Goal: Task Accomplishment & Management: Manage account settings

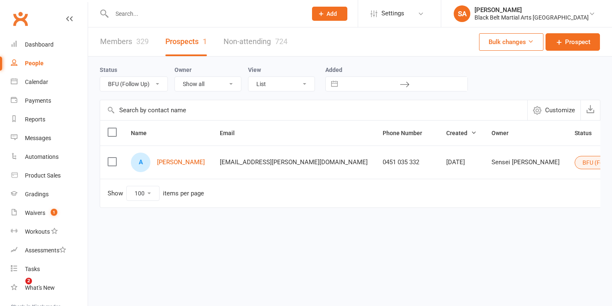
select select "BFU (Follow Up)"
select select "100"
click at [574, 17] on div "Black Belt Martial Arts [GEOGRAPHIC_DATA]" at bounding box center [532, 17] width 114 height 7
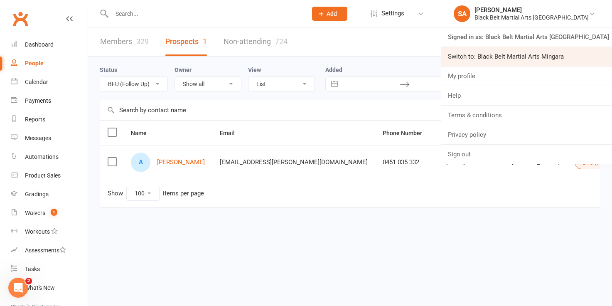
click at [562, 58] on link "Switch to: Black Belt Martial Arts Mingara" at bounding box center [526, 56] width 171 height 19
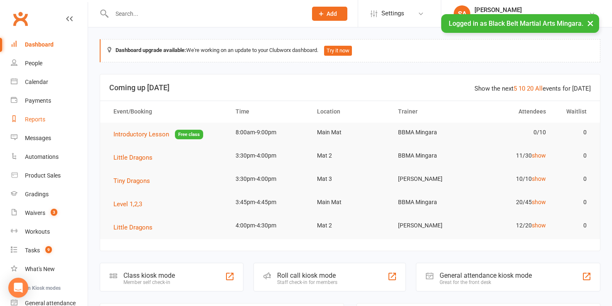
click at [35, 119] on div "Reports" at bounding box center [35, 119] width 20 height 7
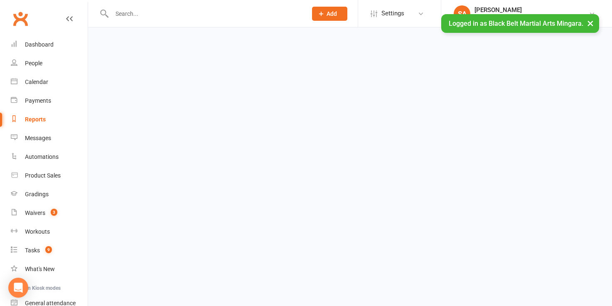
select select "100"
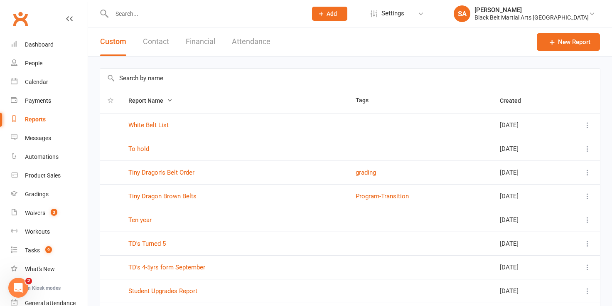
click at [126, 79] on input "text" at bounding box center [350, 78] width 500 height 19
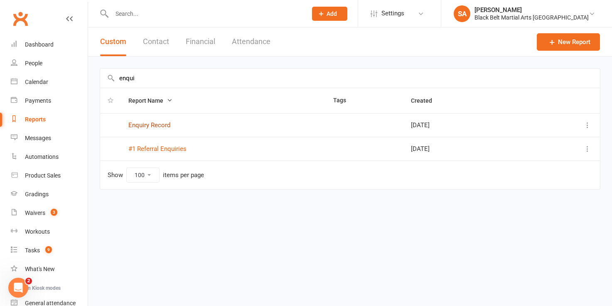
type input "enqui"
click at [139, 124] on link "Enquiry Record" at bounding box center [149, 124] width 42 height 7
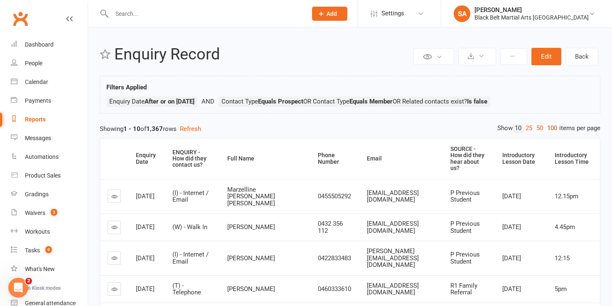
click at [549, 129] on link "100" at bounding box center [552, 128] width 14 height 9
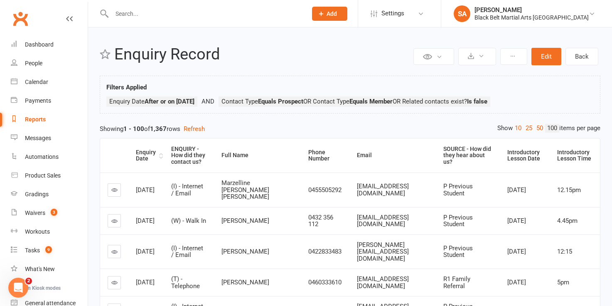
click at [141, 154] on div "Enquiry Date" at bounding box center [146, 155] width 21 height 13
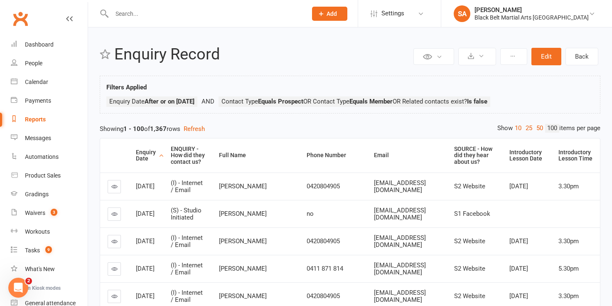
click at [141, 154] on div "Enquiry Date" at bounding box center [146, 155] width 21 height 13
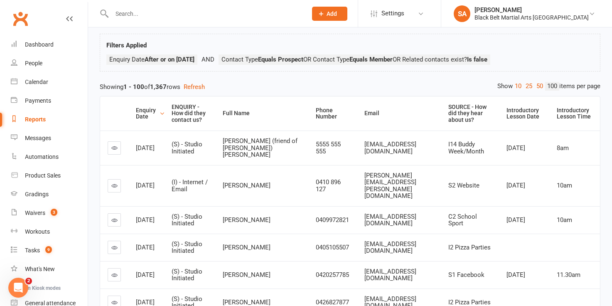
scroll to position [43, 0]
click at [30, 117] on div "Reports" at bounding box center [35, 119] width 21 height 7
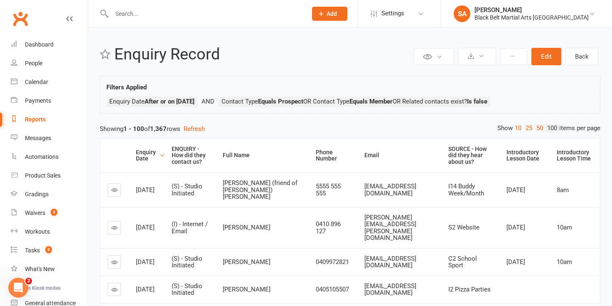
select select "100"
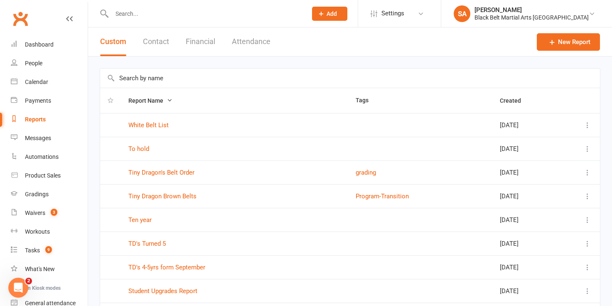
click at [140, 80] on input "text" at bounding box center [350, 78] width 500 height 19
click at [202, 38] on button "Financial" at bounding box center [201, 41] width 30 height 29
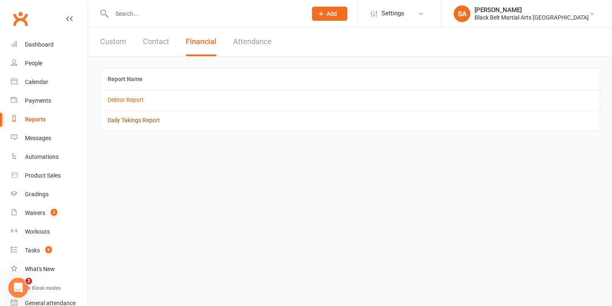
click at [140, 121] on link "Daily Takings Report" at bounding box center [134, 120] width 52 height 7
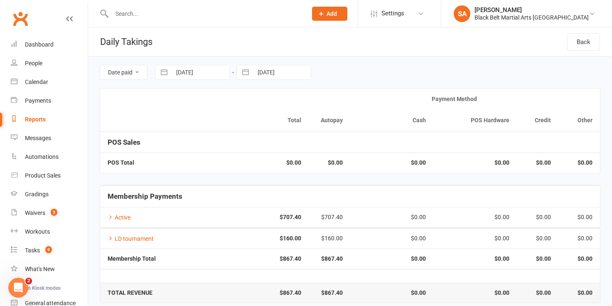
click at [167, 72] on button "button" at bounding box center [164, 72] width 15 height 14
select select "6"
select select "2025"
select select "7"
select select "2025"
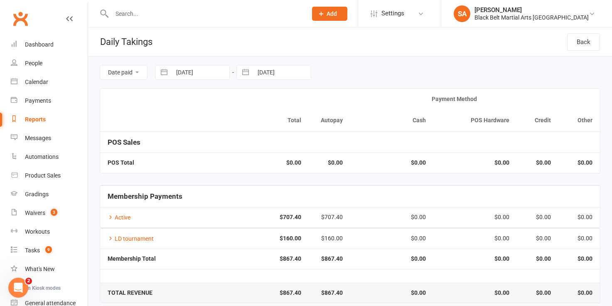
select select "8"
select select "2025"
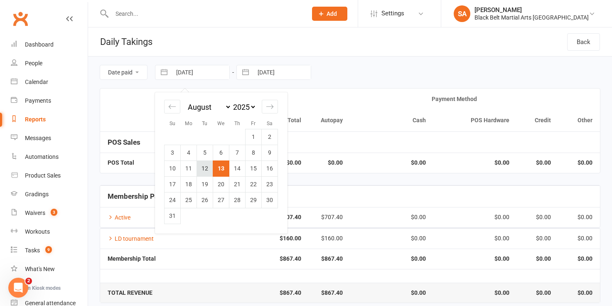
click at [203, 170] on td "12" at bounding box center [205, 168] width 16 height 16
type input "[DATE]"
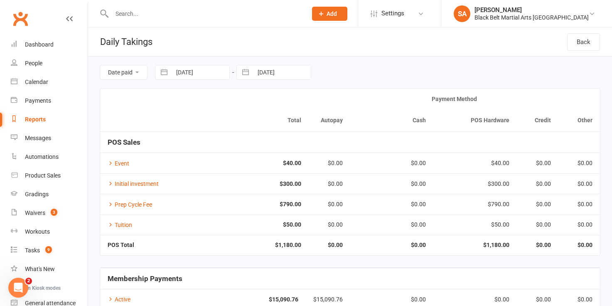
click at [244, 71] on button "button" at bounding box center [245, 72] width 15 height 14
select select "6"
select select "2025"
select select "7"
select select "2025"
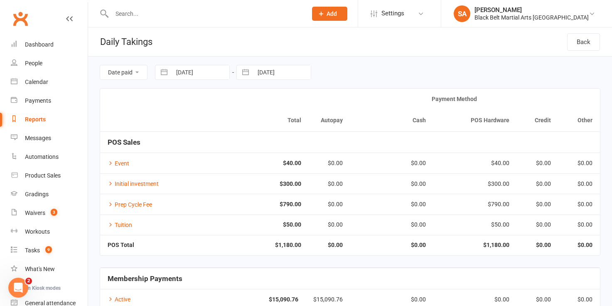
select select "8"
select select "2025"
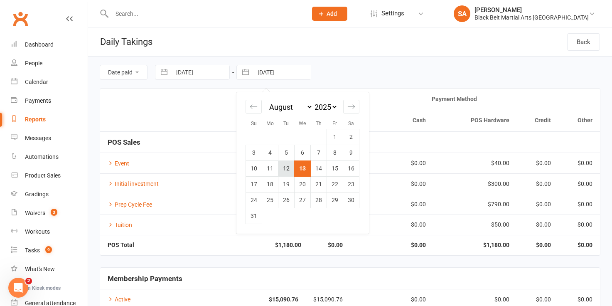
click at [284, 172] on td "12" at bounding box center [287, 168] width 16 height 16
type input "[DATE]"
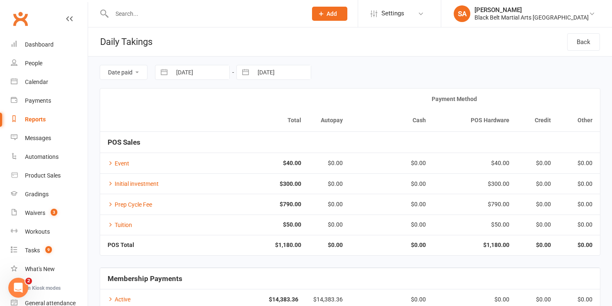
click at [160, 73] on button "button" at bounding box center [164, 72] width 15 height 14
select select "6"
select select "2025"
select select "7"
select select "2025"
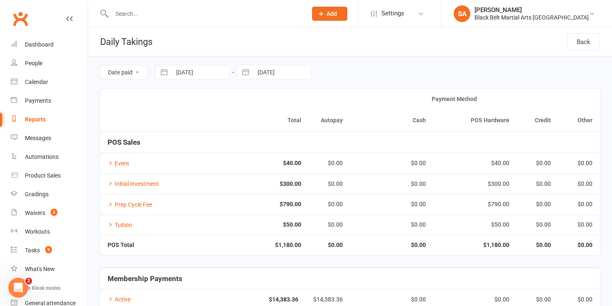
select select "8"
select select "2025"
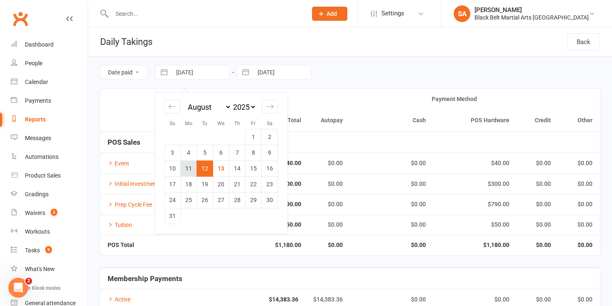
click at [182, 171] on td "11" at bounding box center [189, 168] width 16 height 16
type input "[DATE]"
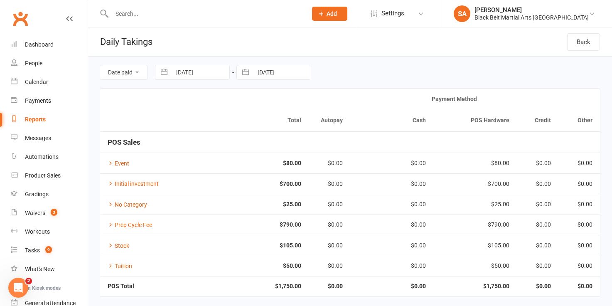
click at [246, 74] on button "button" at bounding box center [245, 72] width 15 height 14
select select "6"
select select "2025"
select select "7"
select select "2025"
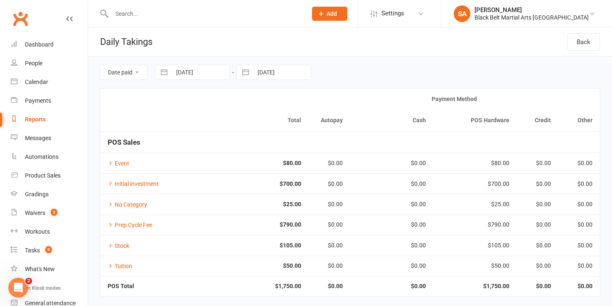
select select "8"
select select "2025"
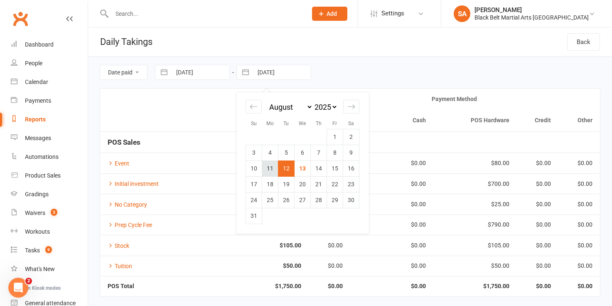
click at [271, 171] on td "11" at bounding box center [270, 168] width 16 height 16
type input "[DATE]"
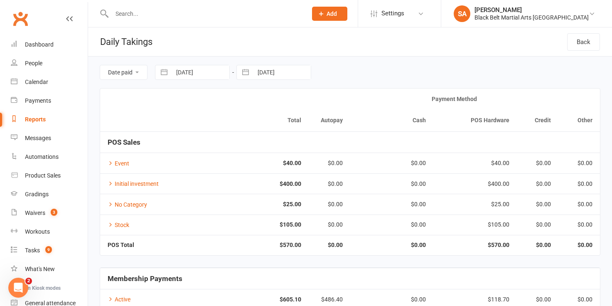
click at [162, 74] on button "button" at bounding box center [164, 72] width 15 height 14
select select "6"
select select "2025"
select select "7"
select select "2025"
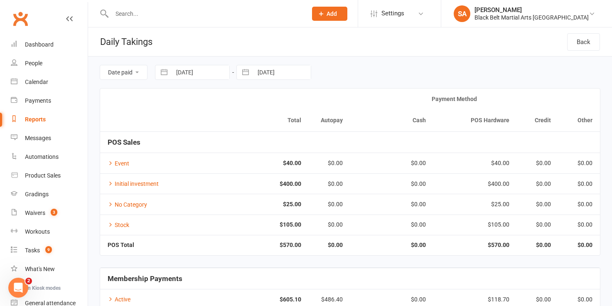
select select "8"
select select "2025"
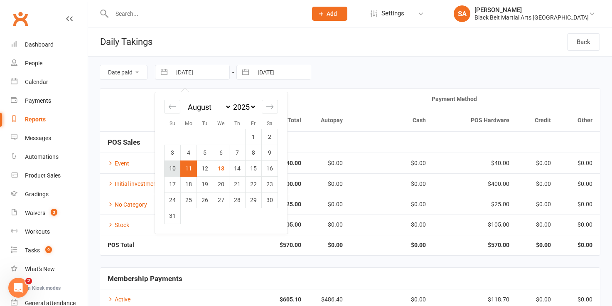
click at [173, 170] on td "10" at bounding box center [173, 168] width 16 height 16
type input "[DATE]"
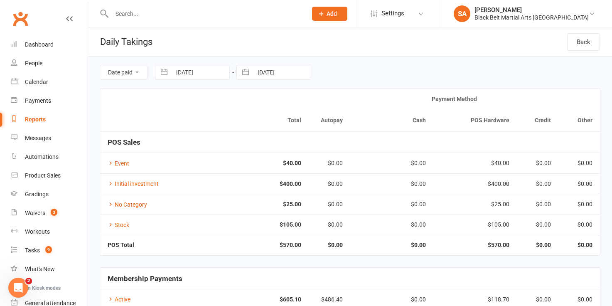
click at [246, 72] on button "button" at bounding box center [245, 72] width 15 height 14
select select "6"
select select "2025"
select select "7"
select select "2025"
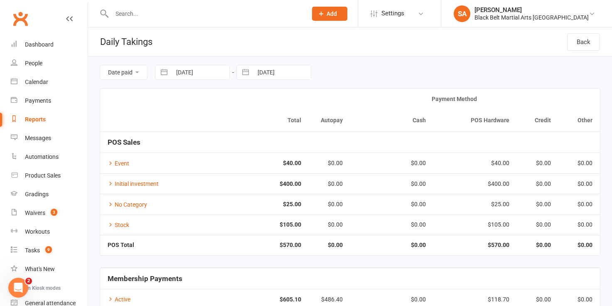
select select "8"
select select "2025"
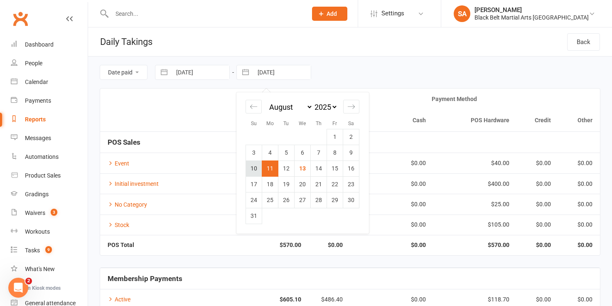
click at [252, 170] on td "10" at bounding box center [254, 168] width 16 height 16
type input "[DATE]"
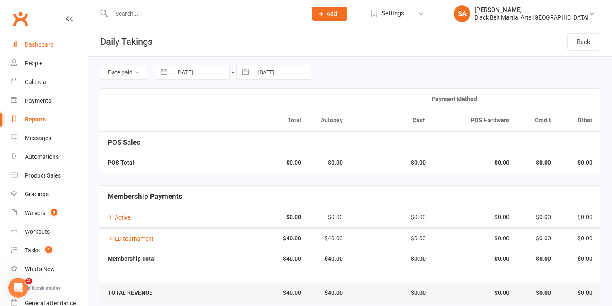
click at [46, 41] on div "Dashboard" at bounding box center [39, 44] width 29 height 7
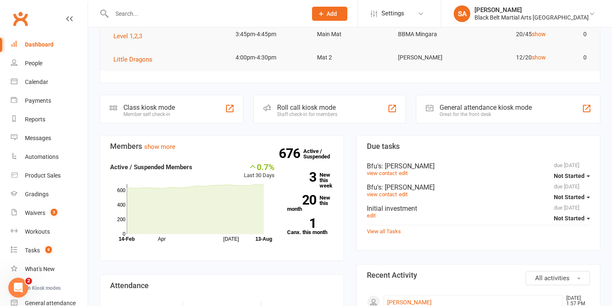
scroll to position [172, 0]
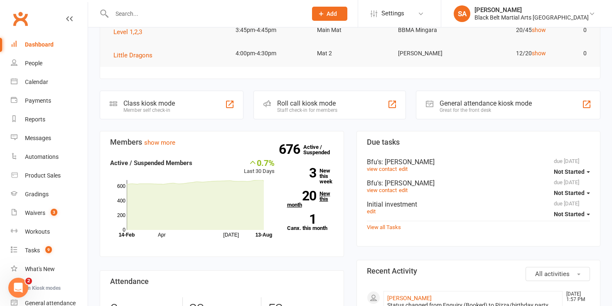
click at [307, 197] on strong "20" at bounding box center [301, 196] width 29 height 12
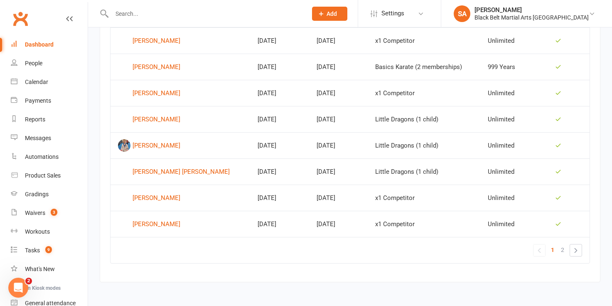
scroll to position [561, 0]
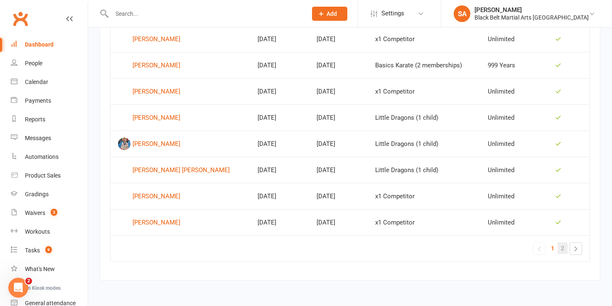
click at [563, 247] on span "2" at bounding box center [562, 248] width 3 height 12
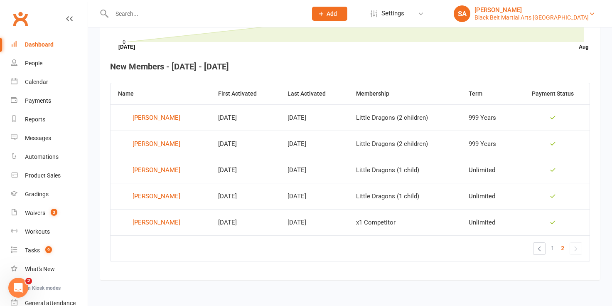
click at [548, 16] on div "Black Belt Martial Arts [GEOGRAPHIC_DATA]" at bounding box center [532, 17] width 114 height 7
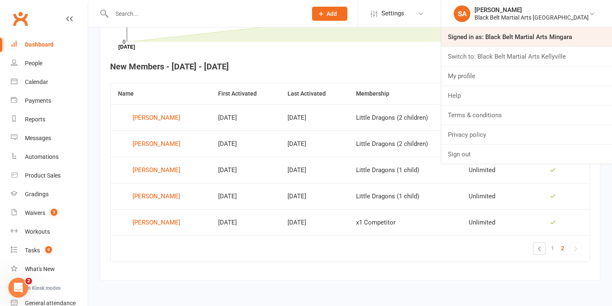
click at [550, 37] on link "Signed in as: Black Belt Martial Arts Mingara" at bounding box center [526, 36] width 171 height 19
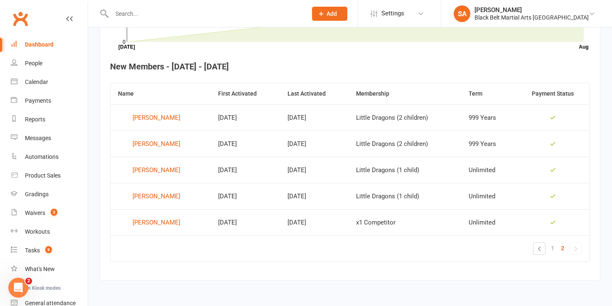
click at [550, 37] on icon at bounding box center [355, 17] width 457 height 50
click at [551, 20] on div "Black Belt Martial Arts [GEOGRAPHIC_DATA]" at bounding box center [532, 17] width 114 height 7
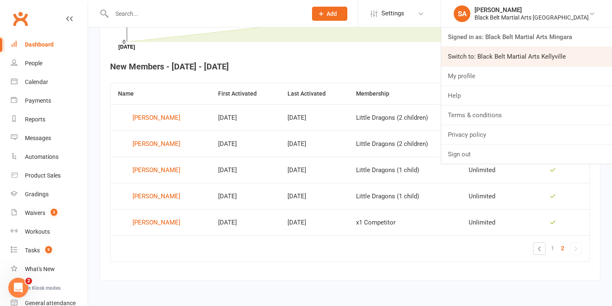
click at [552, 57] on link "Switch to: Black Belt Martial Arts Kellyville" at bounding box center [526, 56] width 171 height 19
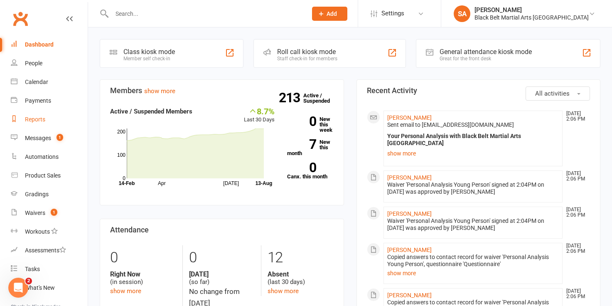
click at [30, 120] on div "Reports" at bounding box center [35, 119] width 20 height 7
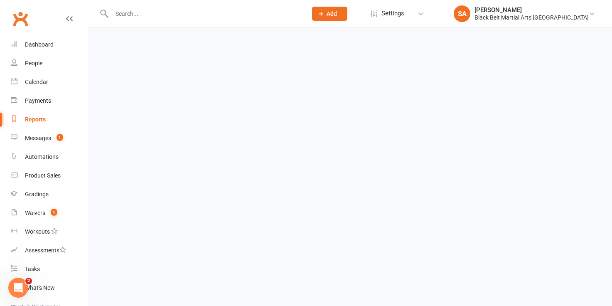
select select "100"
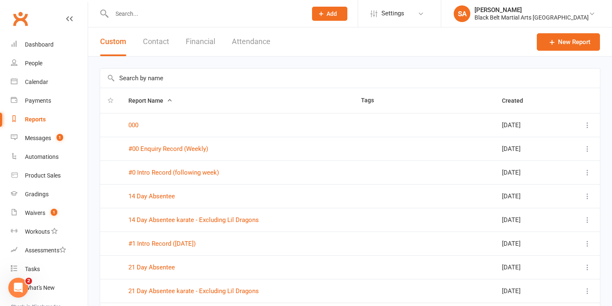
click at [128, 82] on input "text" at bounding box center [350, 78] width 500 height 19
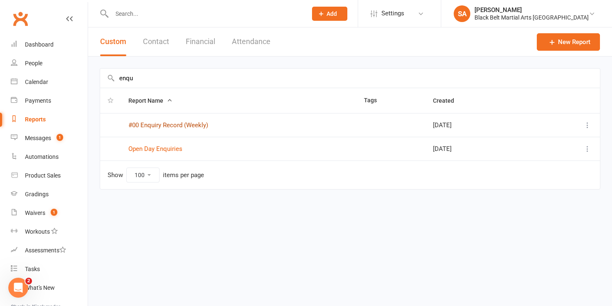
type input "enqu"
click at [151, 126] on link "#00 Enquiry Record (Weekly)" at bounding box center [168, 124] width 80 height 7
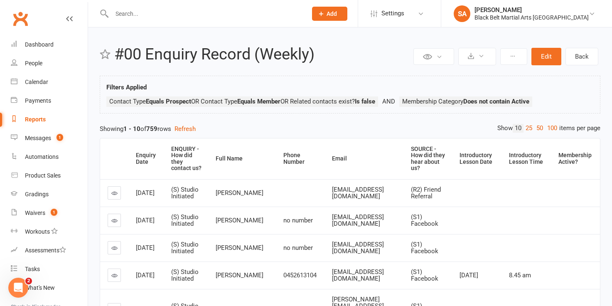
click at [549, 123] on div "Private Report Only visible by me Public Report Visible to everyone at gym Expo…" at bounding box center [350, 277] width 524 height 501
click at [144, 160] on div "Enquiry Date" at bounding box center [146, 158] width 21 height 13
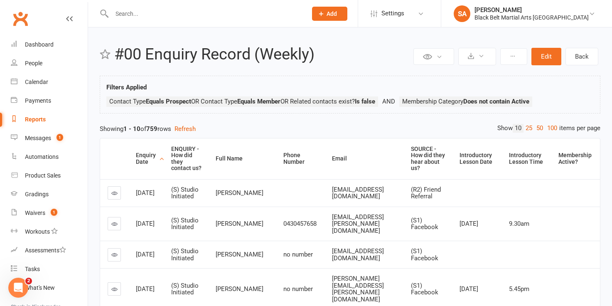
click at [143, 160] on div "Enquiry Date" at bounding box center [146, 158] width 21 height 13
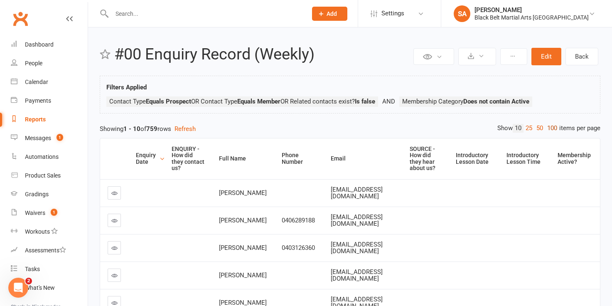
click at [550, 127] on link "100" at bounding box center [552, 128] width 14 height 9
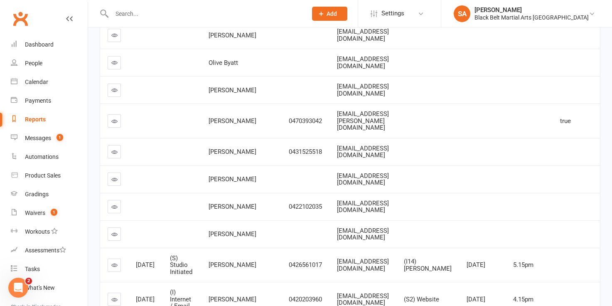
scroll to position [1020, 0]
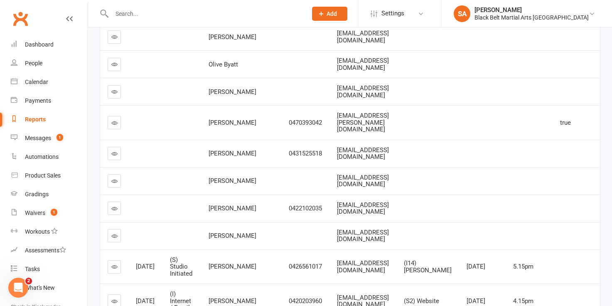
click at [190, 249] on td "(S) Studio Initiated" at bounding box center [182, 266] width 39 height 35
click at [36, 42] on div "Dashboard" at bounding box center [39, 44] width 29 height 7
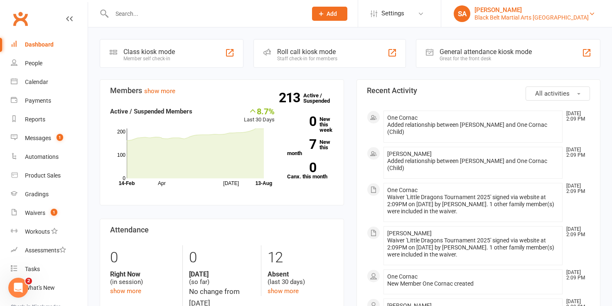
click at [542, 17] on div "Black Belt Martial Arts Kellyville" at bounding box center [532, 17] width 114 height 7
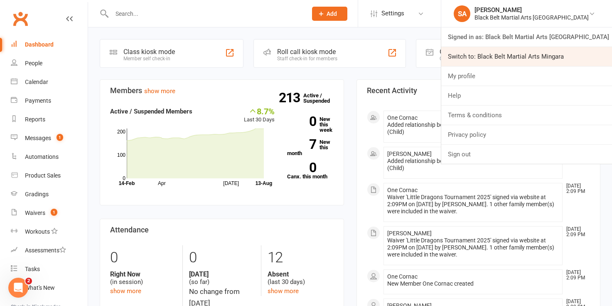
click at [532, 58] on link "Switch to: Black Belt Martial Arts Mingara" at bounding box center [526, 56] width 171 height 19
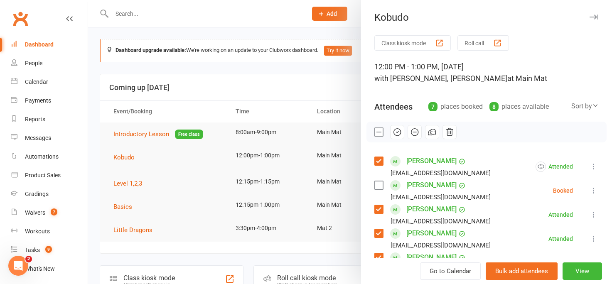
scroll to position [126, 0]
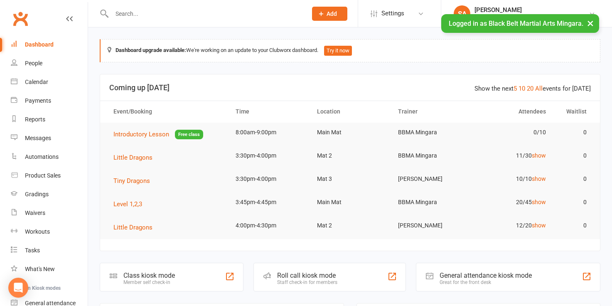
click at [122, 9] on input "text" at bounding box center [205, 14] width 192 height 12
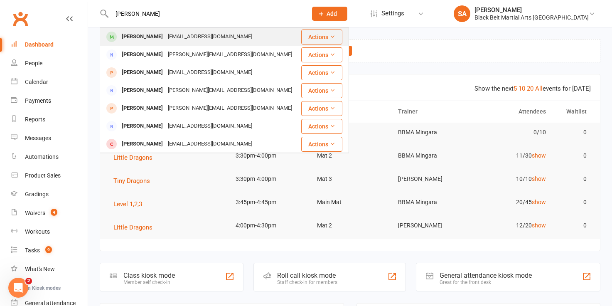
type input "[PERSON_NAME]"
click at [130, 35] on div "[PERSON_NAME]" at bounding box center [142, 37] width 46 height 12
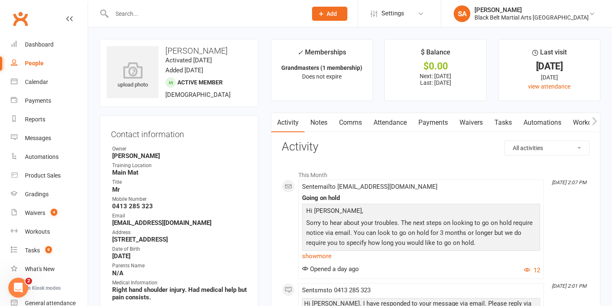
click at [438, 125] on link "Payments" at bounding box center [433, 122] width 41 height 19
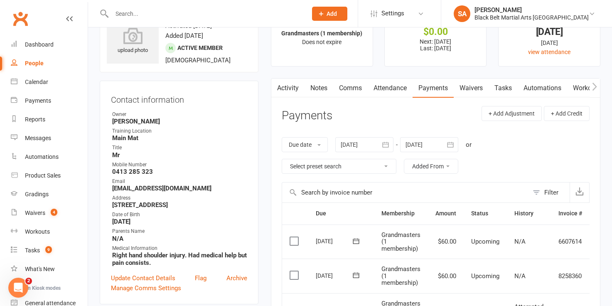
scroll to position [50, 0]
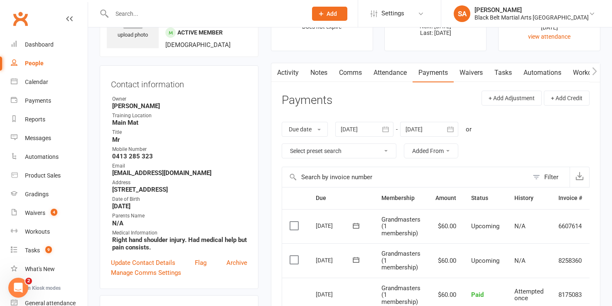
click at [451, 133] on icon "button" at bounding box center [450, 129] width 8 height 8
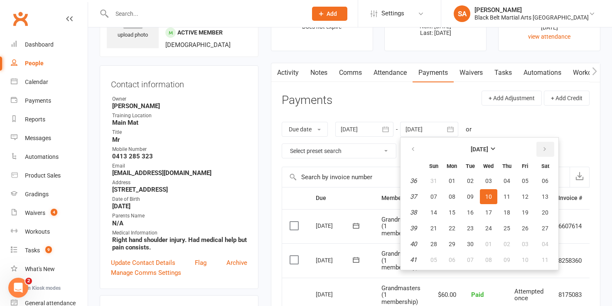
click at [546, 149] on icon "button" at bounding box center [545, 149] width 6 height 7
click at [545, 149] on icon "button" at bounding box center [545, 149] width 6 height 7
click at [527, 246] on span "30" at bounding box center [525, 244] width 7 height 7
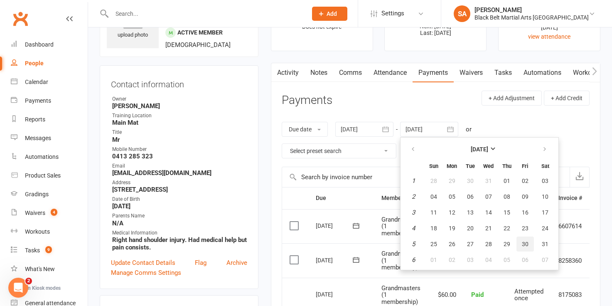
type input "30 Jan 2026"
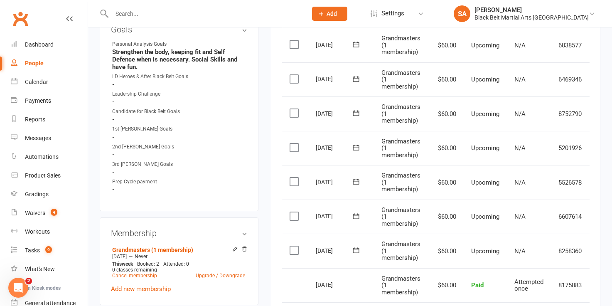
scroll to position [409, 0]
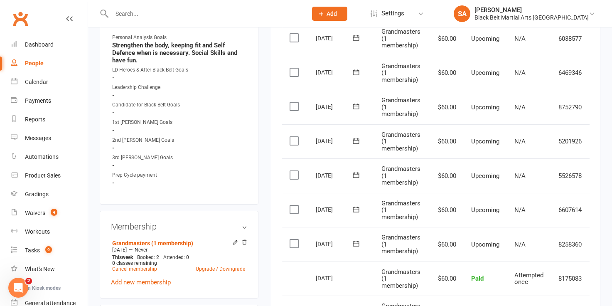
click at [293, 177] on label at bounding box center [295, 175] width 11 height 8
click at [293, 171] on input "checkbox" at bounding box center [292, 171] width 5 height 0
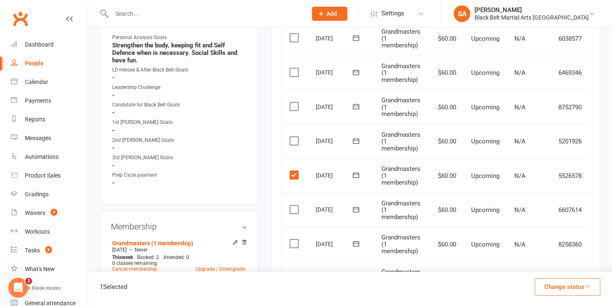
click at [294, 143] on label at bounding box center [295, 141] width 11 height 8
click at [294, 137] on input "checkbox" at bounding box center [292, 137] width 5 height 0
click at [296, 104] on label at bounding box center [295, 106] width 11 height 8
click at [295, 102] on input "checkbox" at bounding box center [292, 102] width 5 height 0
click at [293, 71] on label at bounding box center [295, 72] width 11 height 8
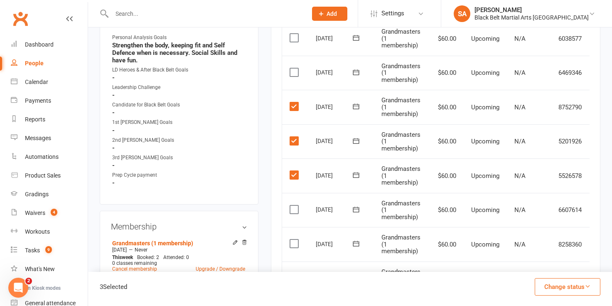
click at [293, 68] on input "checkbox" at bounding box center [292, 68] width 5 height 0
click at [291, 40] on label at bounding box center [295, 38] width 11 height 8
click at [291, 34] on input "checkbox" at bounding box center [292, 34] width 5 height 0
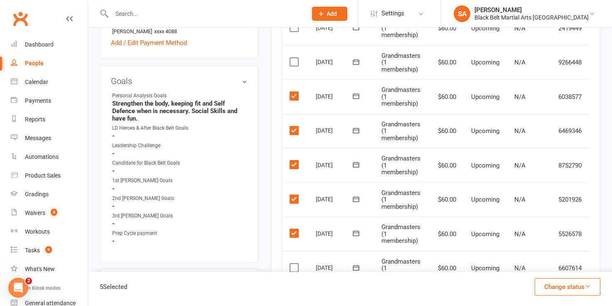
scroll to position [338, 0]
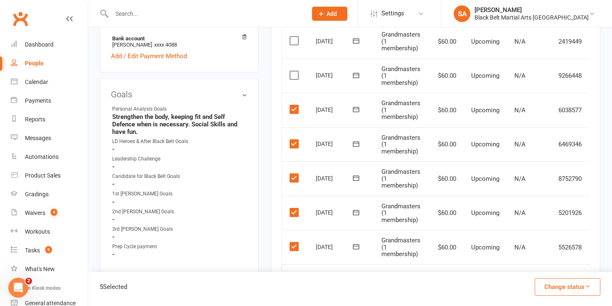
click at [292, 76] on label at bounding box center [295, 75] width 11 height 8
click at [292, 71] on input "checkbox" at bounding box center [292, 71] width 5 height 0
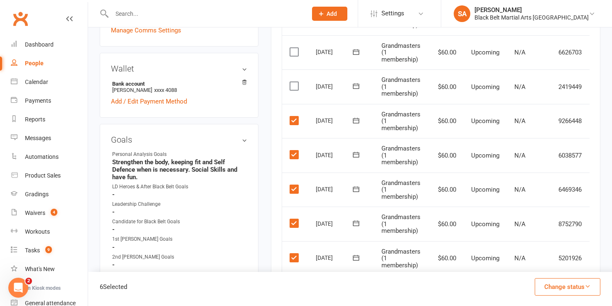
scroll to position [292, 0]
click at [294, 85] on label at bounding box center [295, 86] width 11 height 8
click at [294, 82] on input "checkbox" at bounding box center [292, 82] width 5 height 0
click at [294, 54] on label at bounding box center [295, 52] width 11 height 8
click at [294, 48] on input "checkbox" at bounding box center [292, 48] width 5 height 0
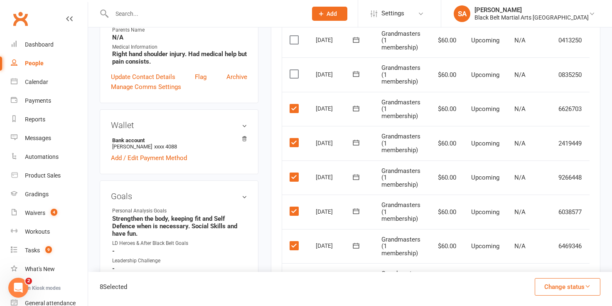
scroll to position [234, 0]
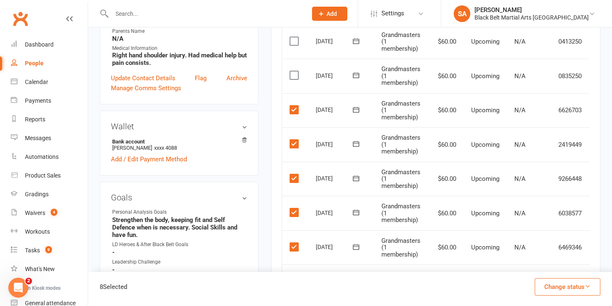
click at [546, 288] on button "Change status" at bounding box center [568, 286] width 66 height 17
click at [535, 266] on link "Skipped" at bounding box center [559, 264] width 82 height 17
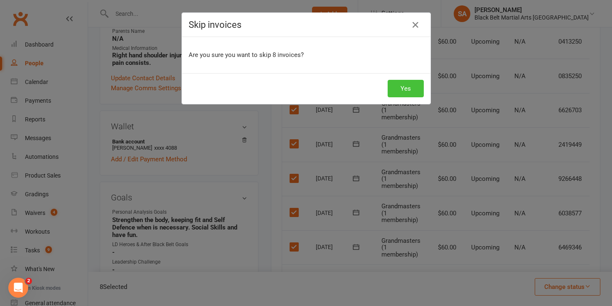
click at [404, 86] on button "Yes" at bounding box center [406, 88] width 36 height 17
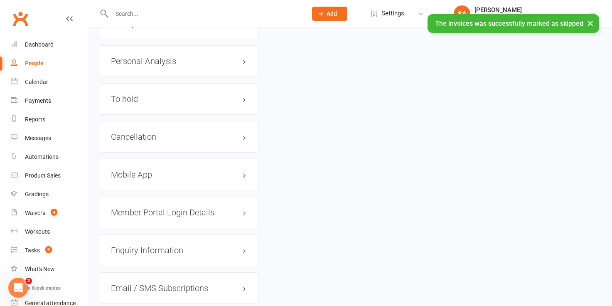
scroll to position [1003, 0]
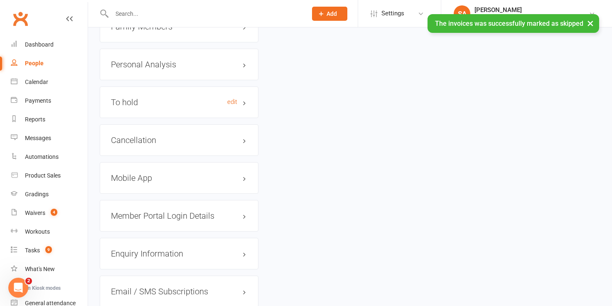
click at [244, 106] on h3 "To hold edit" at bounding box center [179, 102] width 136 height 9
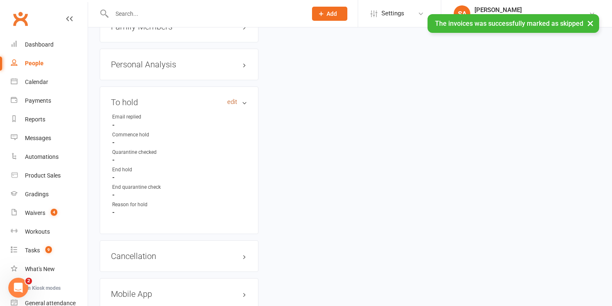
click at [231, 106] on link "edit" at bounding box center [232, 102] width 10 height 7
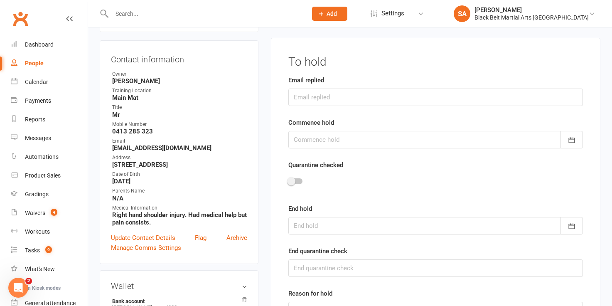
scroll to position [71, 0]
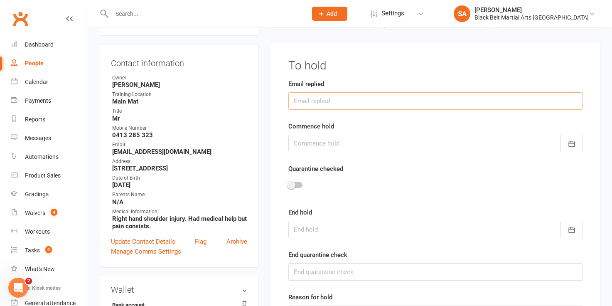
click at [318, 101] on input "text" at bounding box center [435, 100] width 295 height 17
type input "12/8/25"
click at [313, 142] on div at bounding box center [435, 143] width 295 height 17
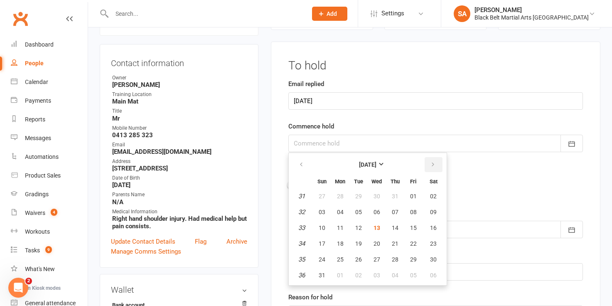
click at [432, 165] on icon "button" at bounding box center [433, 164] width 6 height 7
click at [412, 210] on span "12" at bounding box center [413, 212] width 7 height 7
type input "12 Sep 2025"
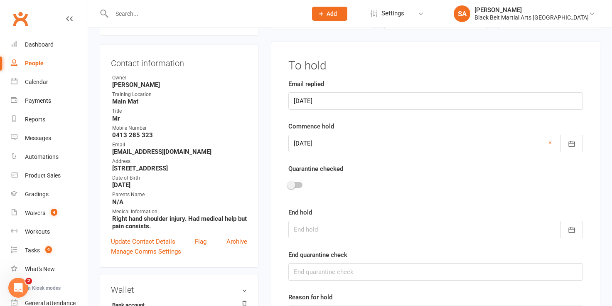
click at [342, 228] on div at bounding box center [435, 229] width 295 height 17
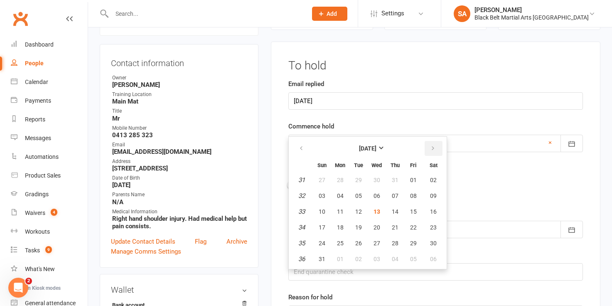
click at [434, 148] on icon "button" at bounding box center [433, 148] width 6 height 7
click at [414, 227] on span "26" at bounding box center [413, 227] width 7 height 7
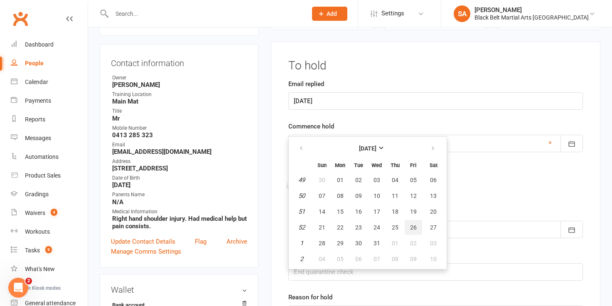
type input "26 Dec 2025"
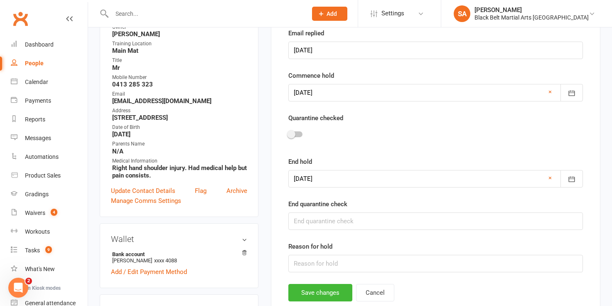
scroll to position [126, 0]
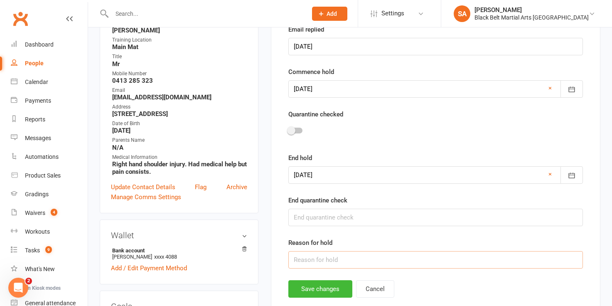
click at [315, 259] on input "text" at bounding box center [435, 259] width 295 height 17
type input "family troubles will resume 9.1.26"
click at [321, 291] on button "Save changes" at bounding box center [320, 288] width 64 height 17
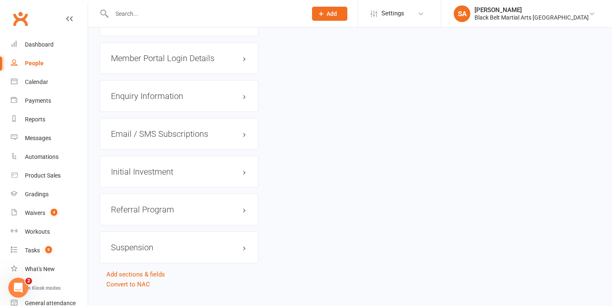
scroll to position [1180, 0]
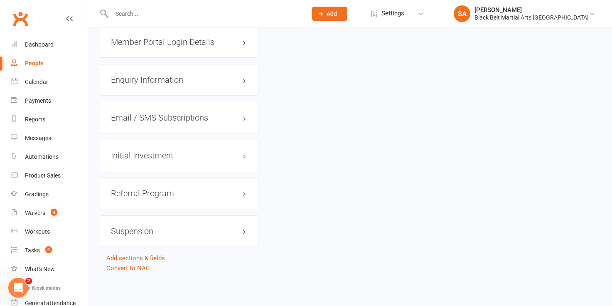
click at [243, 231] on h3 "Suspension" at bounding box center [179, 231] width 136 height 9
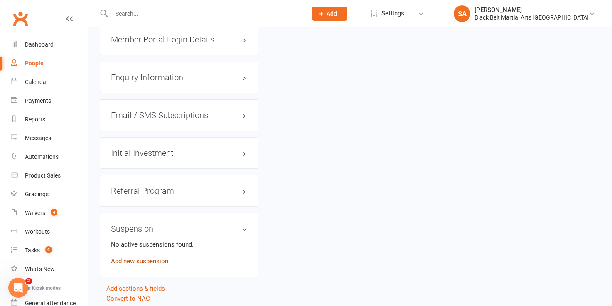
click at [151, 260] on link "Add new suspension" at bounding box center [139, 260] width 57 height 7
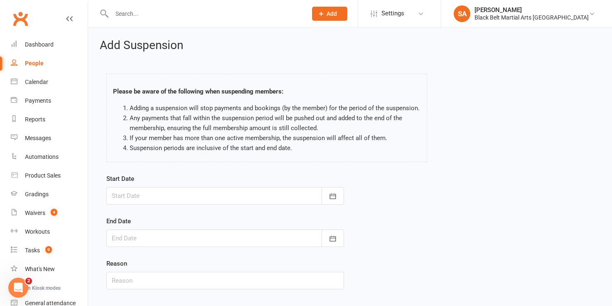
click at [202, 196] on div at bounding box center [225, 195] width 238 height 17
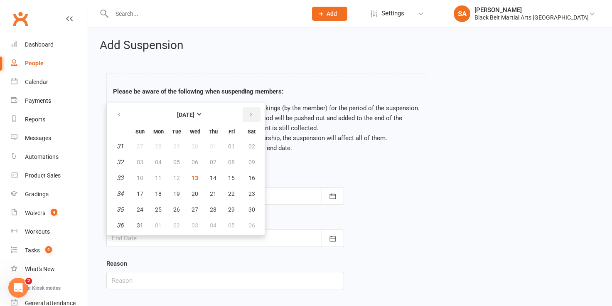
click at [250, 116] on icon "button" at bounding box center [251, 114] width 6 height 7
click at [232, 160] on span "12" at bounding box center [231, 162] width 7 height 7
type input "12 Sep 2025"
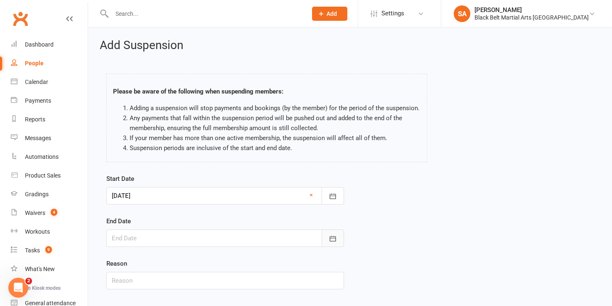
click at [335, 242] on icon "button" at bounding box center [333, 238] width 8 height 8
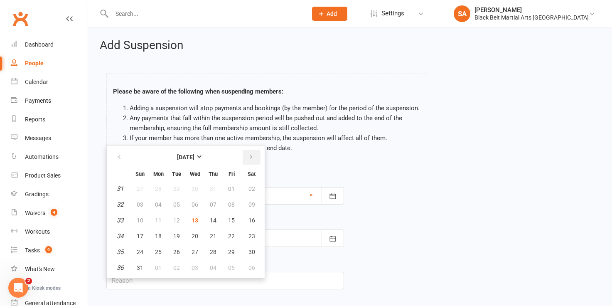
click at [251, 156] on icon "button" at bounding box center [251, 157] width 6 height 7
click at [231, 238] on span "26" at bounding box center [231, 236] width 7 height 7
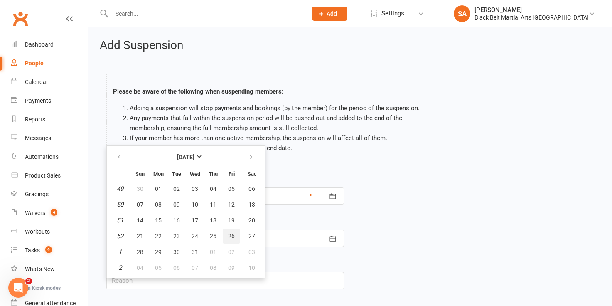
type input "26 Dec 2025"
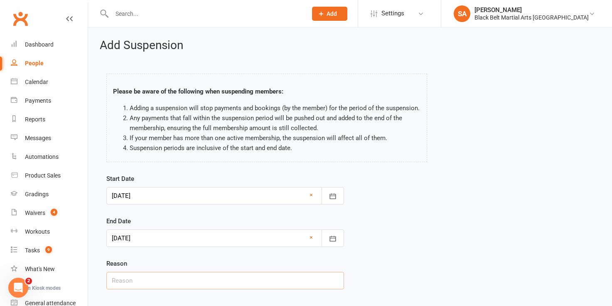
click at [180, 279] on input "text" at bounding box center [225, 280] width 238 height 17
click at [223, 282] on input "resume 9/1/26" at bounding box center [225, 280] width 238 height 17
type input "resume 9/1/26"
click at [230, 259] on div "Reason resume 9/1/26" at bounding box center [225, 274] width 238 height 31
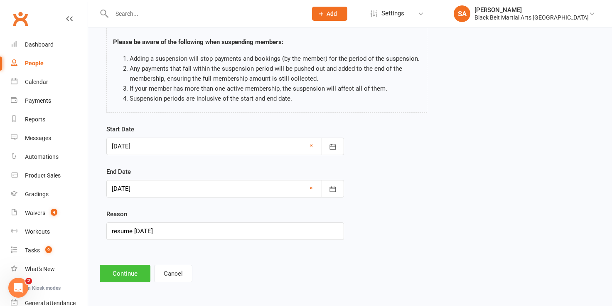
click at [132, 274] on button "Continue" at bounding box center [125, 273] width 51 height 17
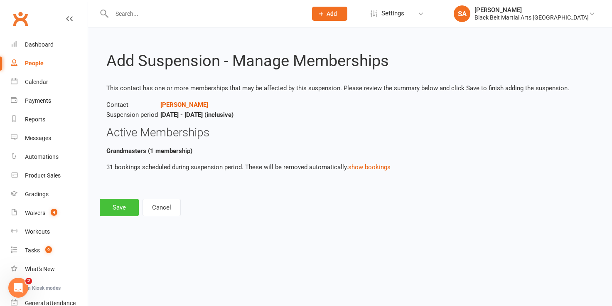
click at [119, 212] on button "Save" at bounding box center [119, 207] width 39 height 17
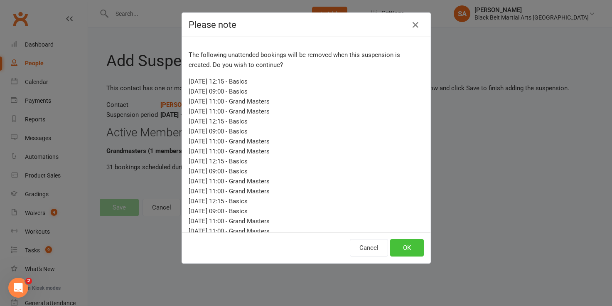
click at [407, 245] on button "OK" at bounding box center [407, 247] width 34 height 17
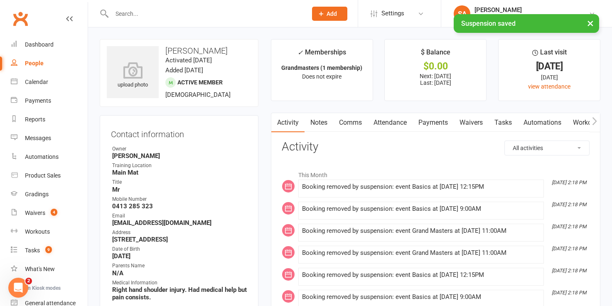
click at [348, 125] on link "Comms" at bounding box center [350, 122] width 35 height 19
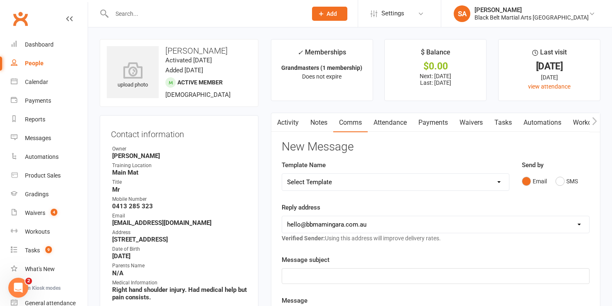
click at [498, 183] on select "Select Template [SMS] 14 Day Absentee AFU Lil Dragons [SMS] 14 day Absentee AFU…" at bounding box center [395, 182] width 227 height 17
select select "57"
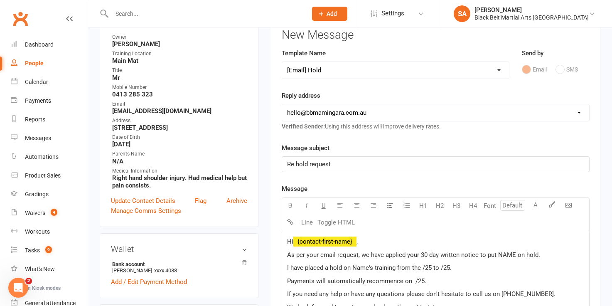
scroll to position [116, 0]
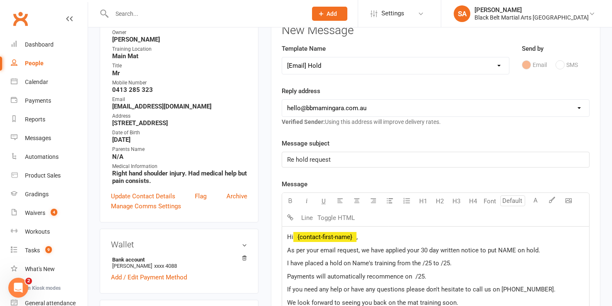
click at [372, 263] on span "I have placed a hold on Name's training from the /25 to /25." at bounding box center [369, 262] width 165 height 7
click at [413, 262] on span "I have placed a hold on your training from the /25 to /25." at bounding box center [365, 262] width 156 height 7
click at [445, 261] on span "I have placed a hold on your training from the 12/9/25 to /25." at bounding box center [369, 262] width 165 height 7
click at [415, 275] on span "Payments will automatically recommence on /25." at bounding box center [356, 276] width 139 height 7
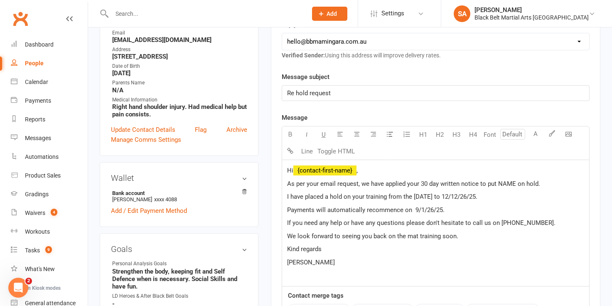
scroll to position [187, 0]
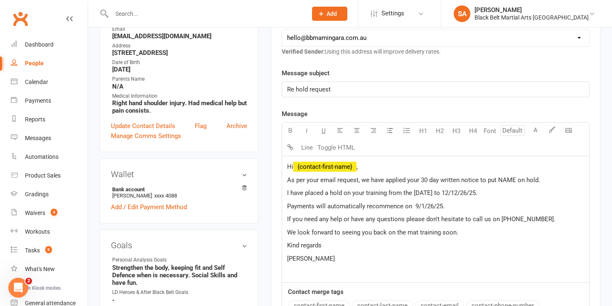
click at [463, 233] on p "We look forward to seeing you back on the mat training soon." at bounding box center [435, 232] width 297 height 10
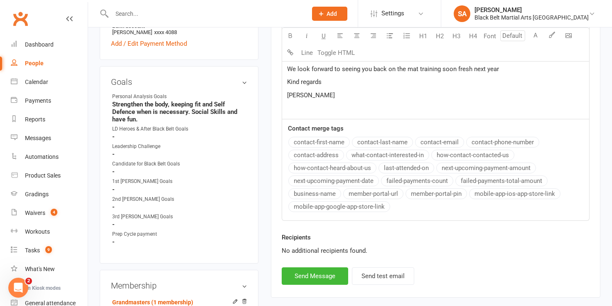
scroll to position [361, 0]
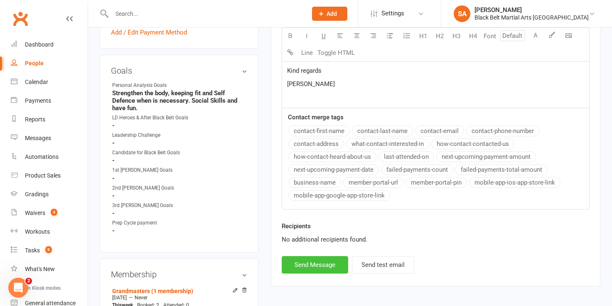
click at [314, 261] on button "Send Message" at bounding box center [315, 264] width 67 height 17
select select
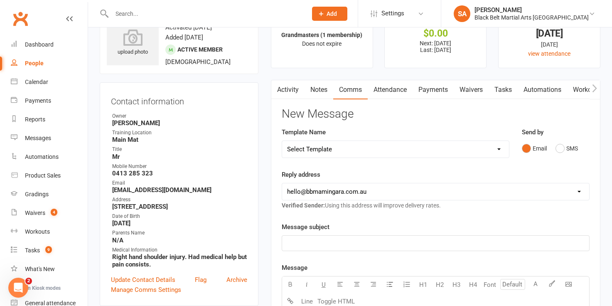
scroll to position [0, 0]
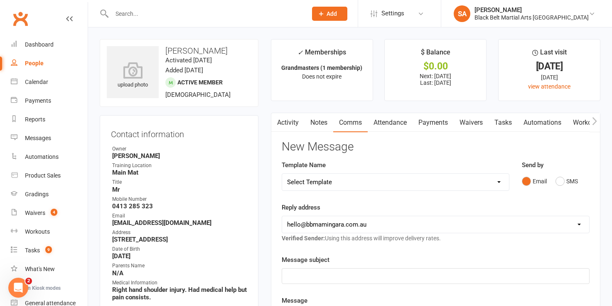
click at [126, 12] on input "text" at bounding box center [205, 14] width 192 height 12
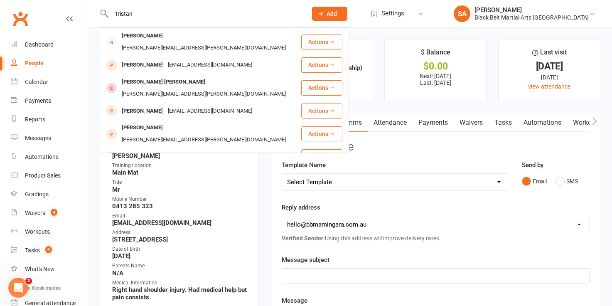
type input "tristan"
click at [148, 169] on div "Tristan Smith" at bounding box center [142, 175] width 46 height 12
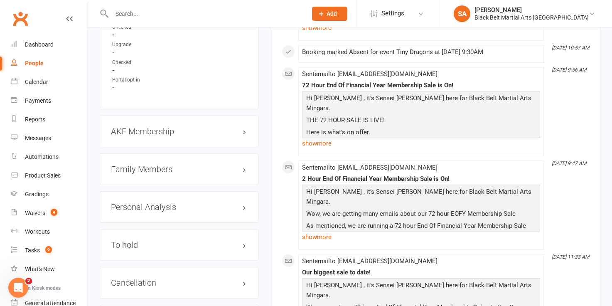
scroll to position [863, 0]
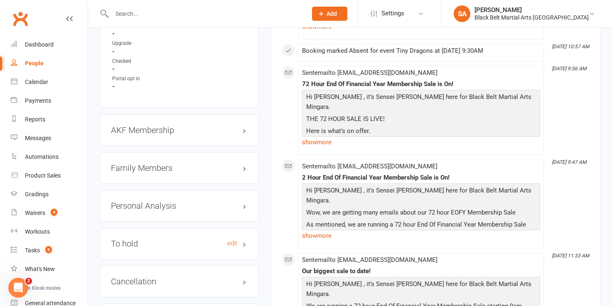
click at [244, 242] on h3 "To hold edit" at bounding box center [179, 243] width 136 height 9
click at [232, 241] on link "edit" at bounding box center [232, 243] width 10 height 7
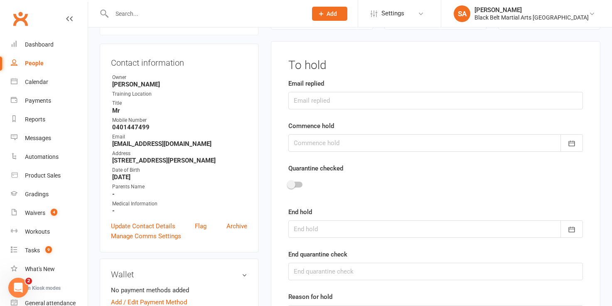
scroll to position [71, 0]
click at [318, 96] on input "text" at bounding box center [435, 100] width 295 height 17
click at [320, 101] on input "text" at bounding box center [435, 100] width 295 height 17
type input "12/8/25"
click at [330, 145] on div at bounding box center [435, 143] width 295 height 17
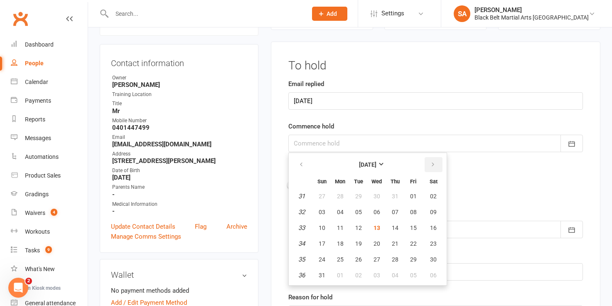
click at [433, 165] on icon "button" at bounding box center [433, 164] width 6 height 7
click at [412, 214] on span "12" at bounding box center [413, 212] width 7 height 7
type input "12 Sep 2025"
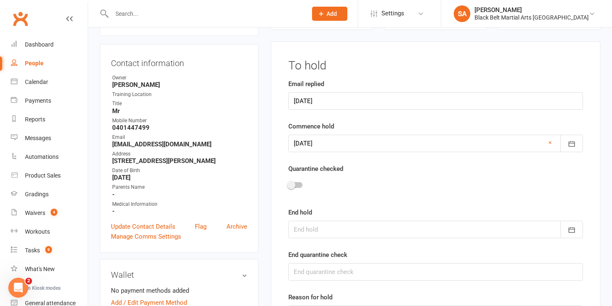
click at [339, 231] on div at bounding box center [435, 229] width 295 height 17
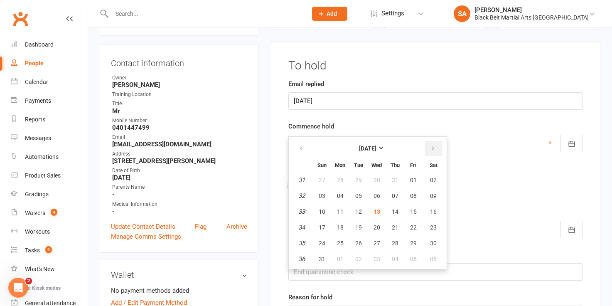
click at [434, 149] on icon "button" at bounding box center [433, 148] width 6 height 7
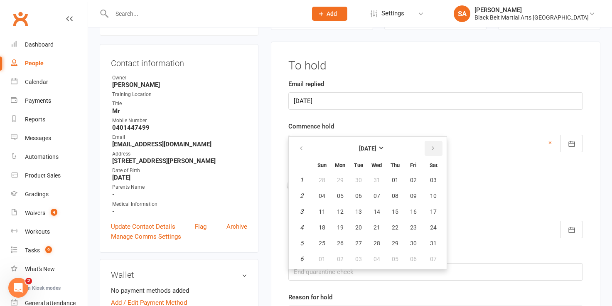
click at [434, 149] on icon "button" at bounding box center [433, 148] width 6 height 7
click at [413, 195] on span "13" at bounding box center [413, 195] width 7 height 7
type input "13 Feb 2026"
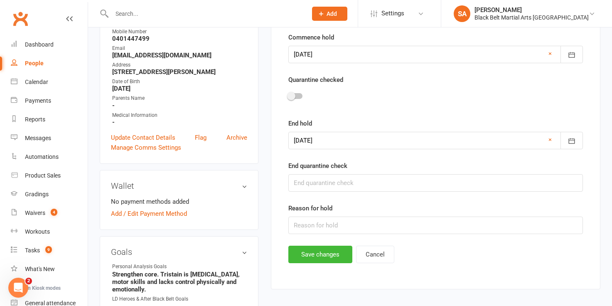
scroll to position [170, 0]
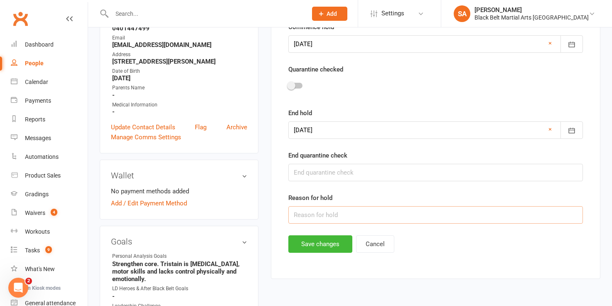
click at [318, 217] on input "text" at bounding box center [435, 214] width 295 height 17
type input "personal health issues"
click at [321, 248] on button "Save changes" at bounding box center [320, 243] width 64 height 17
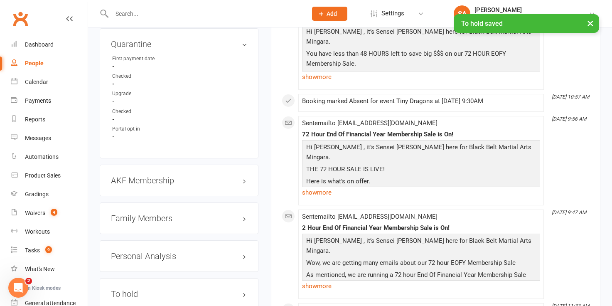
scroll to position [823, 0]
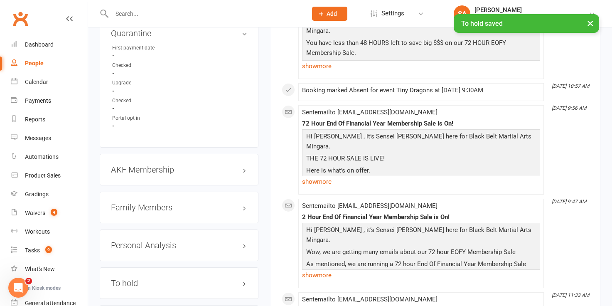
click at [151, 203] on h3 "Family Members" at bounding box center [179, 207] width 136 height 9
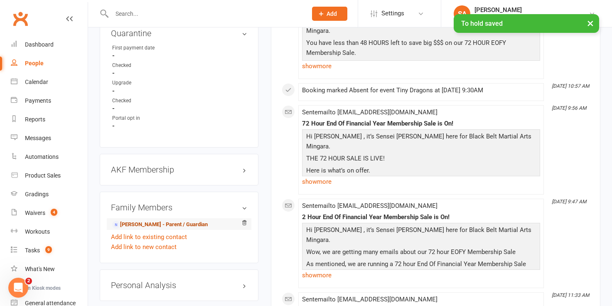
click at [149, 221] on link "Samantha Pitt - Parent / Guardian" at bounding box center [160, 224] width 96 height 9
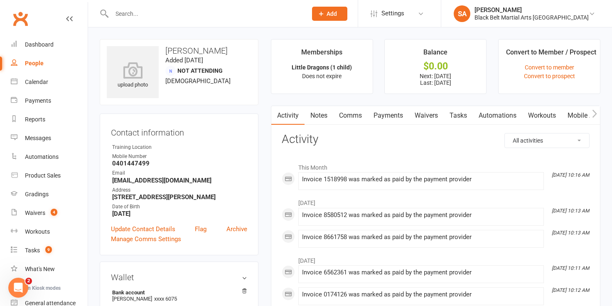
click at [392, 114] on link "Payments" at bounding box center [388, 115] width 41 height 19
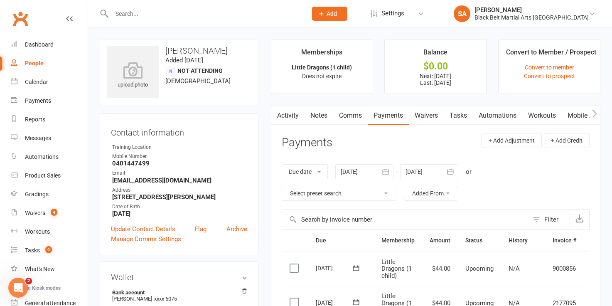
click at [453, 173] on icon "button" at bounding box center [450, 172] width 8 height 8
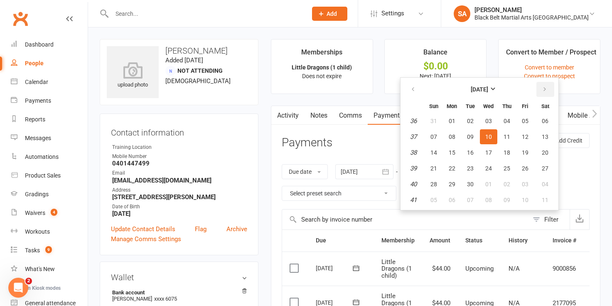
click at [546, 90] on icon "button" at bounding box center [545, 89] width 6 height 7
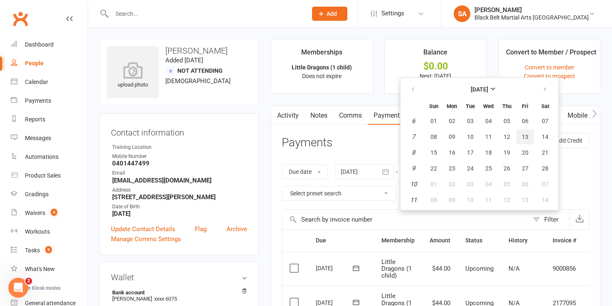
click at [526, 139] on span "13" at bounding box center [525, 136] width 7 height 7
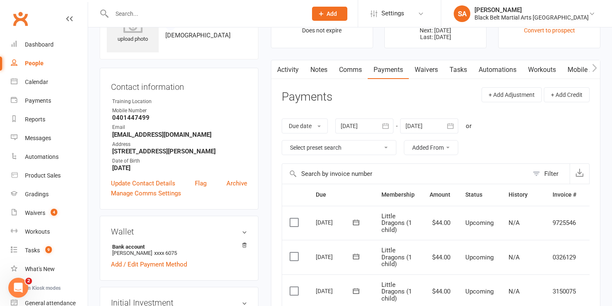
scroll to position [52, 0]
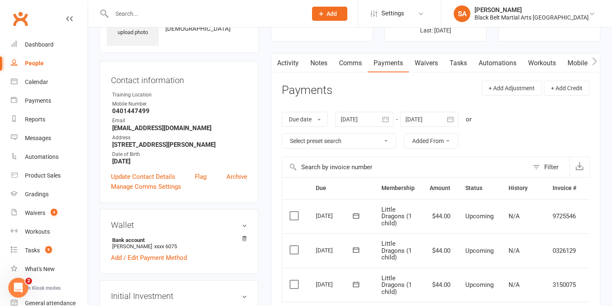
click at [451, 118] on icon "button" at bounding box center [450, 119] width 8 height 8
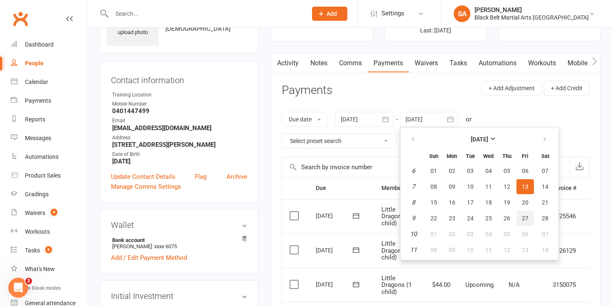
click at [530, 221] on button "27" at bounding box center [525, 218] width 17 height 15
type input "27 Feb 2026"
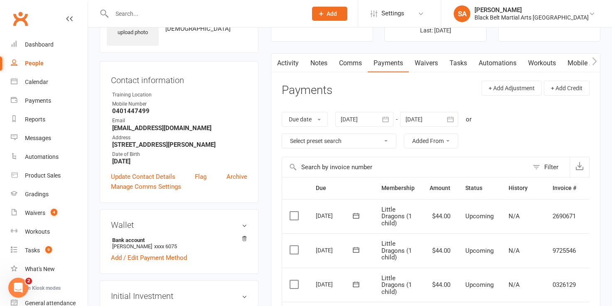
click at [293, 249] on label at bounding box center [295, 250] width 11 height 8
click at [293, 246] on input "checkbox" at bounding box center [292, 246] width 5 height 0
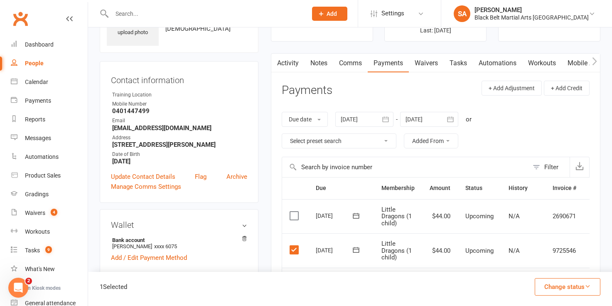
click at [293, 249] on label at bounding box center [295, 250] width 11 height 8
click at [293, 246] on input "checkbox" at bounding box center [292, 246] width 5 height 0
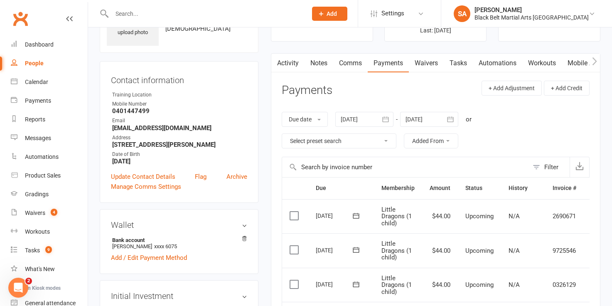
click at [295, 247] on label at bounding box center [295, 250] width 11 height 8
click at [295, 246] on input "checkbox" at bounding box center [292, 246] width 5 height 0
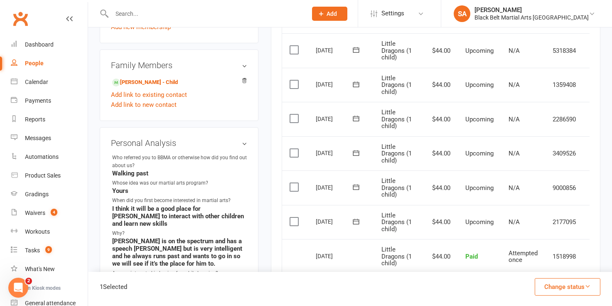
scroll to position [523, 0]
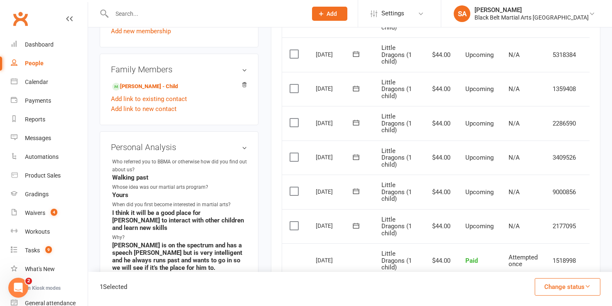
click at [295, 224] on label at bounding box center [295, 226] width 11 height 8
click at [295, 222] on input "checkbox" at bounding box center [292, 222] width 5 height 0
click at [294, 186] on td "Select this" at bounding box center [295, 192] width 26 height 35
click at [290, 231] on td "Select this" at bounding box center [295, 226] width 26 height 35
click at [291, 222] on label at bounding box center [295, 226] width 11 height 8
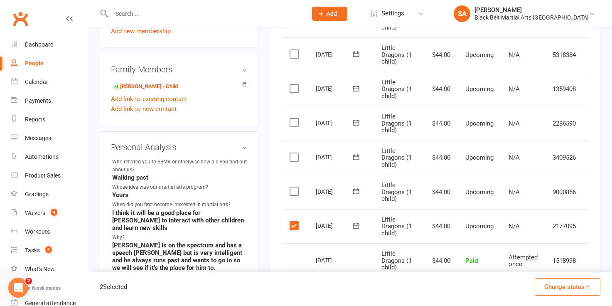
click at [291, 222] on input "checkbox" at bounding box center [292, 222] width 5 height 0
click at [293, 155] on label at bounding box center [295, 157] width 11 height 8
click at [293, 153] on input "checkbox" at bounding box center [292, 153] width 5 height 0
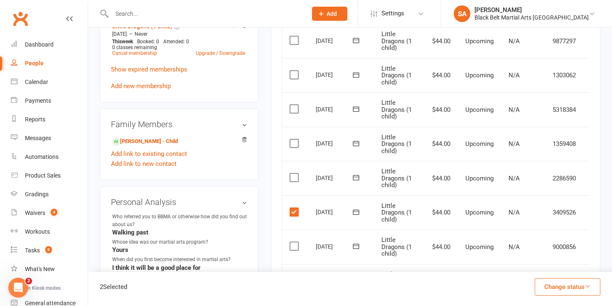
scroll to position [459, 0]
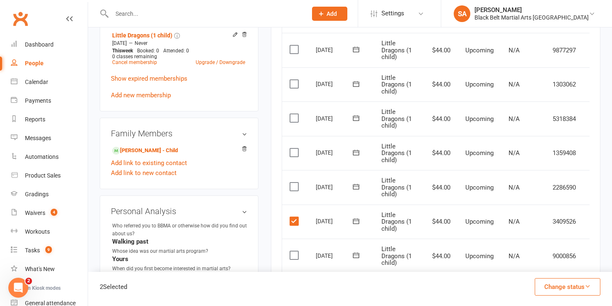
click at [295, 190] on label at bounding box center [295, 186] width 11 height 8
click at [295, 182] on input "checkbox" at bounding box center [292, 182] width 5 height 0
click at [293, 150] on label at bounding box center [295, 152] width 11 height 8
click at [293, 148] on input "checkbox" at bounding box center [292, 148] width 5 height 0
click at [295, 119] on label at bounding box center [295, 118] width 11 height 8
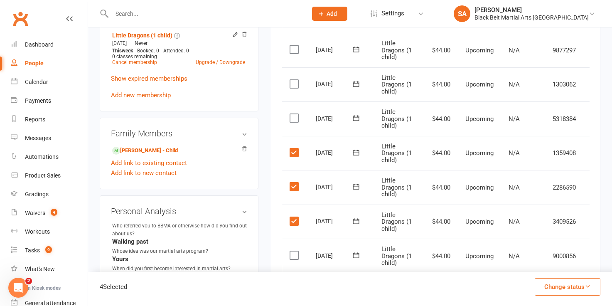
click at [295, 114] on input "checkbox" at bounding box center [292, 114] width 5 height 0
click at [294, 81] on label at bounding box center [295, 84] width 11 height 8
click at [294, 80] on input "checkbox" at bounding box center [292, 80] width 5 height 0
click at [293, 51] on label at bounding box center [295, 49] width 11 height 8
click at [293, 45] on input "checkbox" at bounding box center [292, 45] width 5 height 0
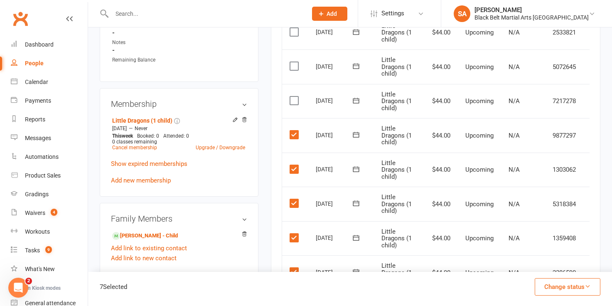
scroll to position [372, 0]
click at [294, 101] on label at bounding box center [295, 101] width 11 height 8
click at [294, 97] on input "checkbox" at bounding box center [292, 97] width 5 height 0
click at [292, 64] on label at bounding box center [295, 67] width 11 height 8
click at [292, 63] on input "checkbox" at bounding box center [292, 63] width 5 height 0
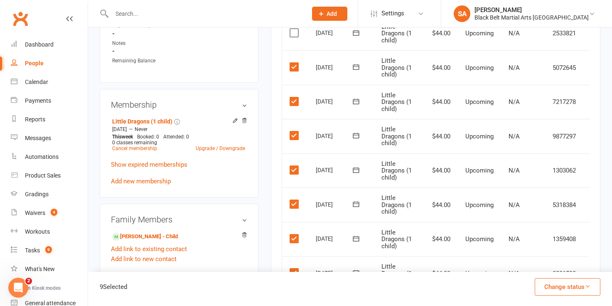
click at [294, 32] on label at bounding box center [295, 33] width 11 height 8
click at [294, 29] on input "checkbox" at bounding box center [292, 29] width 5 height 0
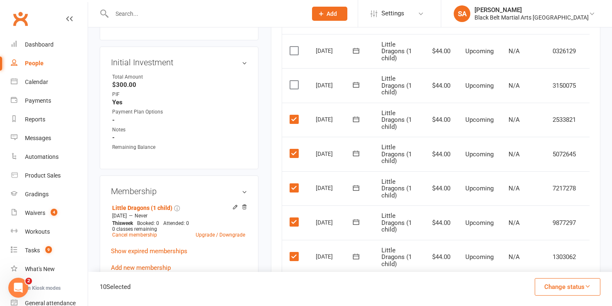
scroll to position [283, 0]
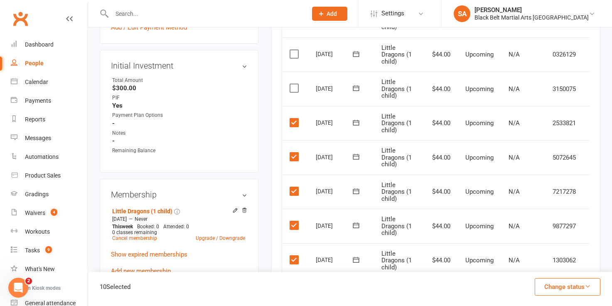
click at [297, 92] on label at bounding box center [295, 88] width 11 height 8
click at [295, 84] on input "checkbox" at bounding box center [292, 84] width 5 height 0
click at [296, 56] on label at bounding box center [295, 54] width 11 height 8
click at [295, 50] on input "checkbox" at bounding box center [292, 50] width 5 height 0
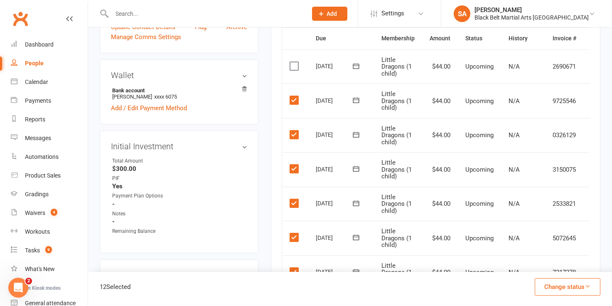
scroll to position [192, 0]
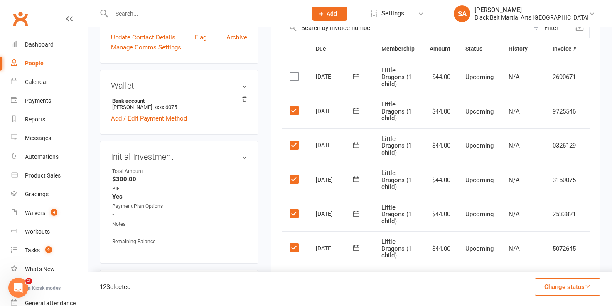
click at [296, 112] on label at bounding box center [295, 110] width 11 height 8
click at [295, 106] on input "checkbox" at bounding box center [292, 106] width 5 height 0
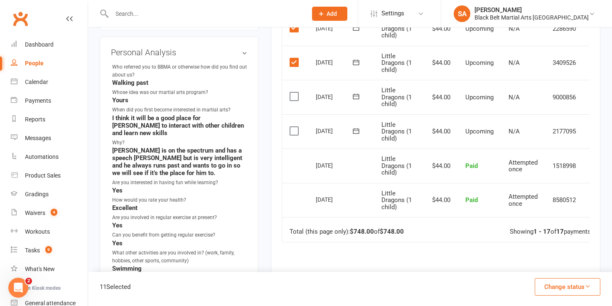
scroll to position [562, 0]
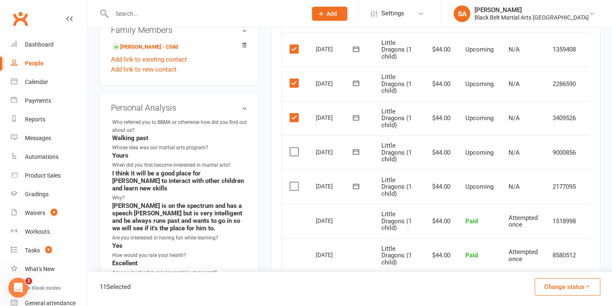
click at [552, 286] on button "Change status" at bounding box center [568, 286] width 66 height 17
click at [537, 262] on link "Skipped" at bounding box center [559, 264] width 82 height 17
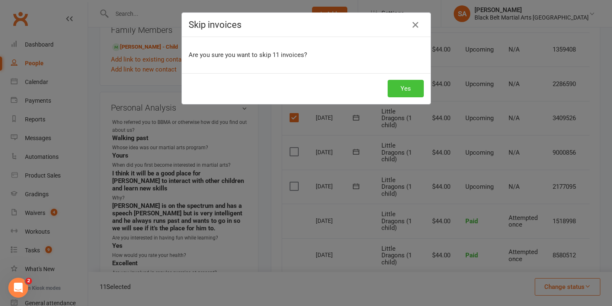
click at [406, 93] on button "Yes" at bounding box center [406, 88] width 36 height 17
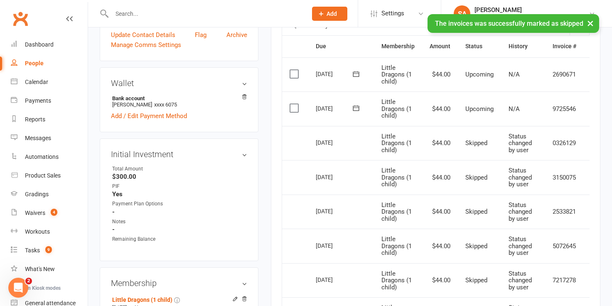
scroll to position [194, 0]
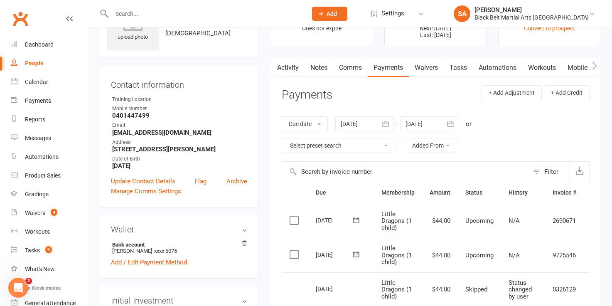
scroll to position [43, 0]
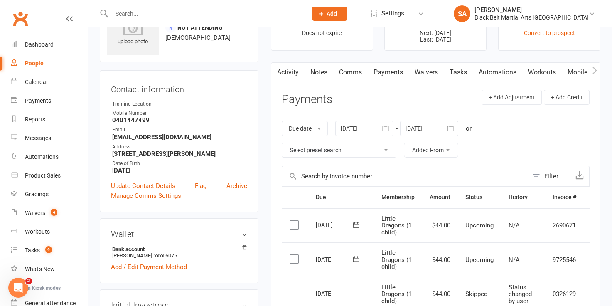
click at [347, 74] on link "Comms" at bounding box center [350, 72] width 35 height 19
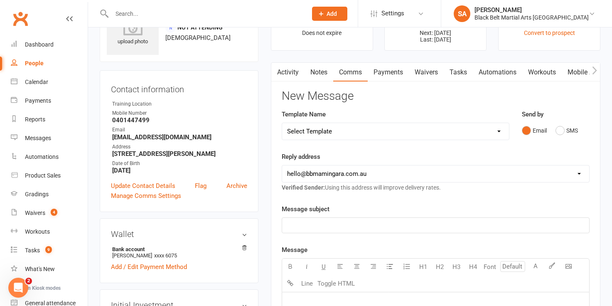
click at [501, 133] on select "Select Template [SMS] 14 Day Absentee AFU Lil Dragons [SMS] 14 day Absentee AFU…" at bounding box center [395, 131] width 227 height 17
select select "57"
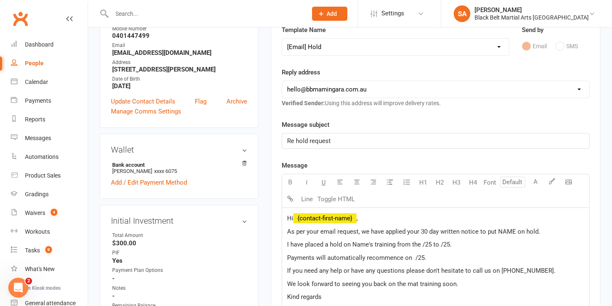
scroll to position [131, 0]
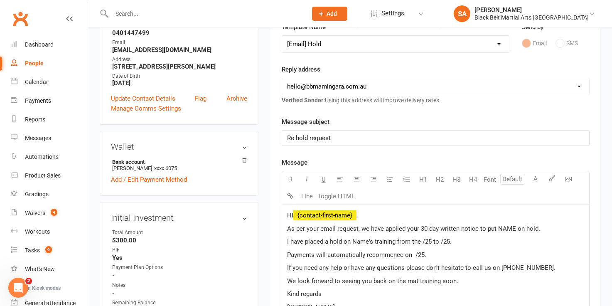
click at [515, 228] on span "As per your email request, we have applied your 30 day written notice to put NA…" at bounding box center [413, 228] width 253 height 7
click at [372, 241] on span "I have placed a hold on Name's training from the /25 to /25." at bounding box center [369, 241] width 165 height 7
click at [424, 242] on span "I have placed a hold on Tristan's training from the /25 to /25." at bounding box center [385, 241] width 196 height 7
click at [464, 242] on span "I have placed a hold on Tristan's training from the 12/9/25/25 to /25." at bounding box center [395, 241] width 217 height 7
click at [471, 242] on span "I have placed a hold on Tristan's training from the 12/9/25/25 to 12/26/25." at bounding box center [400, 241] width 227 height 7
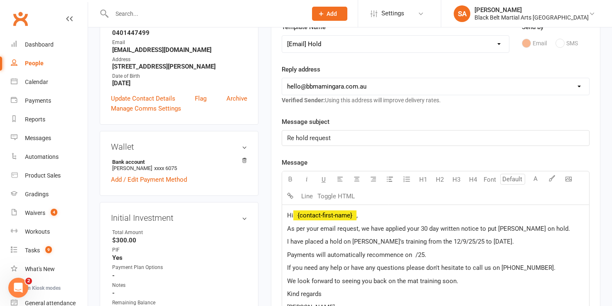
click at [478, 242] on span "I have placed a hold on Tristan's training from the 12/9/25/25 to 1/26/25." at bounding box center [400, 241] width 227 height 7
click at [483, 239] on span "I have placed a hold on Tristan's training from the 12/9/25/25 to 1/2/25." at bounding box center [400, 241] width 227 height 7
click at [414, 254] on span "Payments will automatically recommence on /25." at bounding box center [356, 254] width 139 height 7
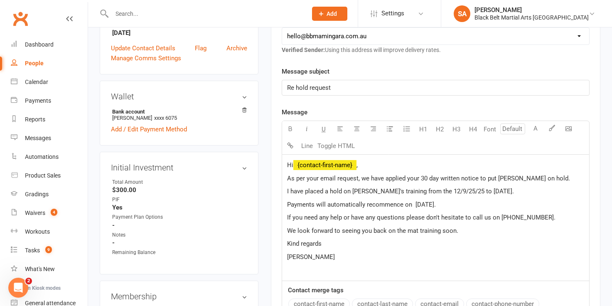
scroll to position [182, 0]
drag, startPoint x: 286, startPoint y: 231, endPoint x: 466, endPoint y: 232, distance: 180.8
click at [466, 232] on div "Hi ﻿ {contact-first-name} , As per your email request, we have applied your 30 …" at bounding box center [435, 217] width 307 height 126
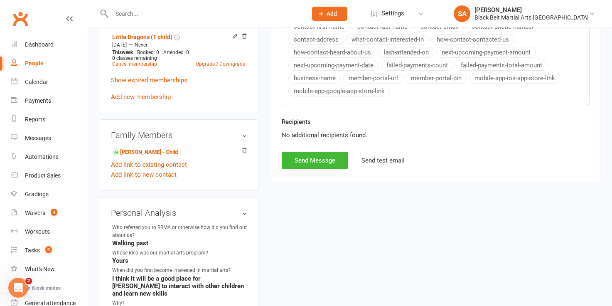
scroll to position [463, 0]
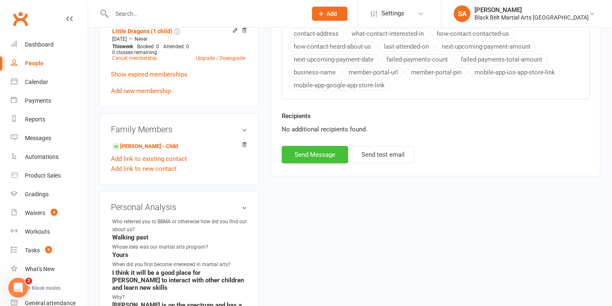
click at [301, 150] on button "Send Message" at bounding box center [315, 154] width 67 height 17
select select
click at [126, 15] on input "text" at bounding box center [205, 14] width 192 height 12
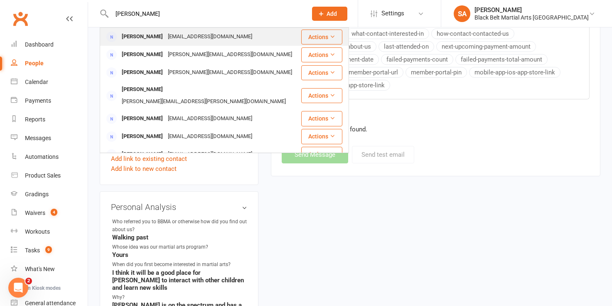
type input "danielle russle"
click at [134, 36] on div "Danielle Russell" at bounding box center [142, 37] width 46 height 12
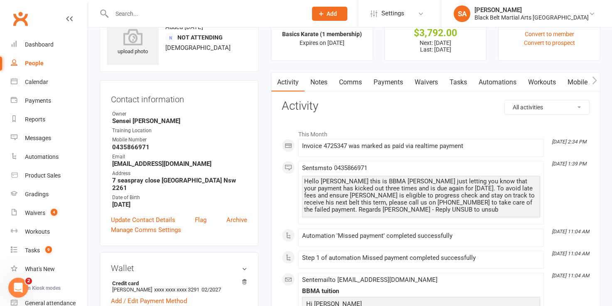
scroll to position [26, 0]
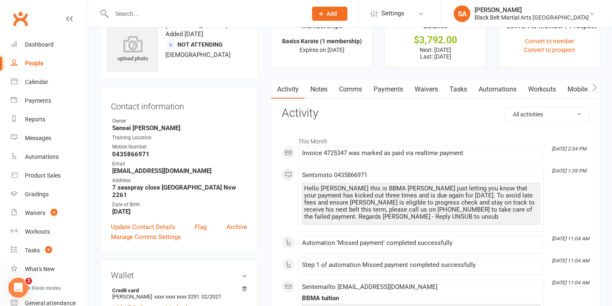
click at [382, 89] on link "Payments" at bounding box center [388, 89] width 41 height 19
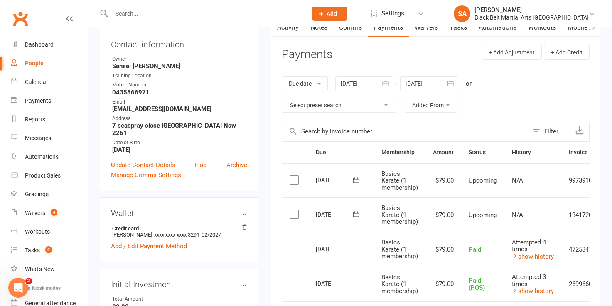
scroll to position [89, 0]
click at [131, 15] on input "text" at bounding box center [205, 14] width 192 height 12
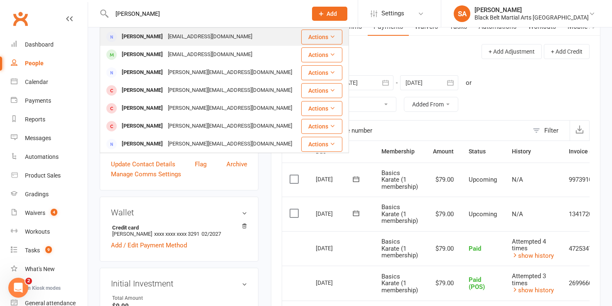
type input "lucie foster"
click at [145, 35] on div "Lucie Foster" at bounding box center [142, 37] width 46 height 12
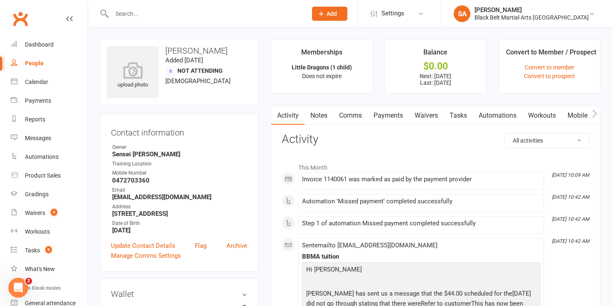
click at [394, 116] on link "Payments" at bounding box center [388, 115] width 41 height 19
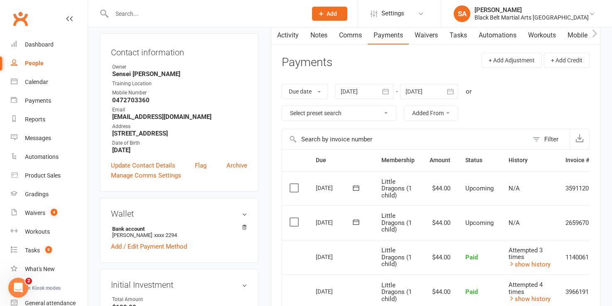
scroll to position [82, 0]
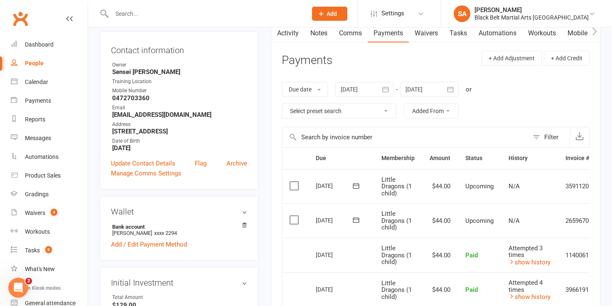
click at [117, 9] on input "text" at bounding box center [205, 14] width 192 height 12
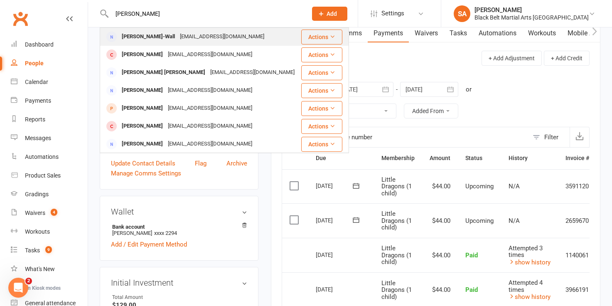
type input "mark howell"
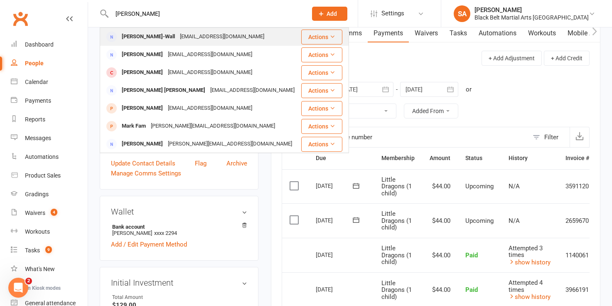
click at [134, 40] on div "Mark Howland-Wall" at bounding box center [148, 37] width 58 height 12
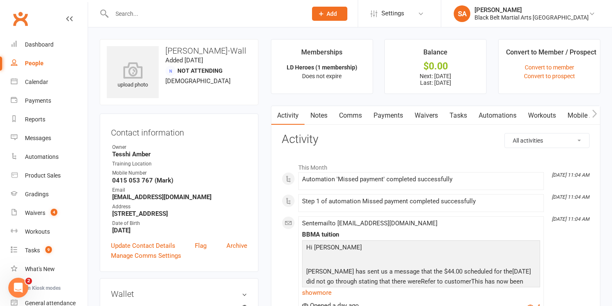
click at [385, 117] on link "Payments" at bounding box center [388, 115] width 41 height 19
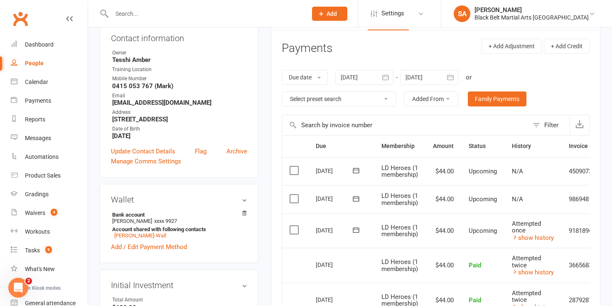
scroll to position [99, 0]
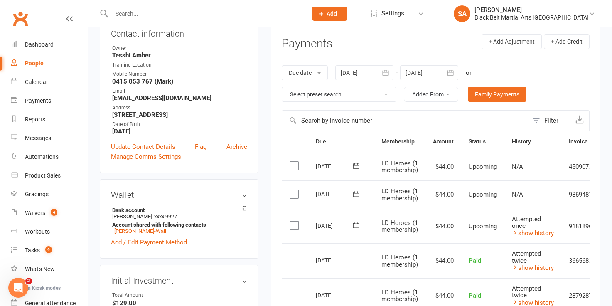
click at [121, 17] on input "text" at bounding box center [205, 14] width 192 height 12
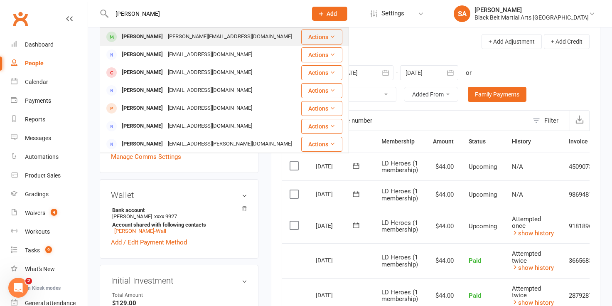
type input "allfred abll"
click at [137, 37] on div "Alfred Bellanti" at bounding box center [142, 37] width 46 height 12
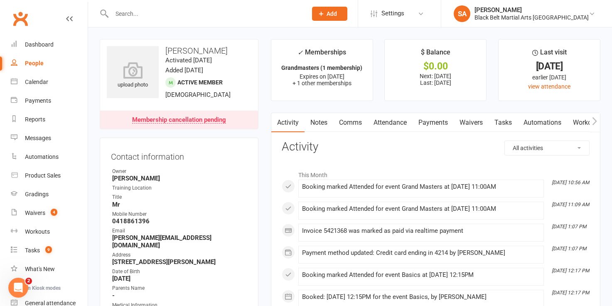
click at [429, 122] on link "Payments" at bounding box center [433, 122] width 41 height 19
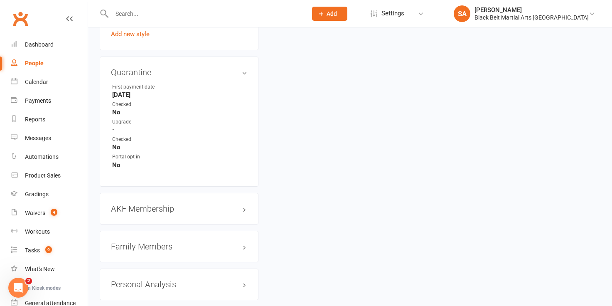
scroll to position [827, 0]
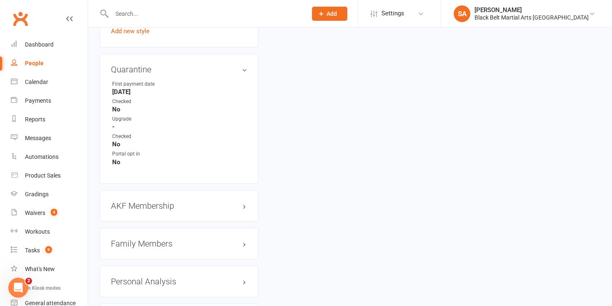
click at [142, 240] on h3 "Family Members" at bounding box center [179, 243] width 136 height 9
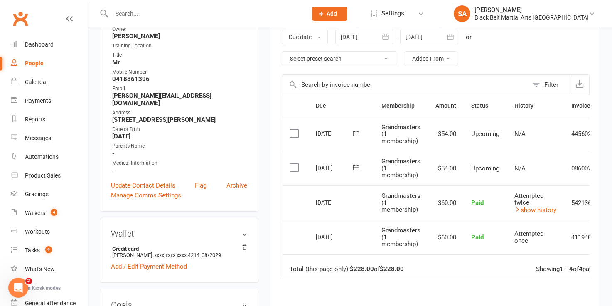
scroll to position [148, 0]
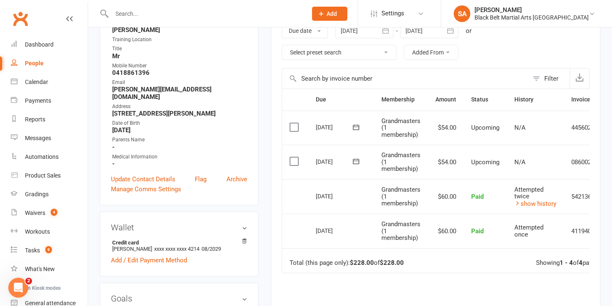
click at [133, 12] on input "text" at bounding box center [205, 14] width 192 height 12
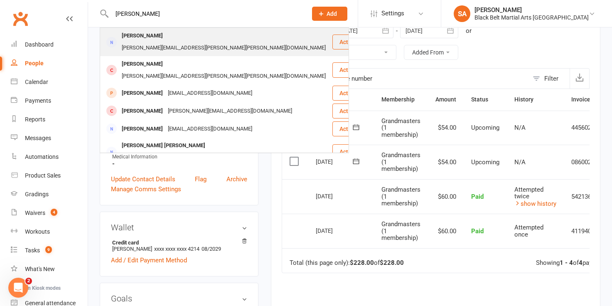
type input "nicola jones"
click at [128, 35] on div "Nicola Jones" at bounding box center [142, 36] width 46 height 12
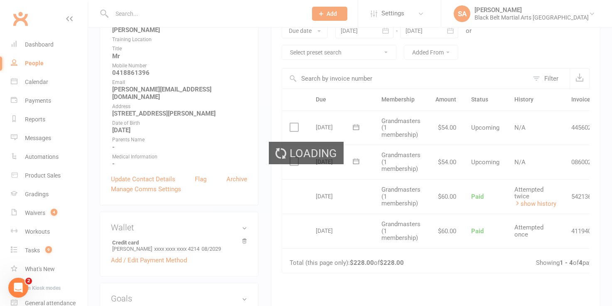
click at [461, 114] on div "Loading" at bounding box center [306, 153] width 612 height 306
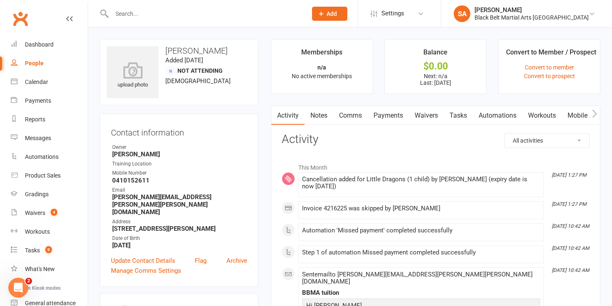
click at [392, 118] on link "Payments" at bounding box center [388, 115] width 41 height 19
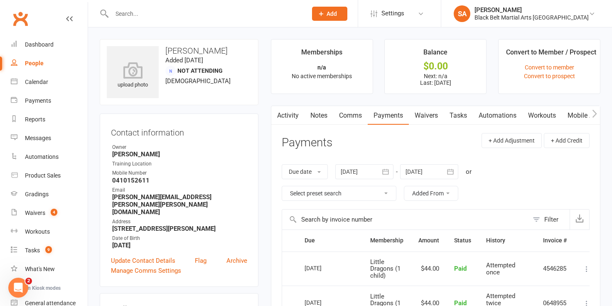
click at [451, 172] on icon "button" at bounding box center [450, 172] width 8 height 8
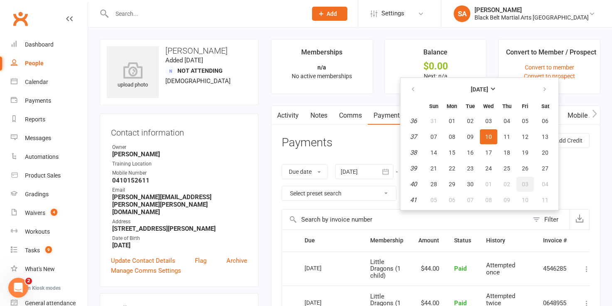
click at [523, 187] on button "03" at bounding box center [525, 184] width 17 height 15
type input "03 Oct 2025"
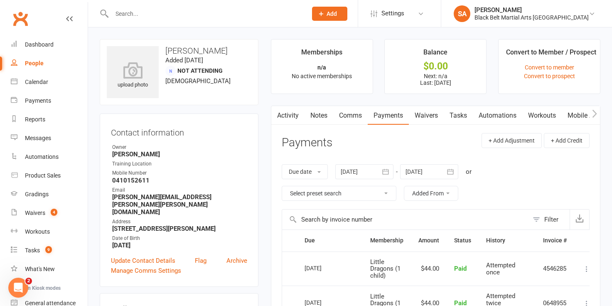
click at [129, 17] on input "text" at bounding box center [205, 14] width 192 height 12
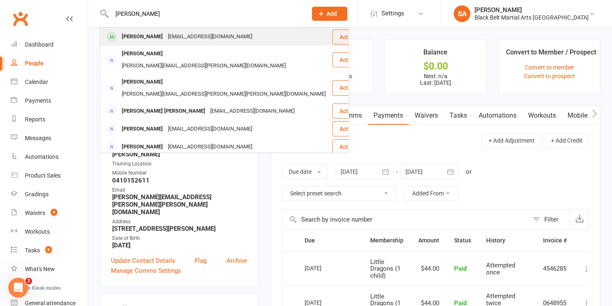
type input "kelly nicoles"
click at [148, 34] on div "Kelly Nichols" at bounding box center [142, 37] width 46 height 12
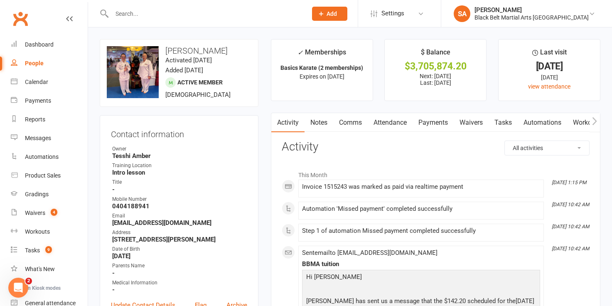
click at [427, 124] on link "Payments" at bounding box center [433, 122] width 41 height 19
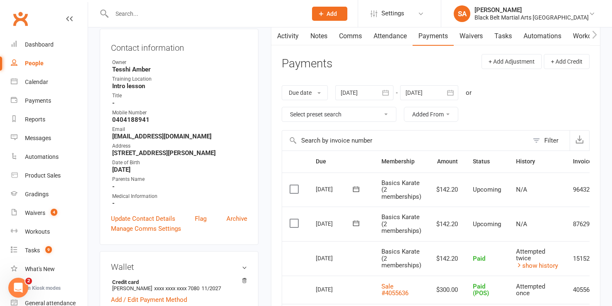
scroll to position [91, 0]
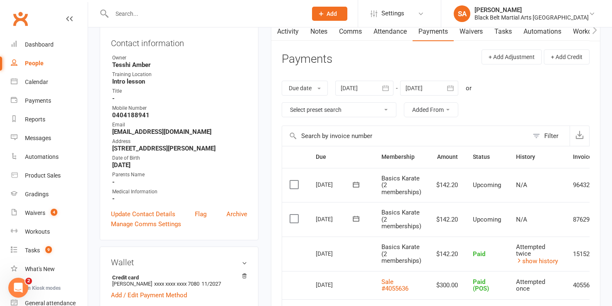
click at [123, 8] on input "text" at bounding box center [205, 14] width 192 height 12
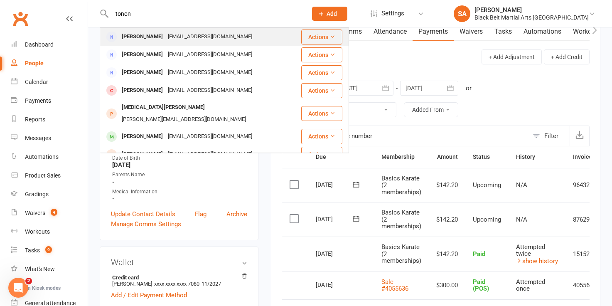
type input "tonon"
click at [144, 33] on div "Andrea Tonon" at bounding box center [142, 37] width 46 height 12
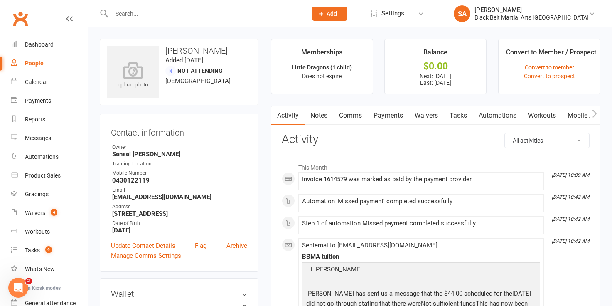
click at [389, 117] on link "Payments" at bounding box center [388, 115] width 41 height 19
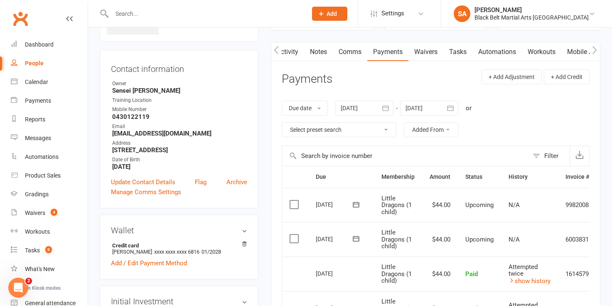
scroll to position [73, 0]
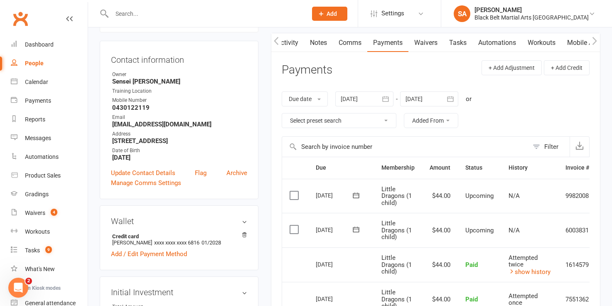
click at [119, 11] on input "text" at bounding box center [205, 14] width 192 height 12
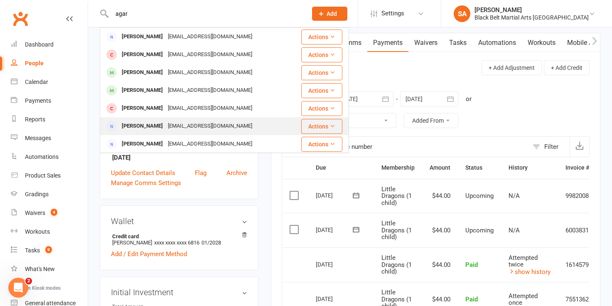
type input "agar"
click at [144, 127] on div "Ashleigh Agar" at bounding box center [142, 126] width 46 height 12
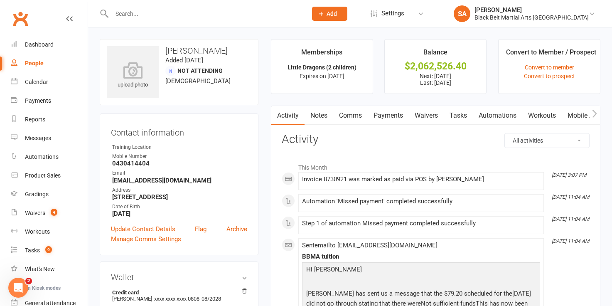
click at [387, 116] on link "Payments" at bounding box center [388, 115] width 41 height 19
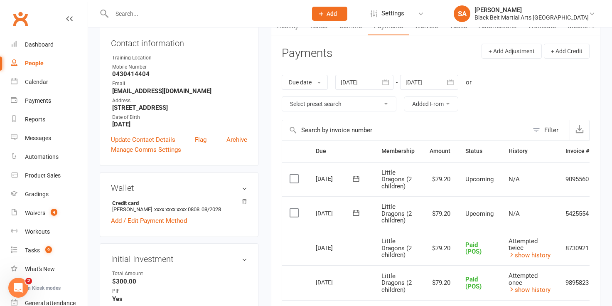
scroll to position [95, 0]
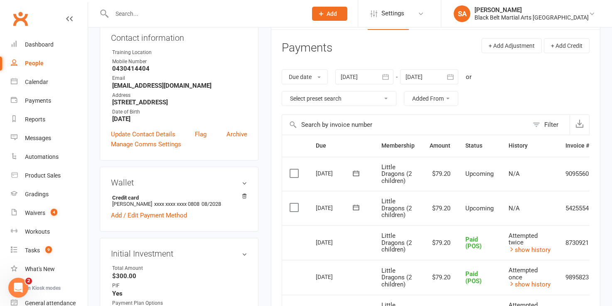
click at [125, 14] on input "text" at bounding box center [205, 14] width 192 height 12
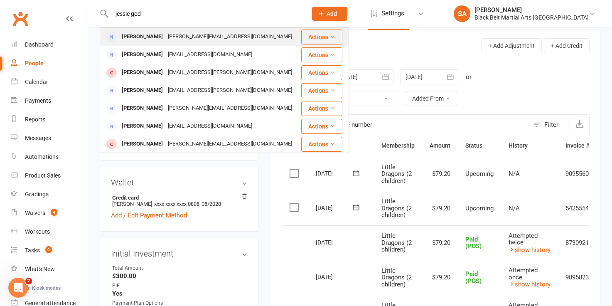
type input "jessic god"
click at [139, 35] on div "Jessica Godfrey" at bounding box center [142, 37] width 46 height 12
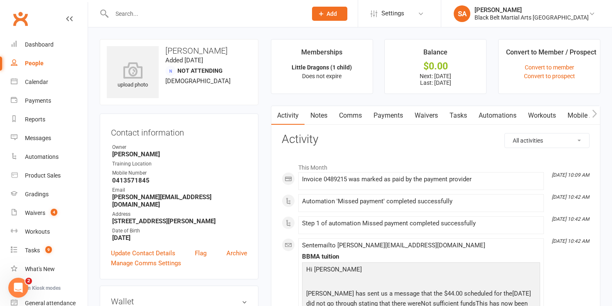
scroll to position [0, 0]
click at [387, 115] on link "Payments" at bounding box center [387, 115] width 41 height 19
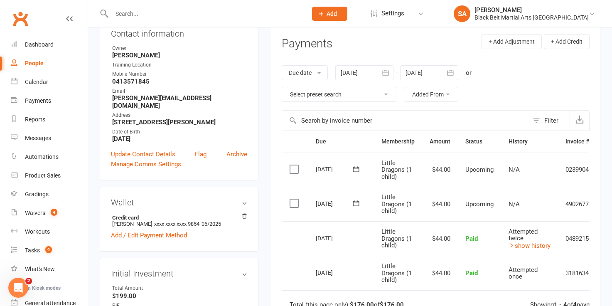
scroll to position [102, 0]
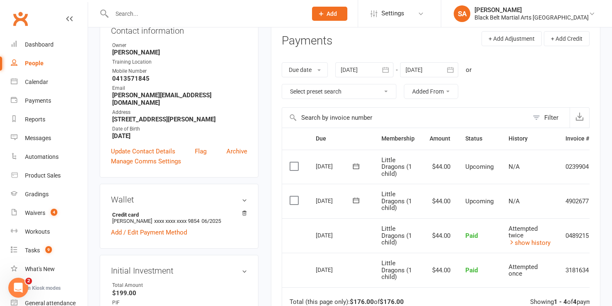
click at [123, 10] on input "text" at bounding box center [205, 14] width 192 height 12
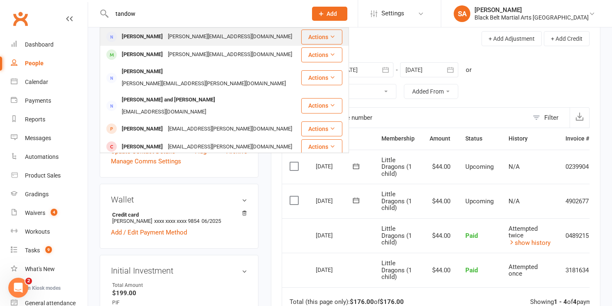
type input "tandow"
click at [150, 42] on div "Adam Tandowski" at bounding box center [142, 37] width 46 height 12
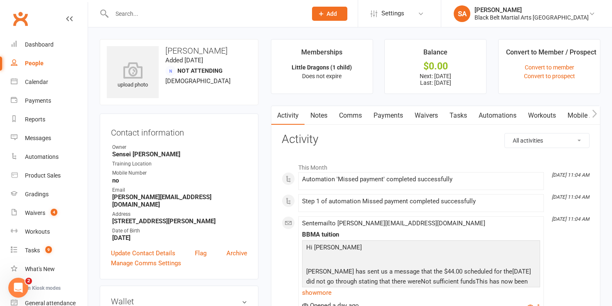
click at [385, 115] on link "Payments" at bounding box center [388, 115] width 41 height 19
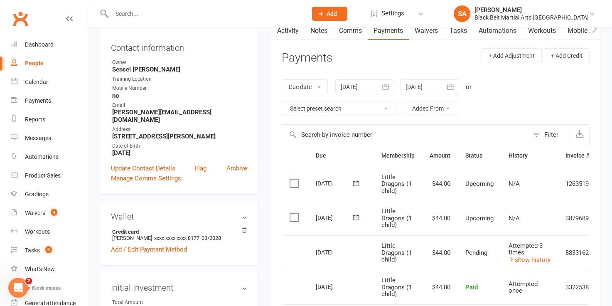
scroll to position [86, 0]
click at [122, 16] on input "text" at bounding box center [205, 14] width 192 height 12
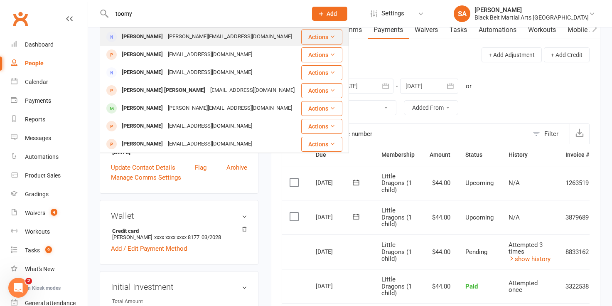
type input "toomy"
click at [135, 40] on div "Kim Toomey" at bounding box center [142, 37] width 46 height 12
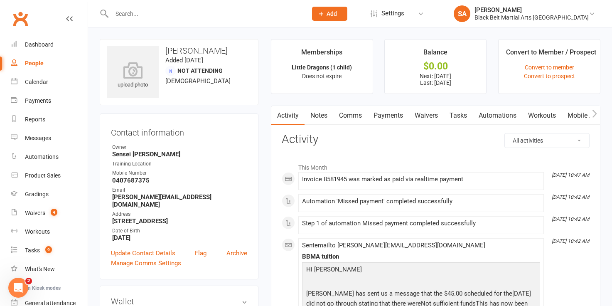
click at [389, 113] on link "Payments" at bounding box center [388, 115] width 41 height 19
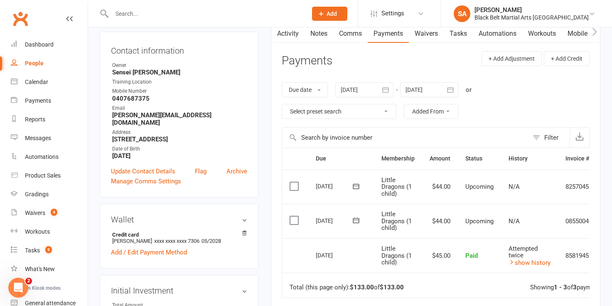
scroll to position [85, 0]
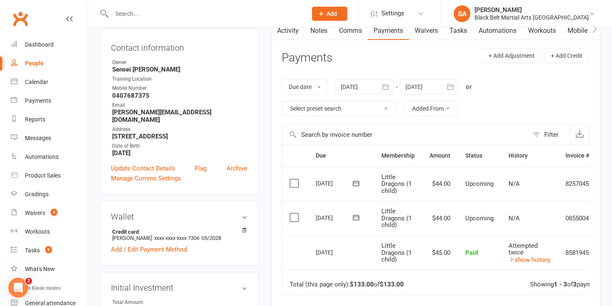
click at [119, 15] on input "text" at bounding box center [205, 14] width 192 height 12
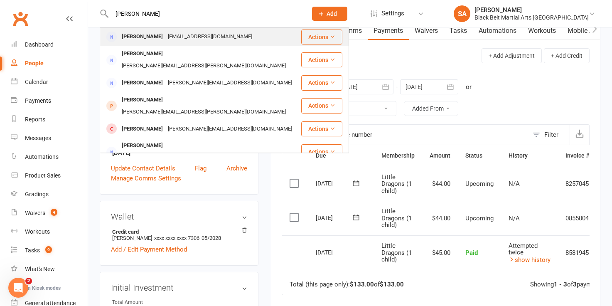
type input "jessica mill"
click at [133, 37] on div "Jessica Mills" at bounding box center [142, 37] width 46 height 12
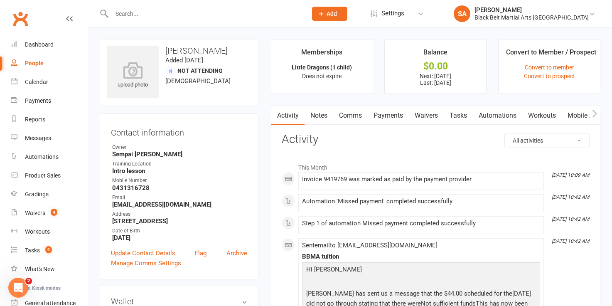
click at [390, 116] on link "Payments" at bounding box center [388, 115] width 41 height 19
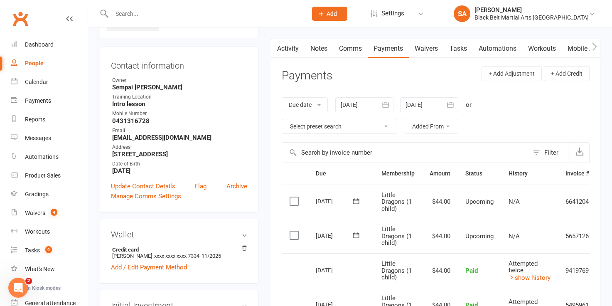
scroll to position [73, 0]
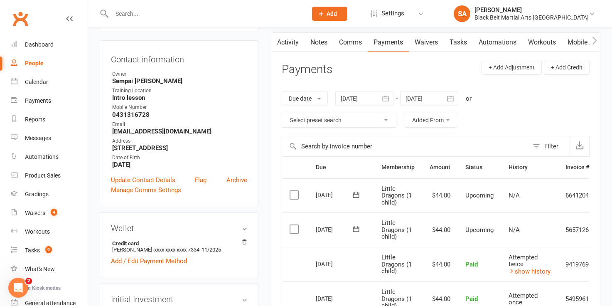
click at [120, 12] on input "text" at bounding box center [205, 14] width 192 height 12
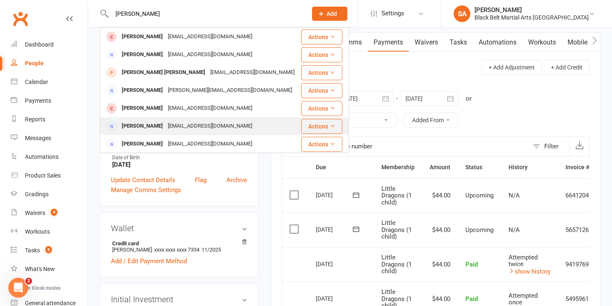
type input "alexandra b"
click at [150, 128] on div "[PERSON_NAME]" at bounding box center [142, 126] width 46 height 12
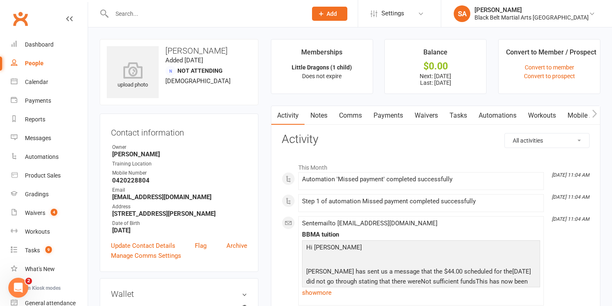
click at [390, 118] on link "Payments" at bounding box center [388, 115] width 41 height 19
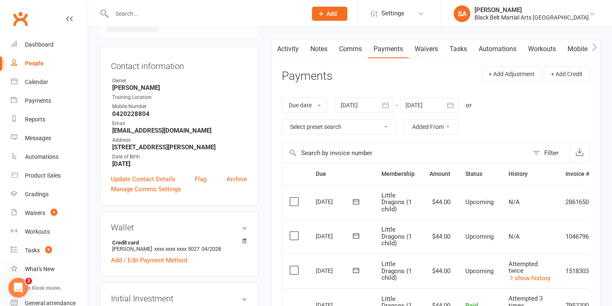
scroll to position [74, 0]
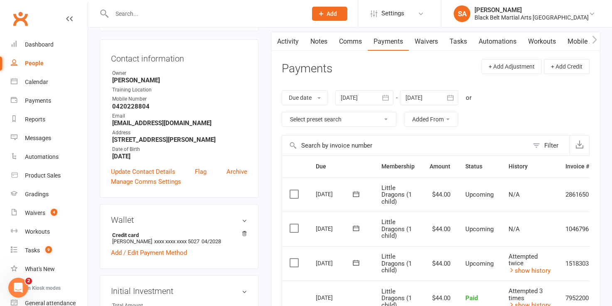
click at [353, 42] on link "Comms" at bounding box center [350, 41] width 35 height 19
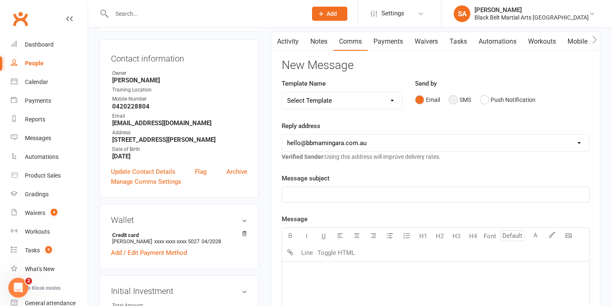
click at [454, 100] on button "SMS" at bounding box center [460, 100] width 22 height 16
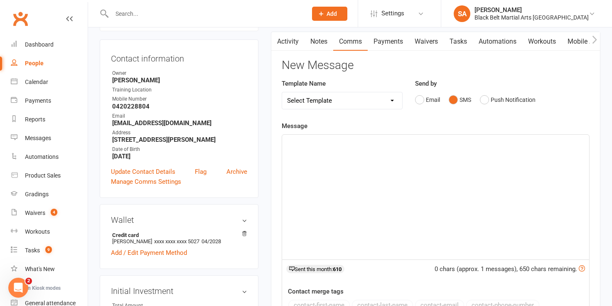
click at [393, 99] on select "Select Template [SMS] 14 Day Absentee AFU Lil Dragons [SMS] 14 day Absentee AFU…" at bounding box center [342, 100] width 120 height 17
select select "59"
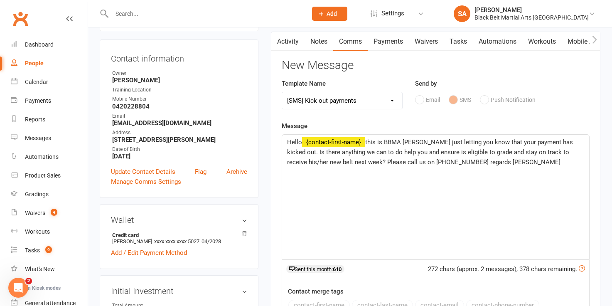
click at [575, 142] on span "this is BBMA Mingara just letting you know that your payment has kicked out. Is…" at bounding box center [431, 151] width 288 height 27
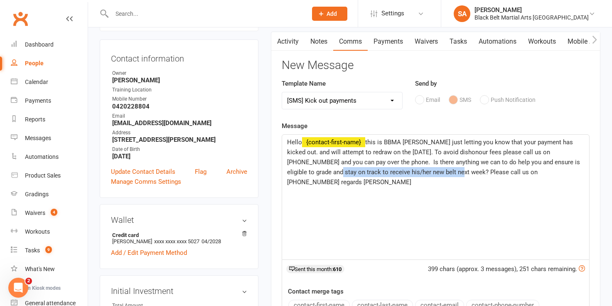
drag, startPoint x: 409, startPoint y: 172, endPoint x: 284, endPoint y: 170, distance: 126.0
click at [284, 170] on div "Hello ﻿ {contact-first-name} this is BBMA Mingara just letting you know that yo…" at bounding box center [435, 197] width 307 height 125
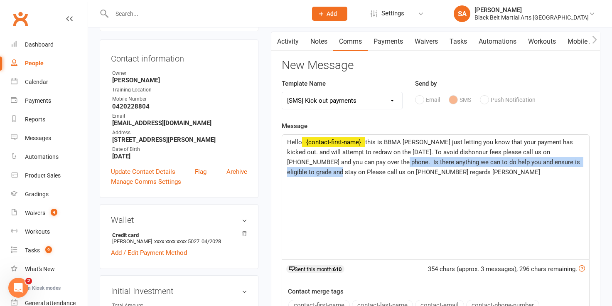
drag, startPoint x: 584, startPoint y: 162, endPoint x: 355, endPoint y: 161, distance: 229.5
click at [355, 161] on div "Hello ﻿ {contact-first-name} this is BBMA Mingara just letting you know that yo…" at bounding box center [435, 197] width 307 height 125
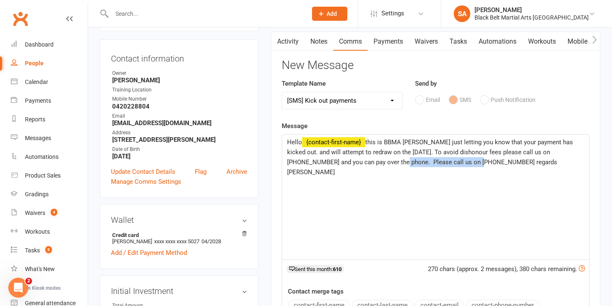
drag, startPoint x: 434, startPoint y: 162, endPoint x: 356, endPoint y: 164, distance: 78.2
click at [356, 164] on span "this is BBMA Mingara just letting you know that your payment has kicked out. an…" at bounding box center [431, 156] width 288 height 37
click at [357, 161] on span "this is BBMA Mingara just letting you know that your payment has kicked out. an…" at bounding box center [431, 151] width 288 height 27
click at [575, 142] on span "this is BBMA Mingara just letting you know that your payment has kicked out. an…" at bounding box center [431, 151] width 288 height 27
click at [471, 153] on span "this is BBMA Mingara just letting you know that your payment has kicked out, an…" at bounding box center [431, 151] width 288 height 27
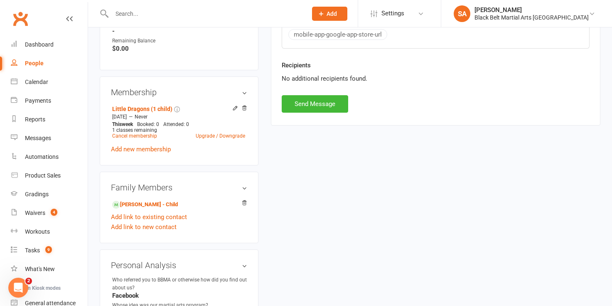
scroll to position [403, 0]
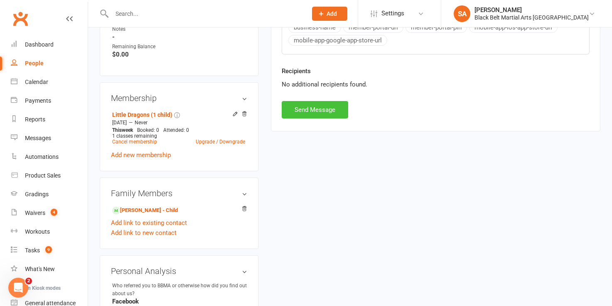
click at [315, 110] on button "Send Message" at bounding box center [315, 109] width 67 height 17
select select
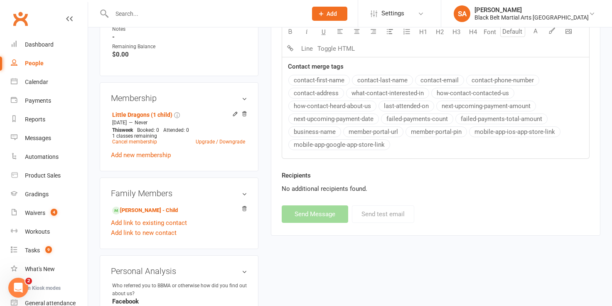
click at [119, 12] on input "text" at bounding box center [205, 14] width 192 height 12
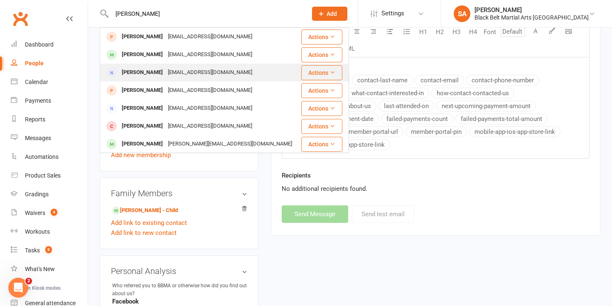
type input "munro"
click at [139, 74] on div "Samantha Munro" at bounding box center [142, 73] width 46 height 12
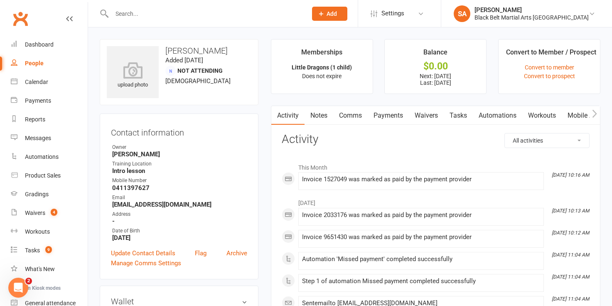
click at [392, 116] on link "Payments" at bounding box center [388, 115] width 41 height 19
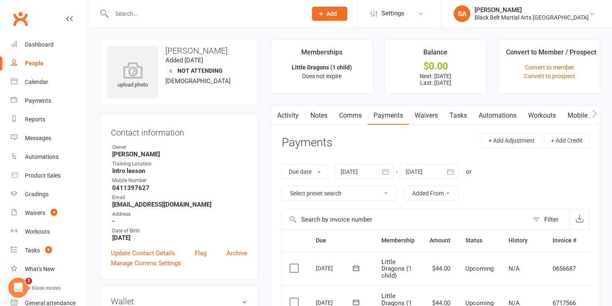
click at [115, 15] on input "text" at bounding box center [205, 14] width 192 height 12
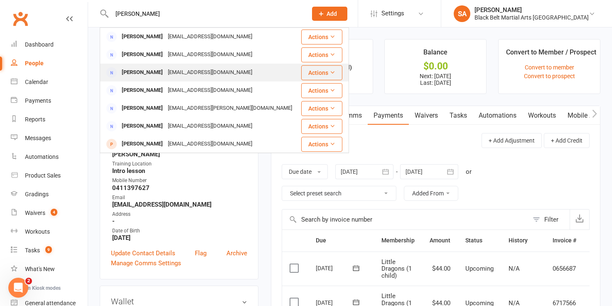
type input "dj barker"
click at [145, 75] on div "D-J Barker" at bounding box center [142, 73] width 46 height 12
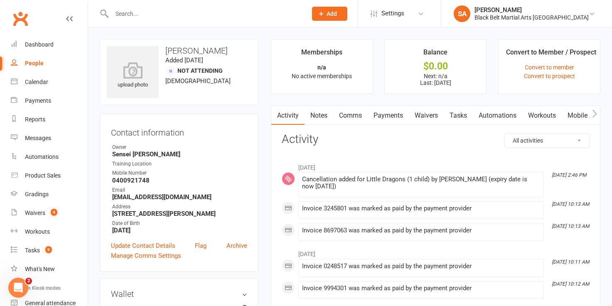
click at [392, 116] on link "Payments" at bounding box center [388, 115] width 41 height 19
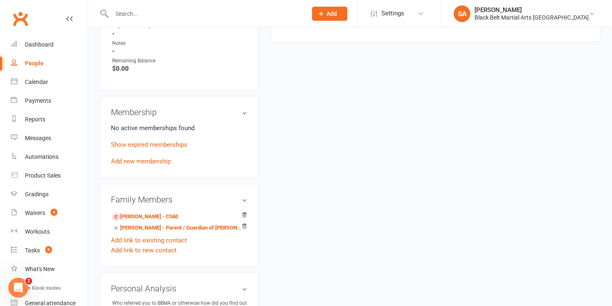
scroll to position [441, 0]
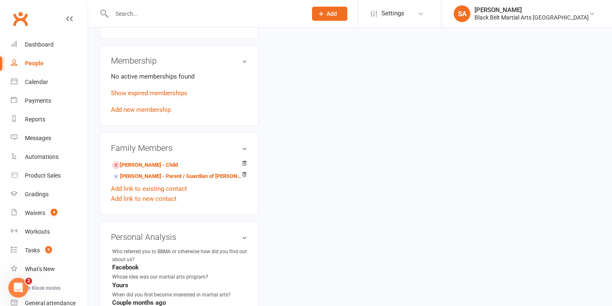
click at [124, 17] on input "text" at bounding box center [205, 14] width 192 height 12
paste input "Gianluca Mifsud"
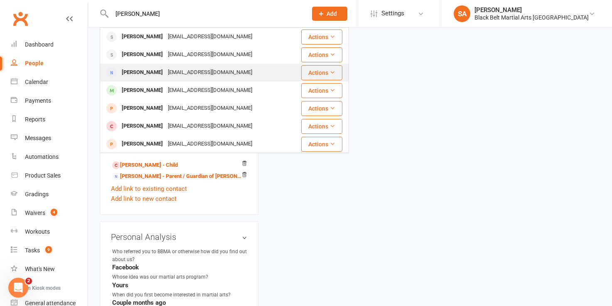
type input "Gianluca Mifsud"
click at [134, 73] on div "Joanne Mifsud" at bounding box center [142, 73] width 46 height 12
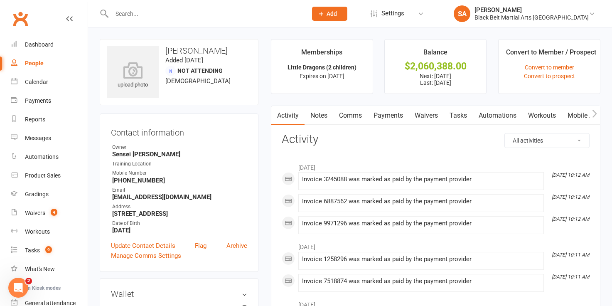
click at [390, 113] on link "Payments" at bounding box center [388, 115] width 41 height 19
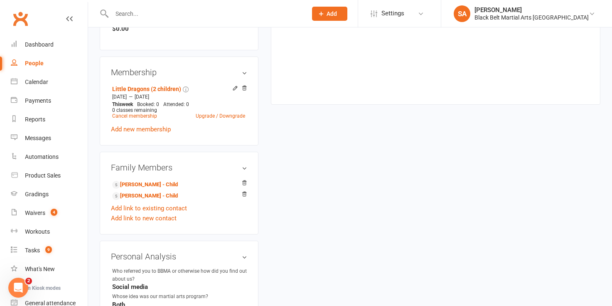
scroll to position [441, 0]
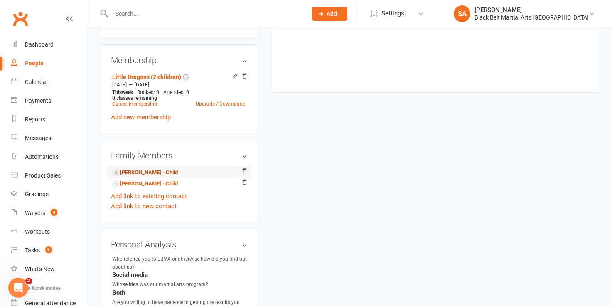
click at [128, 171] on link "Gianluca Mifsud - Child" at bounding box center [145, 172] width 66 height 9
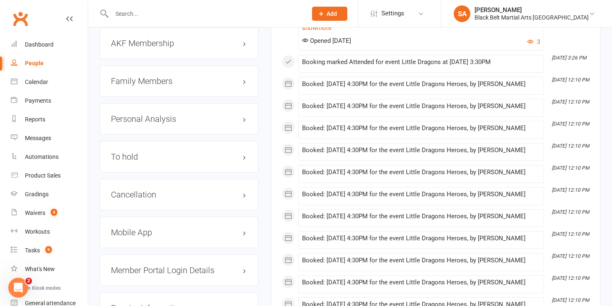
scroll to position [925, 0]
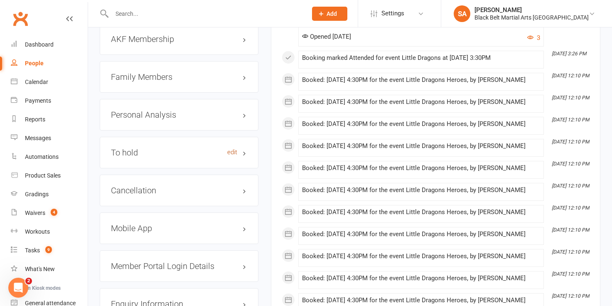
click at [232, 149] on link "edit" at bounding box center [232, 152] width 10 height 7
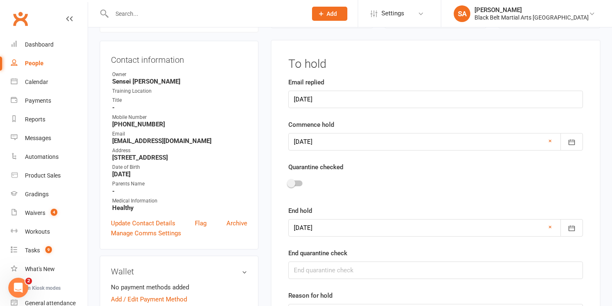
scroll to position [71, 0]
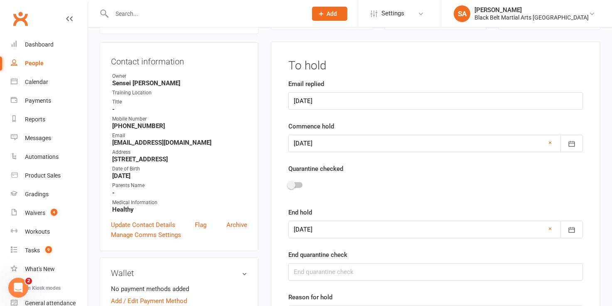
click at [289, 182] on span at bounding box center [291, 185] width 8 height 8
click at [288, 184] on input "checkbox" at bounding box center [288, 184] width 0 height 0
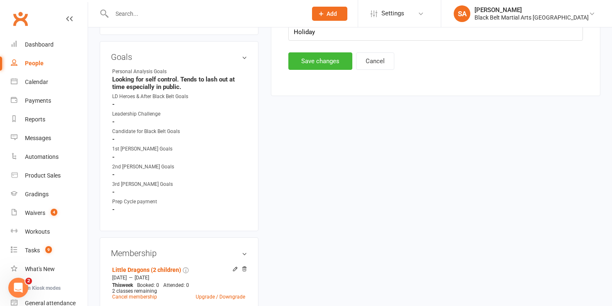
scroll to position [338, 0]
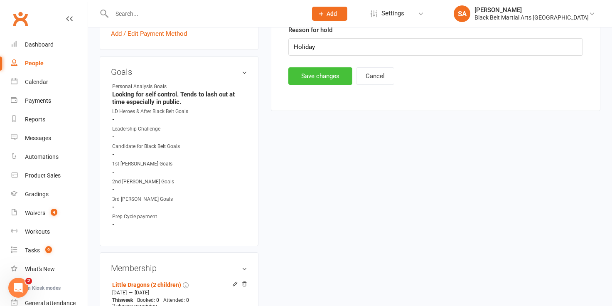
click at [304, 80] on button "Save changes" at bounding box center [320, 75] width 64 height 17
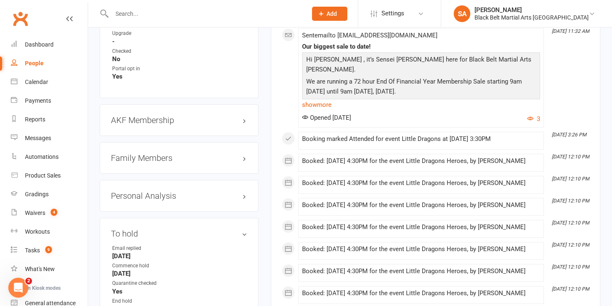
scroll to position [846, 0]
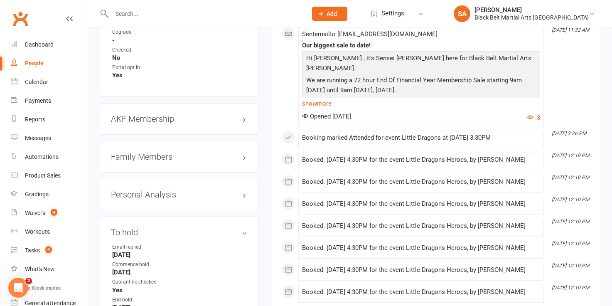
click at [153, 155] on h3 "Family Members" at bounding box center [179, 156] width 136 height 9
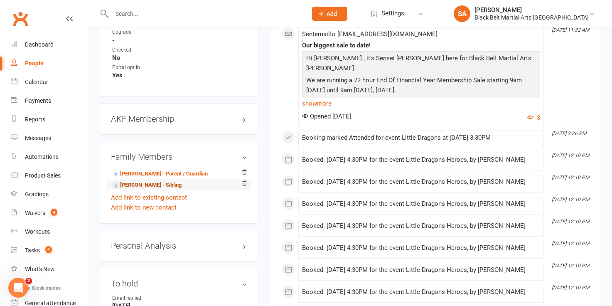
click at [145, 184] on link "Luigi Mifsud - Sibling" at bounding box center [146, 185] width 69 height 9
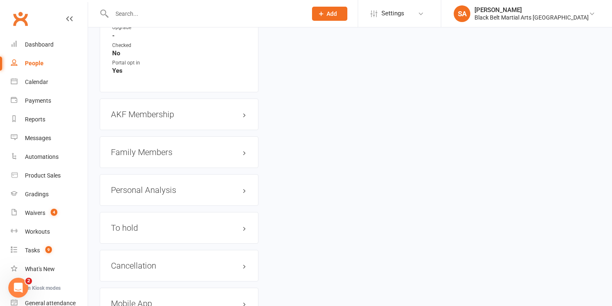
scroll to position [880, 0]
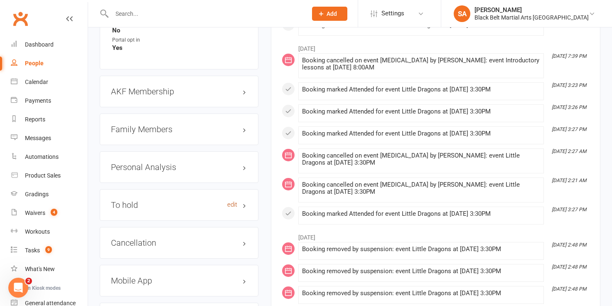
click at [231, 201] on link "edit" at bounding box center [232, 204] width 10 height 7
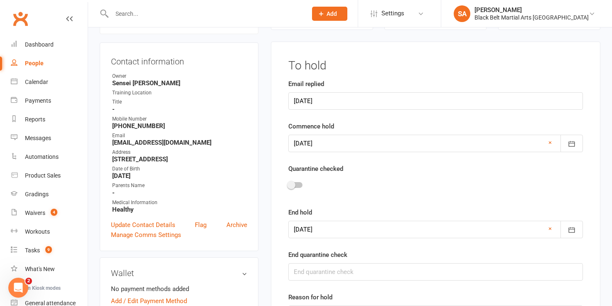
click at [291, 184] on span at bounding box center [291, 185] width 8 height 8
click at [288, 184] on input "checkbox" at bounding box center [288, 184] width 0 height 0
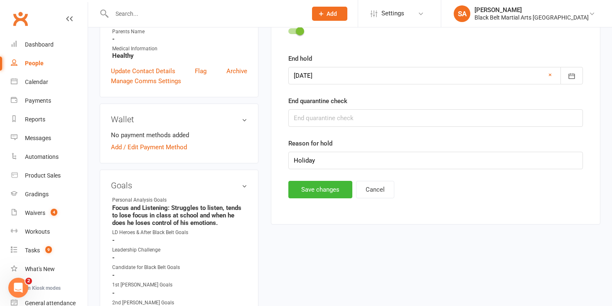
scroll to position [227, 0]
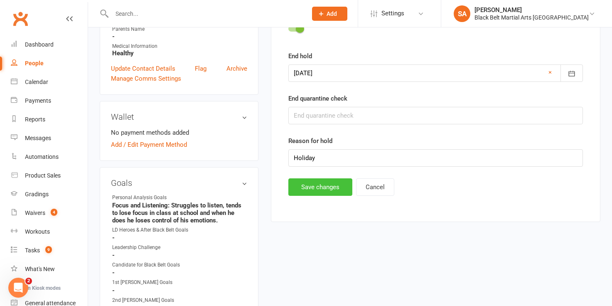
click at [296, 184] on button "Save changes" at bounding box center [320, 186] width 64 height 17
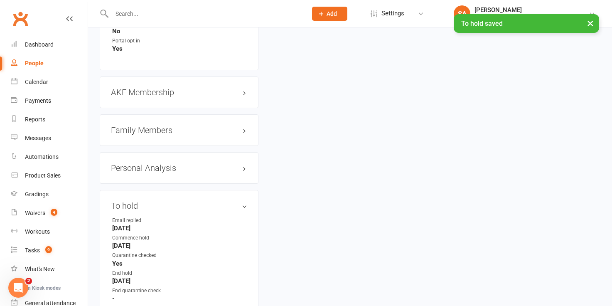
scroll to position [891, 0]
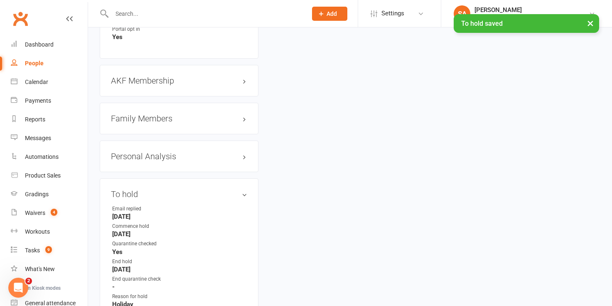
click at [143, 115] on h3 "Family Members" at bounding box center [179, 118] width 136 height 9
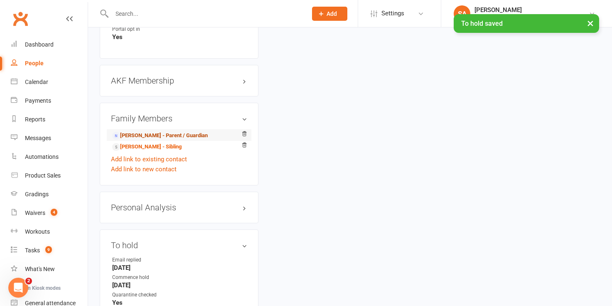
click at [137, 131] on link "Joanne Mifsud - Parent / Guardian" at bounding box center [160, 135] width 96 height 9
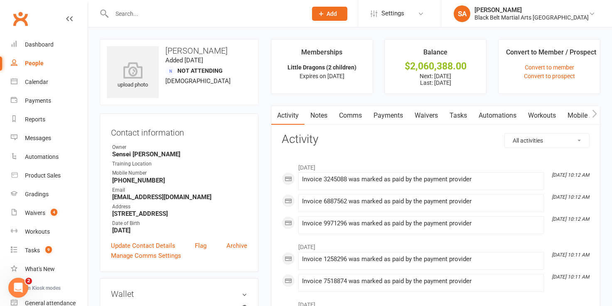
click at [133, 13] on input "text" at bounding box center [205, 14] width 192 height 12
paste input "Koa Lipman"
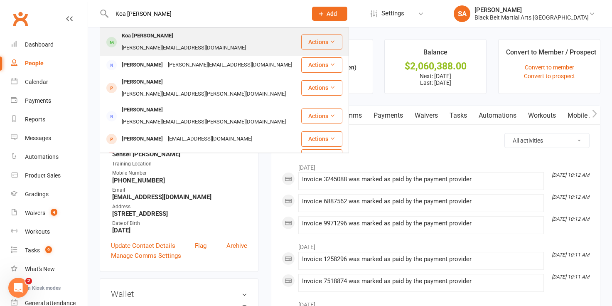
type input "Koa Lipman"
click at [136, 36] on div "Koa Lipman" at bounding box center [147, 36] width 57 height 12
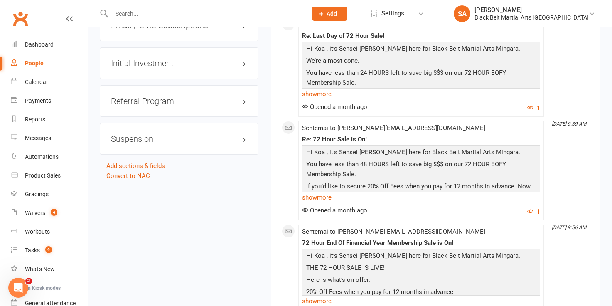
scroll to position [1240, 0]
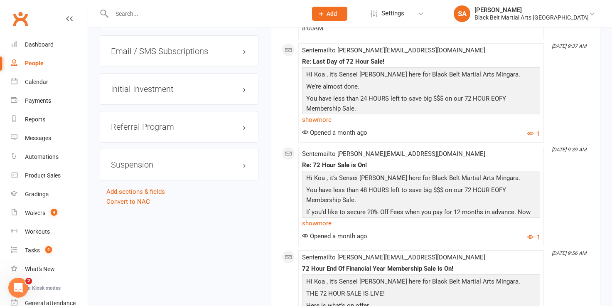
click at [244, 160] on h3 "Suspension" at bounding box center [179, 164] width 136 height 9
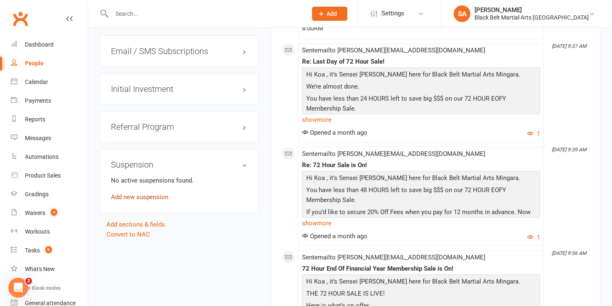
click at [146, 193] on link "Add new suspension" at bounding box center [139, 196] width 57 height 7
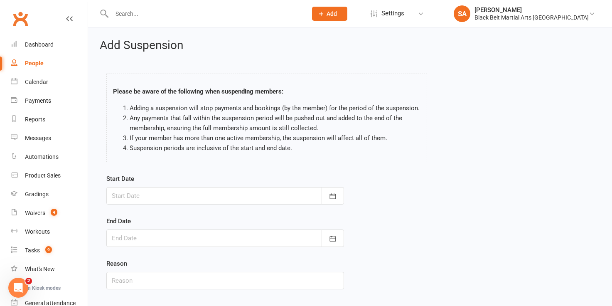
click at [168, 196] on div at bounding box center [225, 195] width 238 height 17
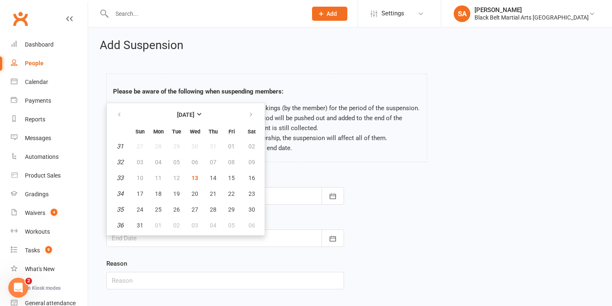
click at [175, 179] on td "12" at bounding box center [176, 177] width 17 height 15
click at [195, 178] on span "13" at bounding box center [195, 178] width 7 height 7
type input "13 Aug 2025"
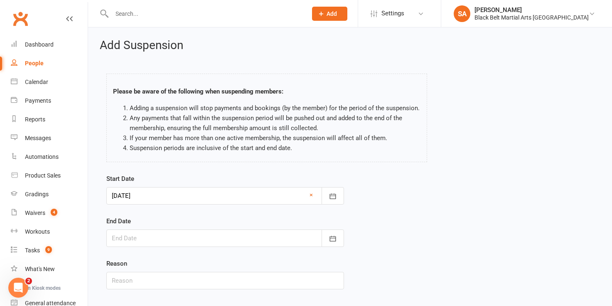
click at [180, 237] on div at bounding box center [225, 237] width 238 height 17
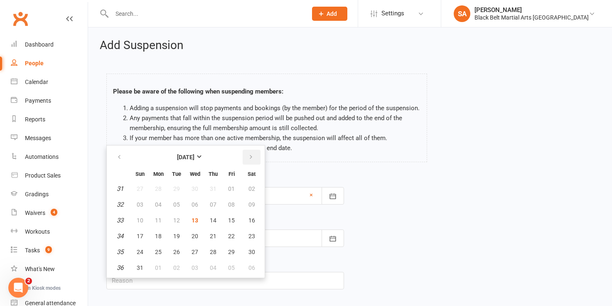
click at [249, 155] on icon "button" at bounding box center [251, 157] width 6 height 7
click at [229, 205] on span "12" at bounding box center [231, 204] width 7 height 7
type input "12 Sep 2025"
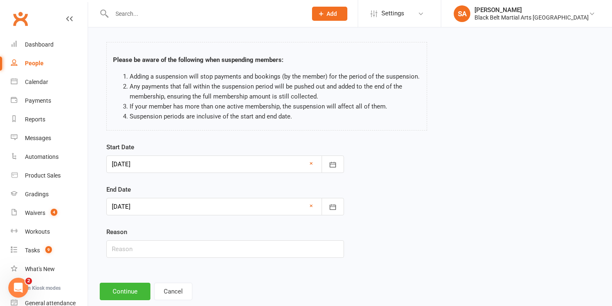
scroll to position [49, 0]
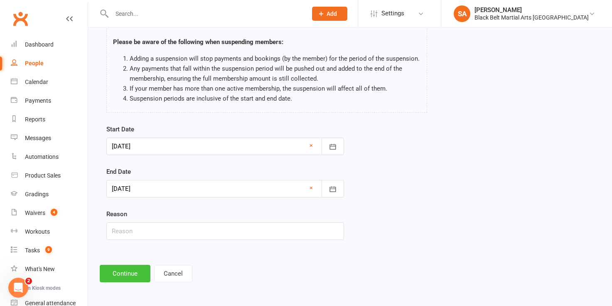
click at [113, 278] on button "Continue" at bounding box center [125, 273] width 51 height 17
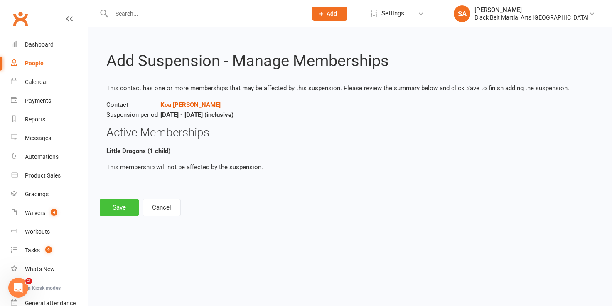
click at [118, 201] on button "Save" at bounding box center [119, 207] width 39 height 17
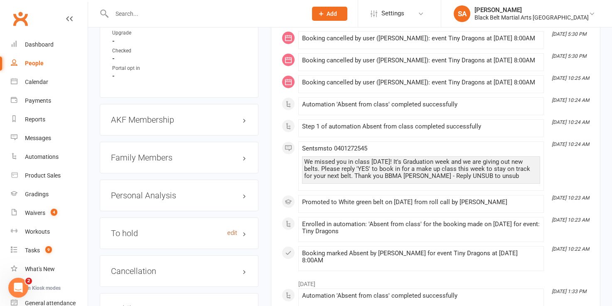
click at [233, 229] on link "edit" at bounding box center [232, 232] width 10 height 7
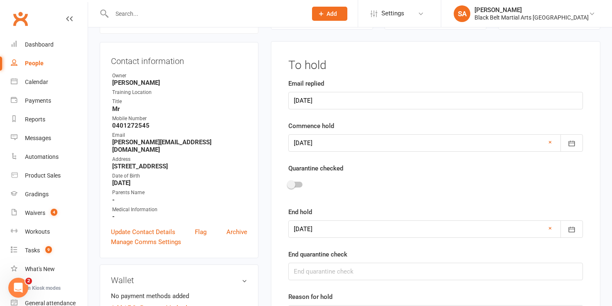
scroll to position [71, 0]
click at [294, 190] on div at bounding box center [435, 186] width 295 height 19
click at [291, 185] on span at bounding box center [291, 185] width 8 height 8
click at [288, 184] on input "checkbox" at bounding box center [288, 184] width 0 height 0
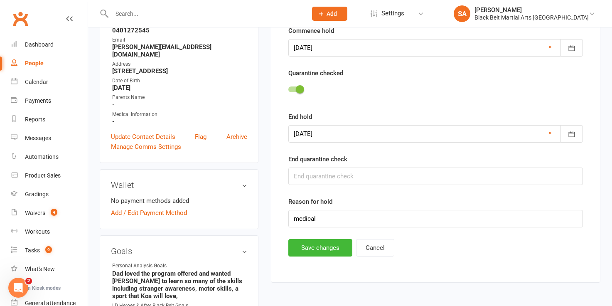
scroll to position [167, 0]
click at [301, 237] on main "To hold Email replied 15/7/25 Commence hold 15 Aug 2025 August 2025 Sun Mon Tue…" at bounding box center [436, 109] width 308 height 293
click at [301, 246] on button "Save changes" at bounding box center [320, 247] width 64 height 17
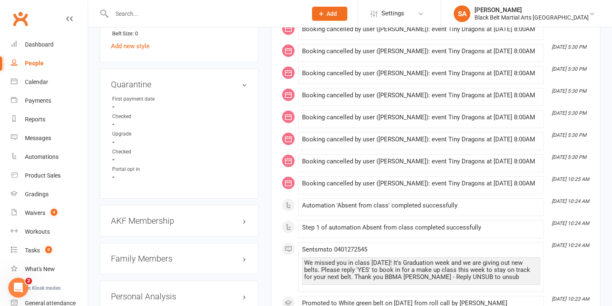
scroll to position [773, 0]
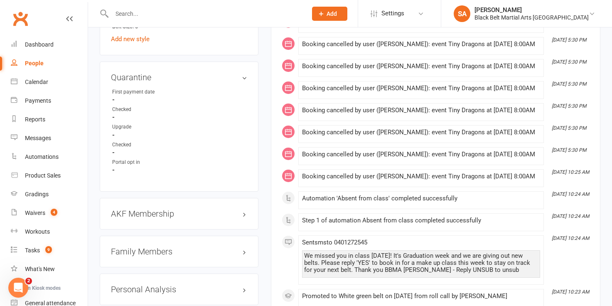
click at [154, 247] on h3 "Family Members" at bounding box center [179, 251] width 136 height 9
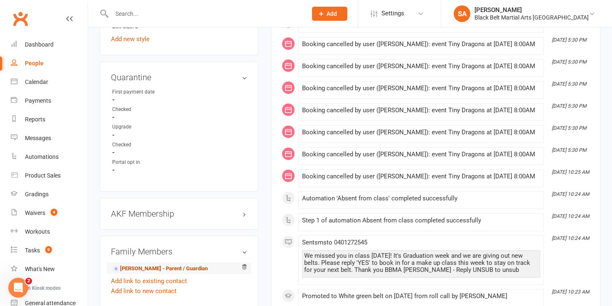
click at [144, 264] on link "Aaron Lipman - Parent / Guardian" at bounding box center [160, 268] width 96 height 9
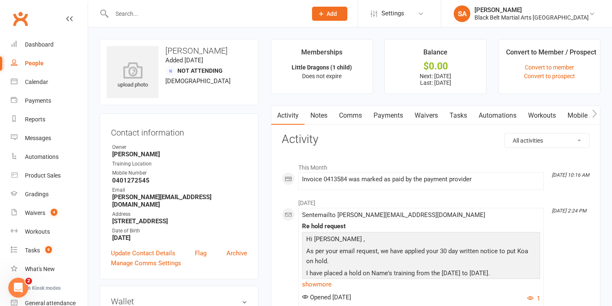
click at [392, 115] on link "Payments" at bounding box center [388, 115] width 41 height 19
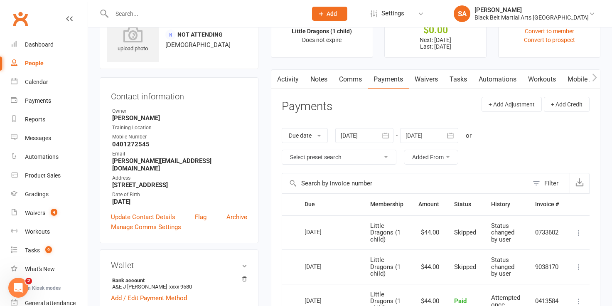
scroll to position [30, 0]
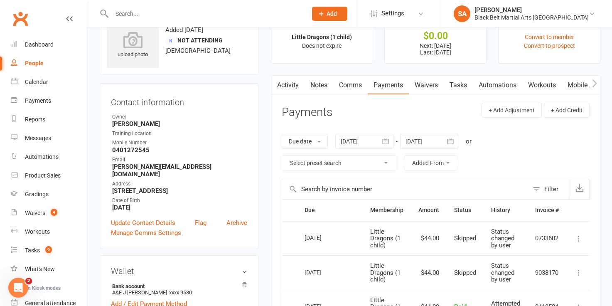
click at [452, 140] on icon "button" at bounding box center [450, 141] width 8 height 8
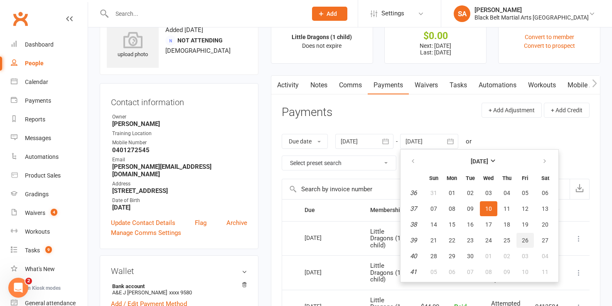
click at [525, 241] on span "26" at bounding box center [525, 240] width 7 height 7
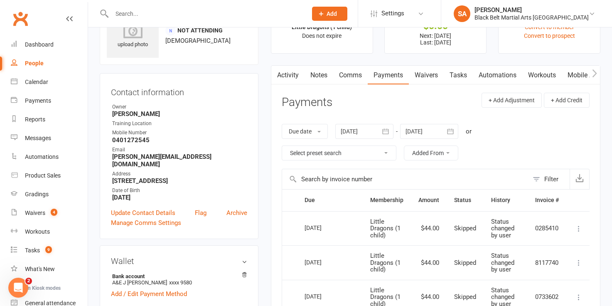
scroll to position [40, 0]
click at [450, 132] on icon "button" at bounding box center [450, 132] width 8 height 8
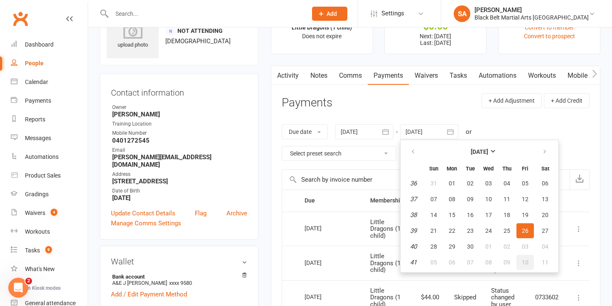
click at [525, 262] on span "10" at bounding box center [525, 262] width 7 height 7
type input "10 Oct 2025"
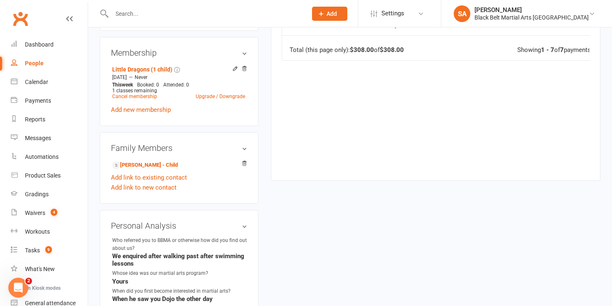
scroll to position [473, 0]
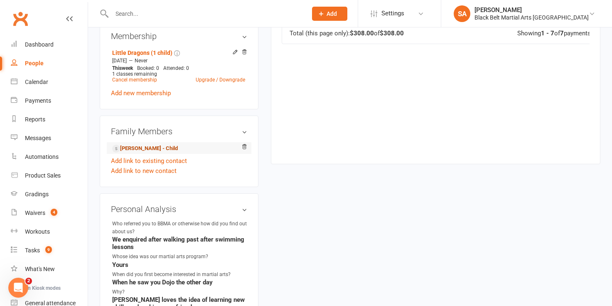
click at [144, 144] on link "Koa Lipman - Child" at bounding box center [145, 148] width 66 height 9
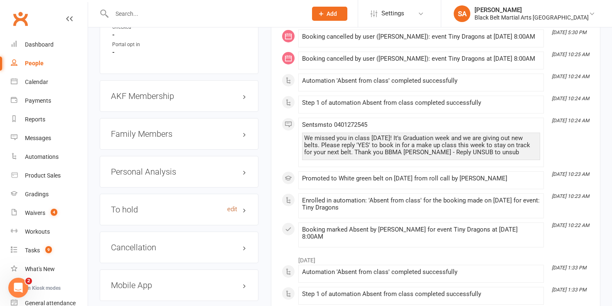
click at [230, 206] on link "edit" at bounding box center [232, 209] width 10 height 7
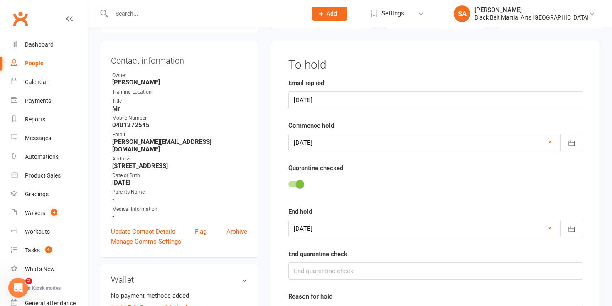
scroll to position [71, 0]
click at [309, 251] on label "End quarantine check" at bounding box center [317, 255] width 59 height 10
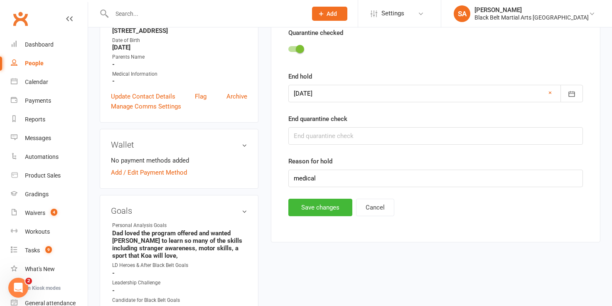
scroll to position [206, 0]
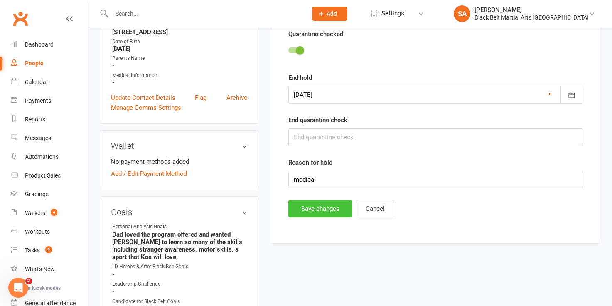
click at [312, 208] on button "Save changes" at bounding box center [320, 208] width 64 height 17
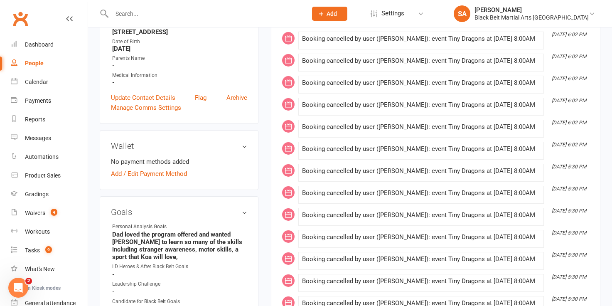
click at [126, 19] on input "text" at bounding box center [205, 14] width 192 height 12
paste input "[PERSON_NAME]"
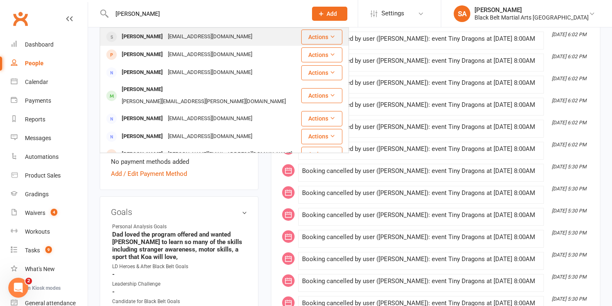
type input "[PERSON_NAME]"
click at [134, 38] on div "[PERSON_NAME]" at bounding box center [142, 37] width 46 height 12
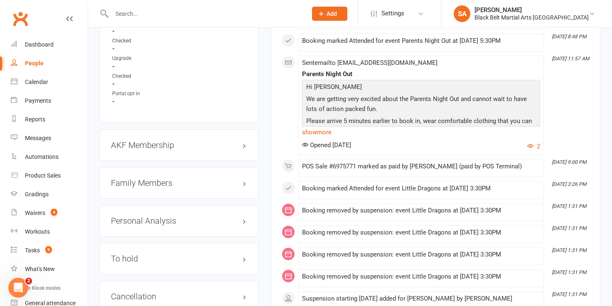
scroll to position [875, 0]
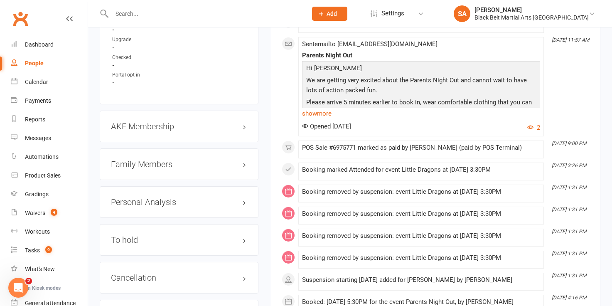
click at [134, 160] on h3 "Family Members" at bounding box center [179, 164] width 136 height 9
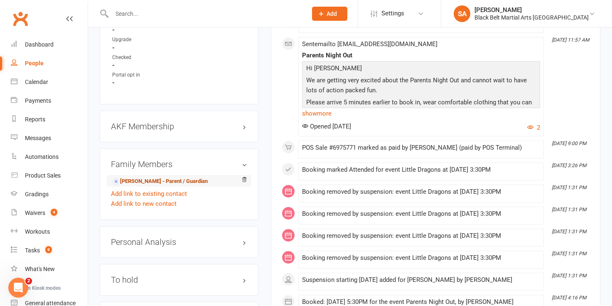
click at [134, 177] on link "[PERSON_NAME] - Parent / Guardian" at bounding box center [160, 181] width 96 height 9
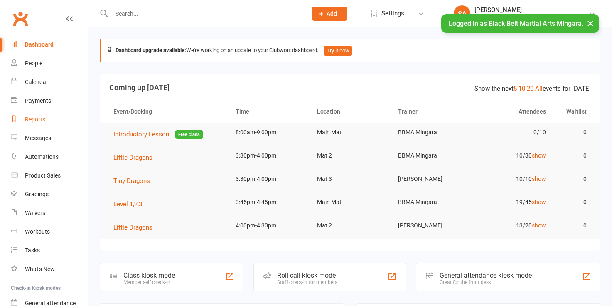
click at [38, 118] on div "Reports" at bounding box center [35, 119] width 20 height 7
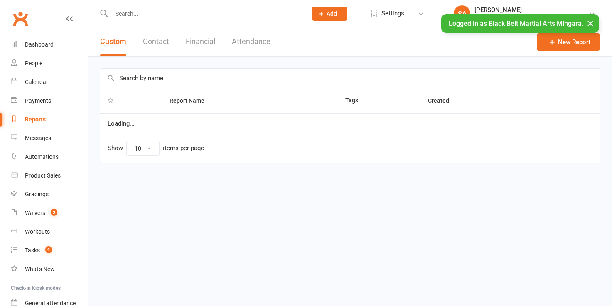
select select "100"
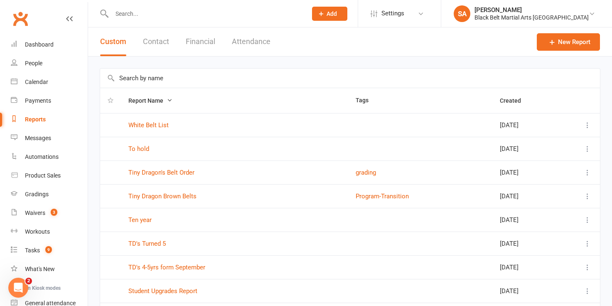
click at [120, 84] on input "text" at bounding box center [350, 78] width 500 height 19
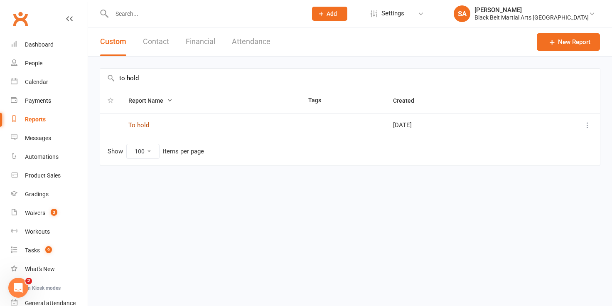
type input "to hold"
click at [136, 124] on link "To hold" at bounding box center [138, 124] width 21 height 7
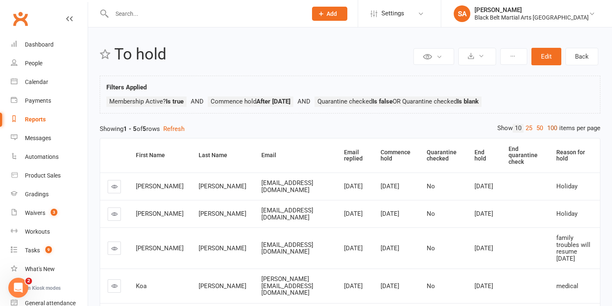
click at [554, 130] on link "100" at bounding box center [552, 128] width 14 height 9
drag, startPoint x: 148, startPoint y: 184, endPoint x: 198, endPoint y: 187, distance: 50.4
click at [198, 187] on tr "Gianluca Mifsud cutajarjo@gmail.com 28/5/25 Aug 12, 2025 No Sep 2, 2025 Holiday" at bounding box center [350, 186] width 500 height 27
copy tr "Gianluca Mifsud"
drag, startPoint x: 137, startPoint y: 242, endPoint x: 197, endPoint y: 248, distance: 60.6
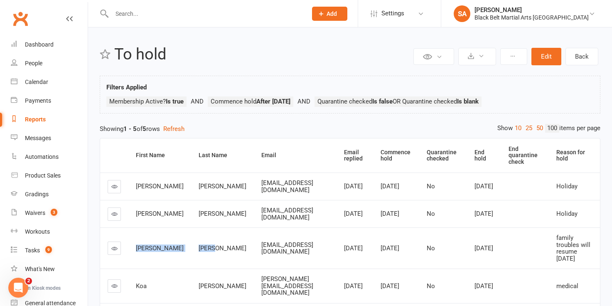
click at [197, 248] on tr "Luis Gamez germanxxxx9@gmail.com 12/8/25 Sep 12, 2025 No Dec 26, 2025 family tr…" at bounding box center [350, 247] width 500 height 41
copy tr "Luis Gamez"
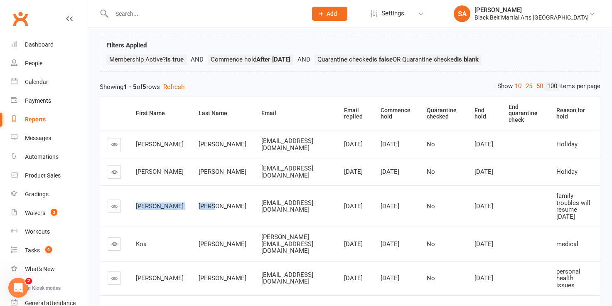
scroll to position [57, 0]
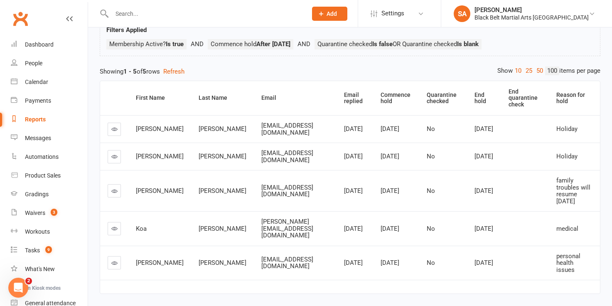
click at [152, 217] on td "Koa" at bounding box center [159, 228] width 63 height 35
drag, startPoint x: 131, startPoint y: 211, endPoint x: 200, endPoint y: 211, distance: 69.4
click at [200, 211] on tr "Koa Lipman Aaron.lipman88@gmail.com 15/7/25 Aug 15, 2025 No Sep 15, 2025 medical" at bounding box center [350, 228] width 500 height 35
copy tr "Koa Lipman"
click at [35, 120] on div "Reports" at bounding box center [35, 119] width 21 height 7
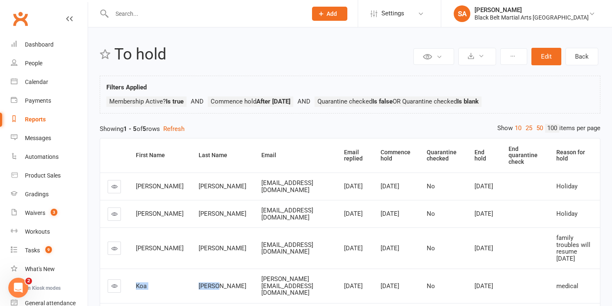
select select "100"
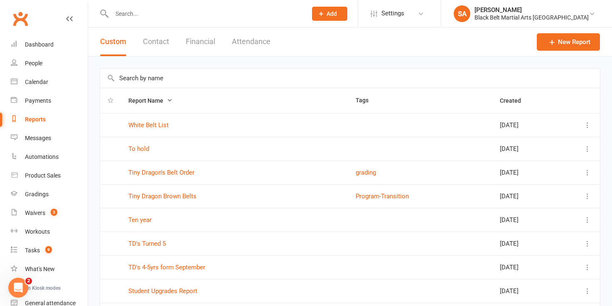
click at [129, 81] on input "text" at bounding box center [350, 78] width 500 height 19
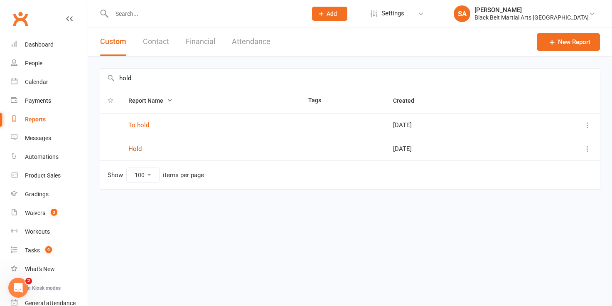
type input "hold"
click at [136, 150] on link "Hold" at bounding box center [134, 148] width 13 height 7
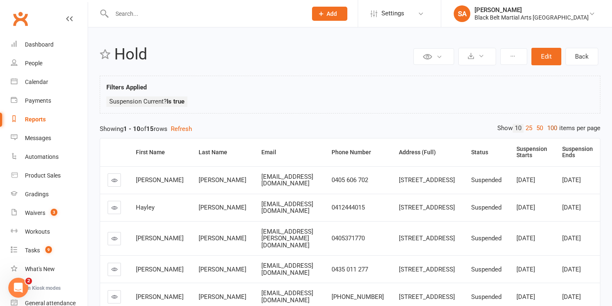
click at [553, 130] on link "100" at bounding box center [552, 128] width 14 height 9
click at [567, 152] on div "Suspension Ends" at bounding box center [577, 152] width 31 height 13
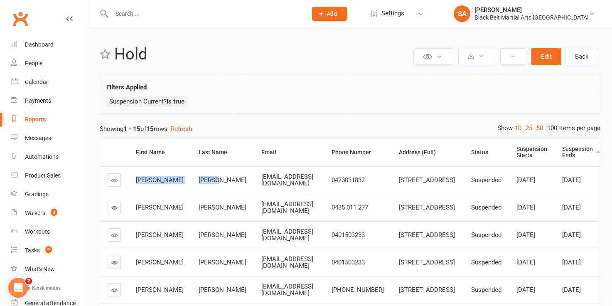
drag, startPoint x: 133, startPoint y: 179, endPoint x: 206, endPoint y: 182, distance: 73.2
click at [206, 182] on tr "Samuel Millar paulandrea0512@gmail.com 0423031832 10 Clare Crescent Sydney NSW …" at bounding box center [350, 179] width 500 height 27
copy tr "Samuel Millar"
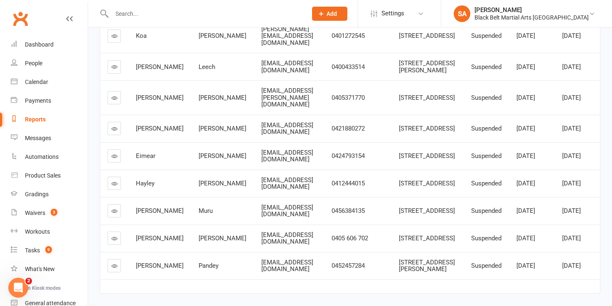
scroll to position [339, 0]
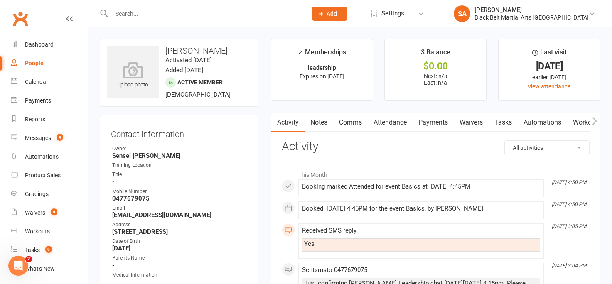
click at [128, 14] on input "text" at bounding box center [205, 14] width 192 height 12
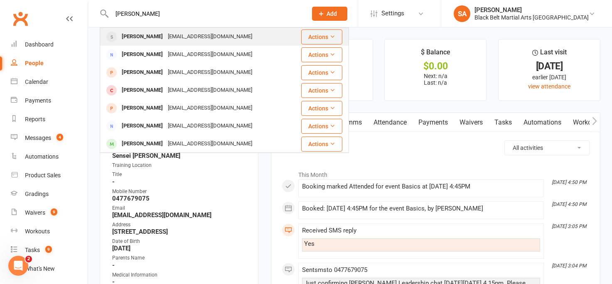
type input "[PERSON_NAME]"
click at [137, 37] on div "[PERSON_NAME]" at bounding box center [142, 37] width 46 height 12
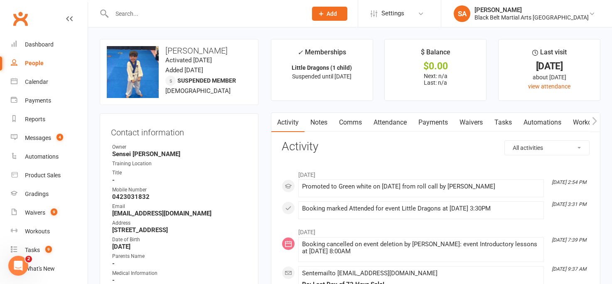
click at [433, 126] on link "Payments" at bounding box center [433, 122] width 41 height 19
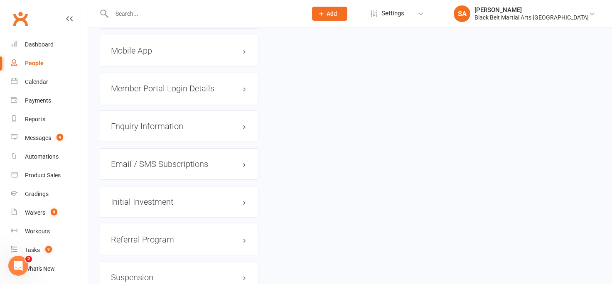
scroll to position [1196, 0]
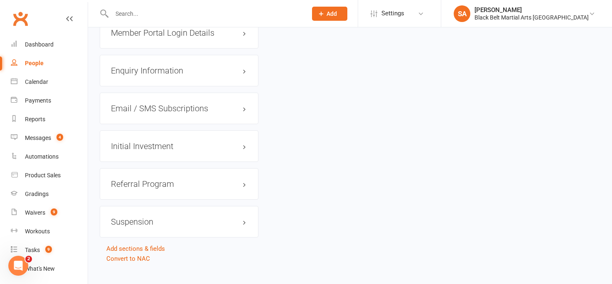
click at [244, 217] on h3 "Suspension" at bounding box center [179, 221] width 136 height 9
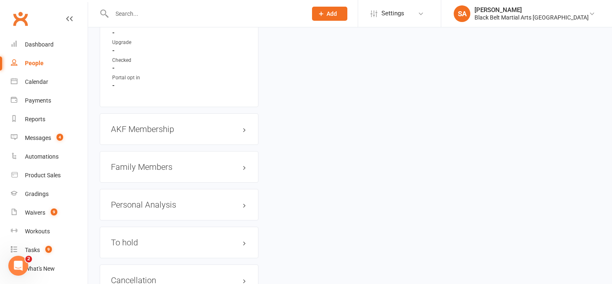
scroll to position [872, 0]
click at [148, 163] on h3 "Family Members" at bounding box center [179, 167] width 136 height 9
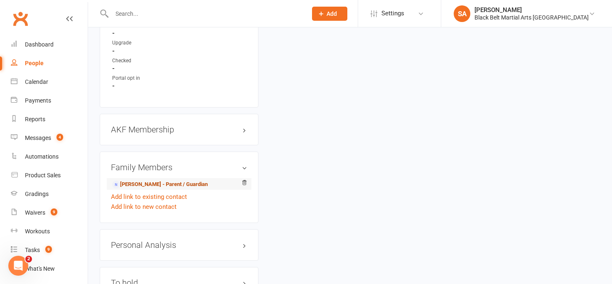
click at [151, 180] on link "[PERSON_NAME] - Parent / Guardian" at bounding box center [160, 184] width 96 height 9
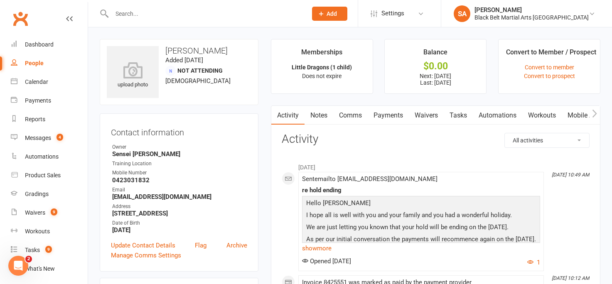
click at [384, 119] on link "Payments" at bounding box center [388, 115] width 41 height 19
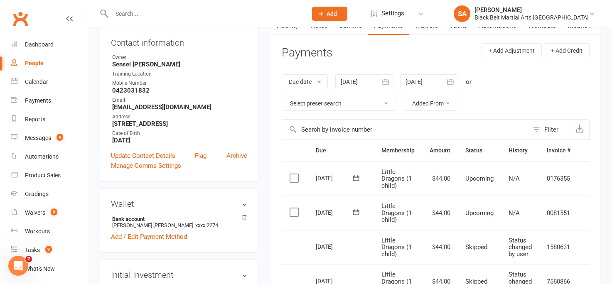
scroll to position [92, 0]
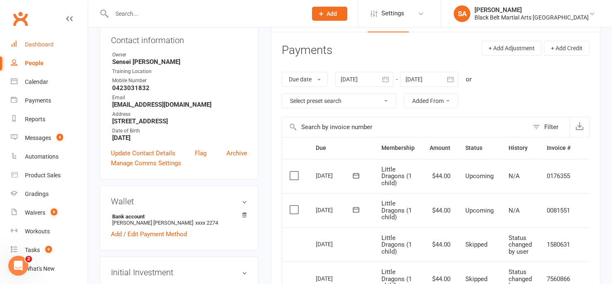
click at [46, 43] on div "Dashboard" at bounding box center [39, 44] width 29 height 7
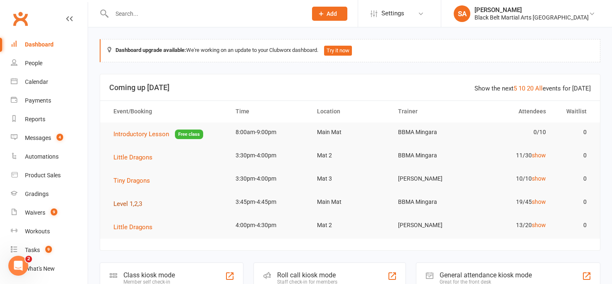
click at [121, 204] on span "Level 1,2,3" at bounding box center [127, 203] width 29 height 7
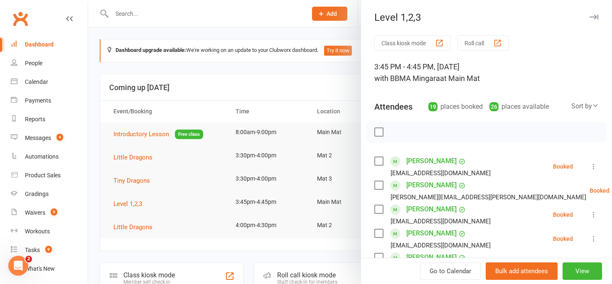
click at [378, 160] on label at bounding box center [379, 161] width 8 height 8
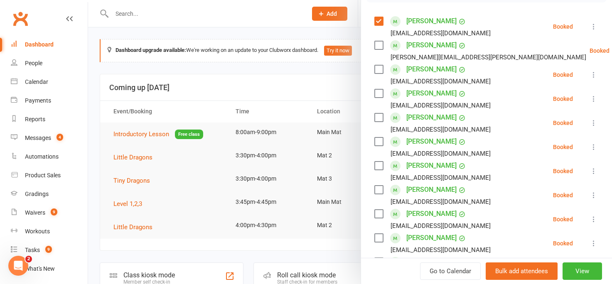
scroll to position [144, 0]
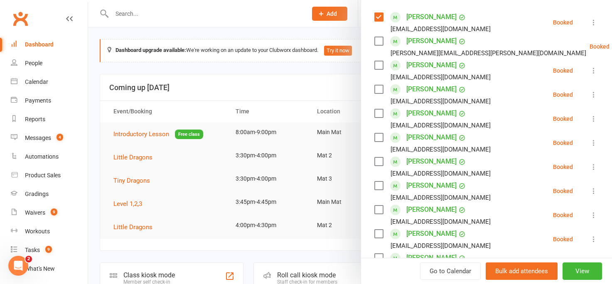
click at [379, 162] on label at bounding box center [379, 162] width 8 height 8
click at [375, 187] on label at bounding box center [379, 186] width 8 height 8
click at [379, 206] on label at bounding box center [379, 210] width 8 height 8
click at [381, 232] on label at bounding box center [379, 234] width 8 height 8
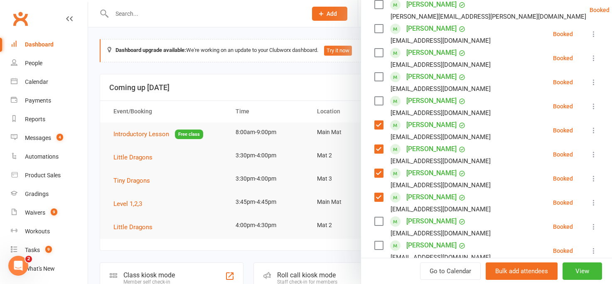
scroll to position [183, 0]
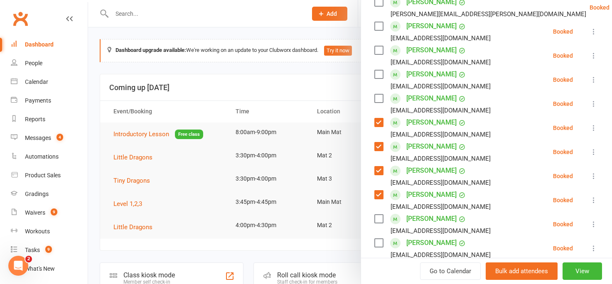
click at [380, 216] on label at bounding box center [379, 219] width 8 height 8
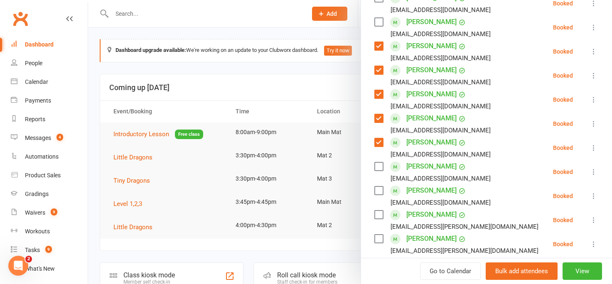
scroll to position [261, 0]
click at [378, 190] on label at bounding box center [379, 190] width 8 height 8
click at [379, 213] on label at bounding box center [379, 214] width 8 height 8
click at [377, 237] on label at bounding box center [379, 238] width 8 height 8
click at [378, 211] on label at bounding box center [379, 214] width 8 height 8
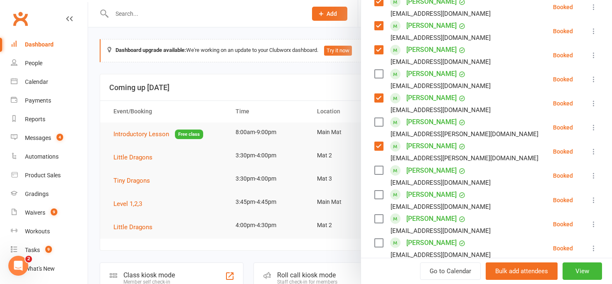
scroll to position [353, 0]
click at [377, 218] on label at bounding box center [379, 219] width 8 height 8
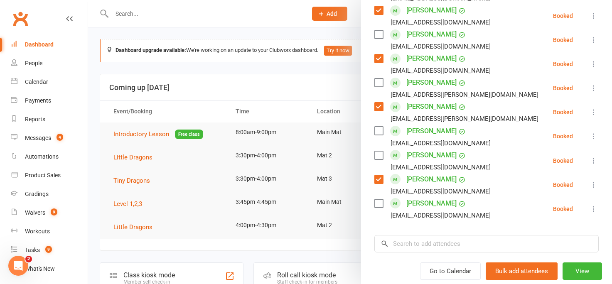
scroll to position [392, 0]
click at [402, 244] on input "search" at bounding box center [487, 243] width 224 height 17
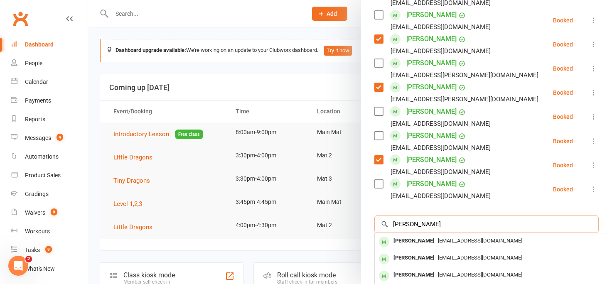
scroll to position [413, 0]
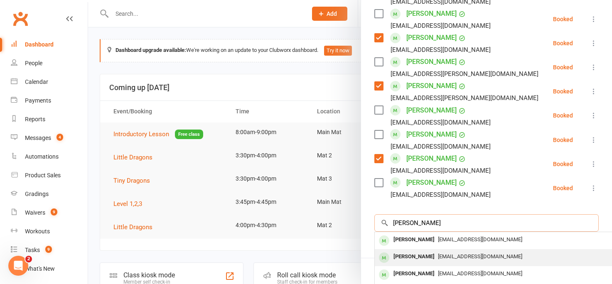
type input "[PERSON_NAME]"
click at [401, 257] on div "[PERSON_NAME]" at bounding box center [414, 257] width 48 height 12
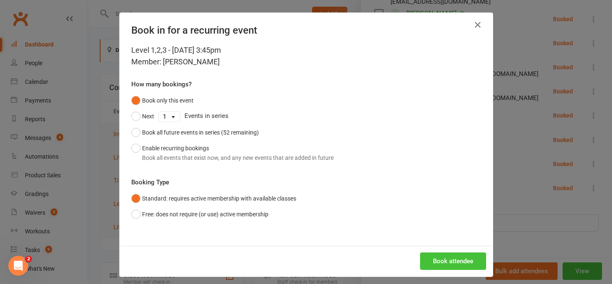
click at [427, 260] on button "Book attendee" at bounding box center [453, 261] width 66 height 17
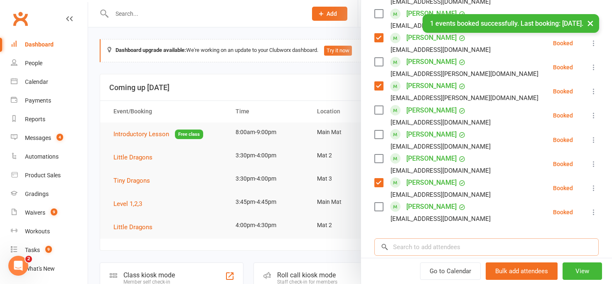
click at [414, 249] on input "search" at bounding box center [487, 247] width 224 height 17
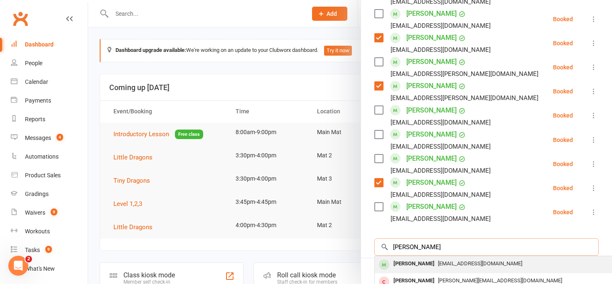
type input "[PERSON_NAME]"
click at [424, 265] on div "[PERSON_NAME]" at bounding box center [414, 264] width 48 height 12
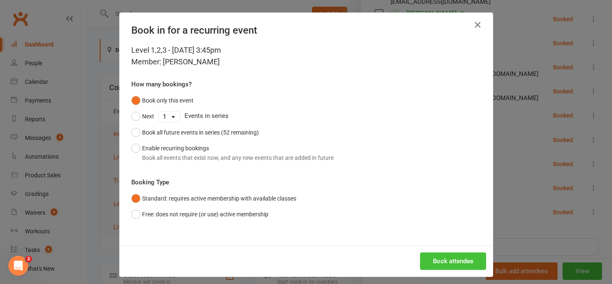
click at [436, 261] on button "Book attendee" at bounding box center [453, 261] width 66 height 17
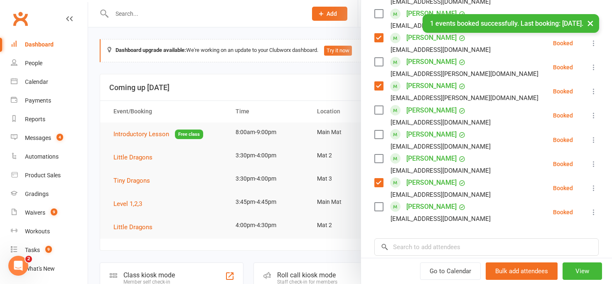
scroll to position [437, 0]
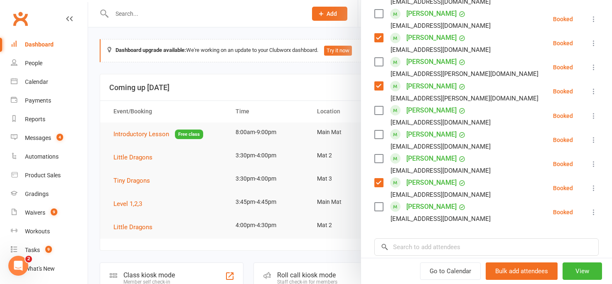
click at [380, 158] on label at bounding box center [379, 159] width 8 height 8
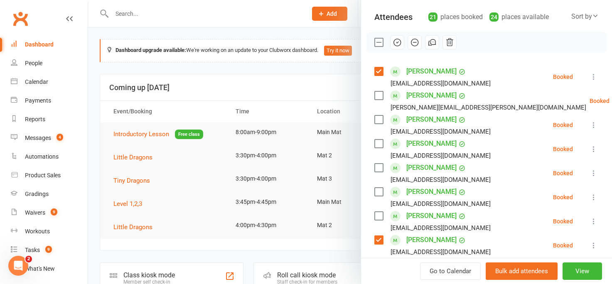
scroll to position [83, 0]
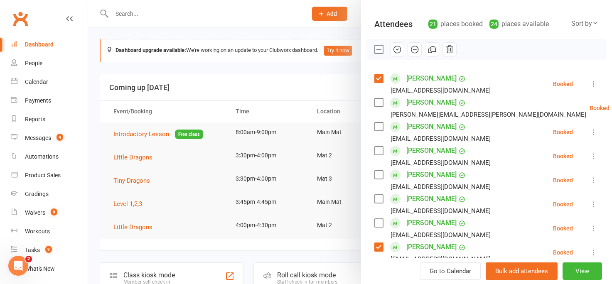
click at [377, 127] on label at bounding box center [379, 127] width 8 height 8
click at [397, 49] on icon "button" at bounding box center [397, 49] width 9 height 9
